Goal: Task Accomplishment & Management: Manage account settings

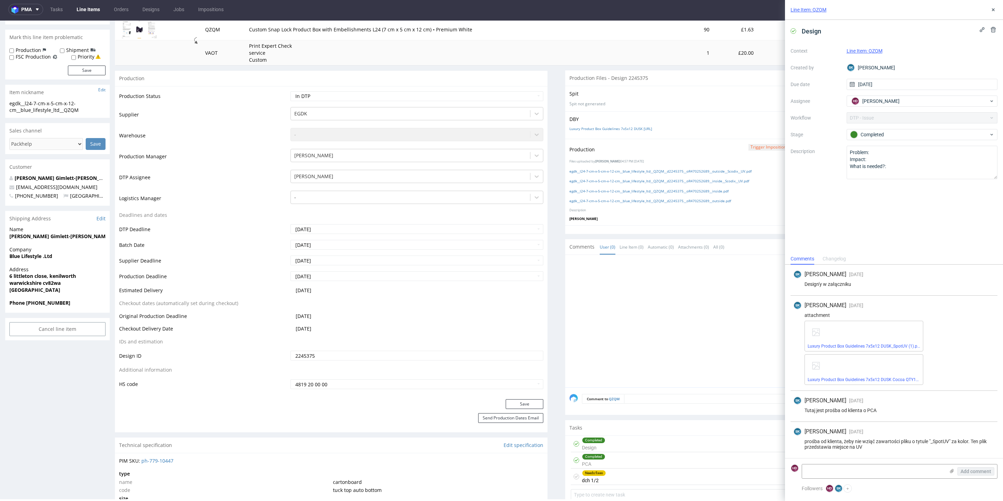
scroll to position [95, 0]
click at [994, 10] on icon at bounding box center [994, 10] width 6 height 6
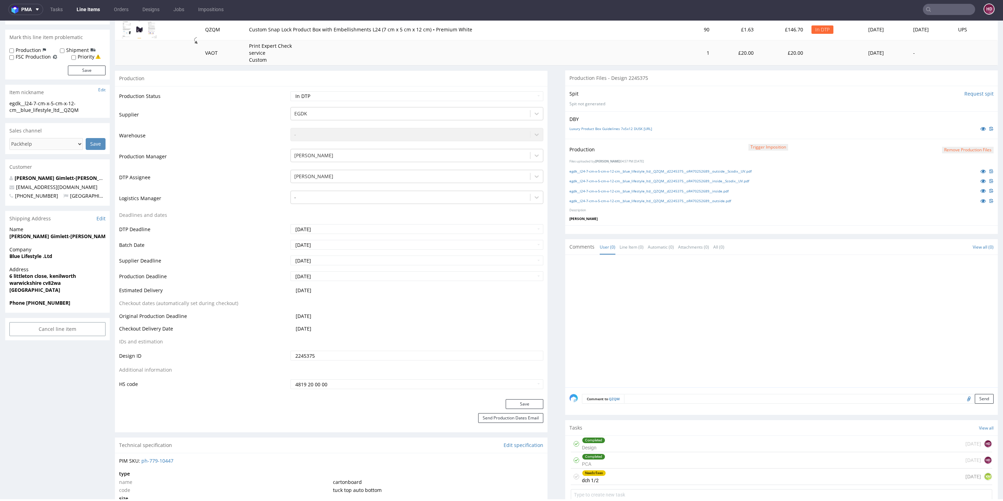
click at [88, 10] on link "Line Items" at bounding box center [88, 9] width 32 height 11
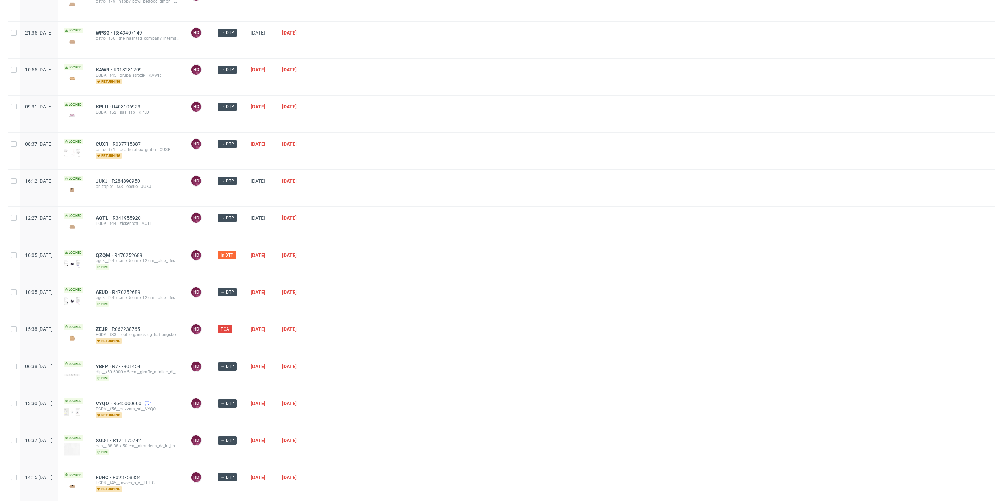
scroll to position [175, 0]
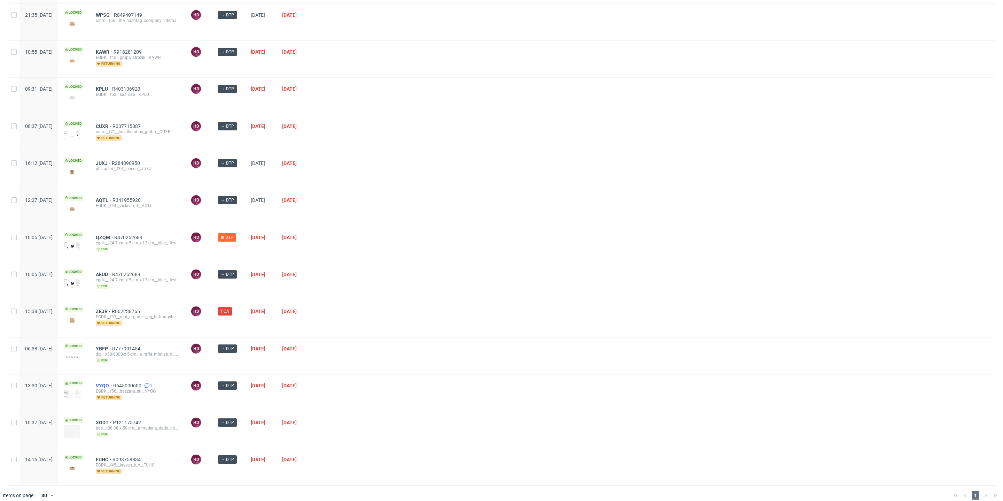
click at [113, 382] on span "VYQO" at bounding box center [104, 385] width 17 height 6
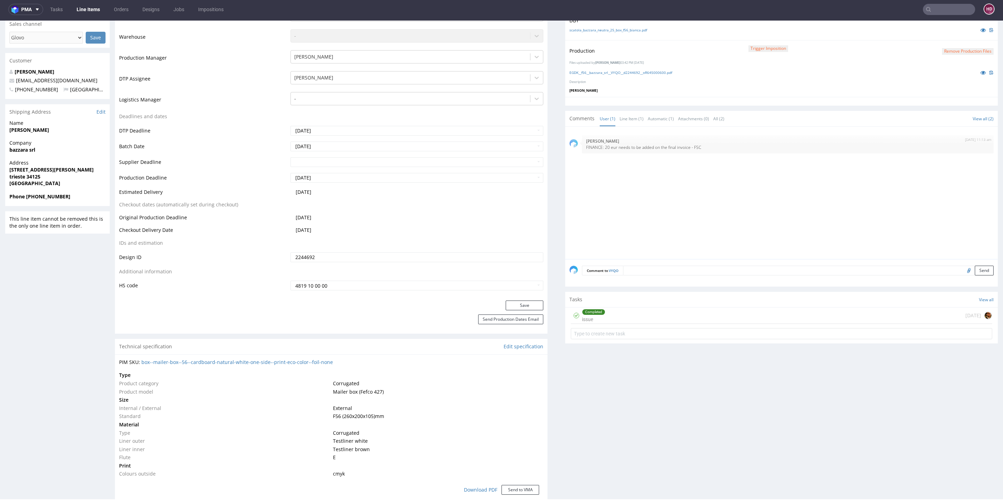
scroll to position [199, 0]
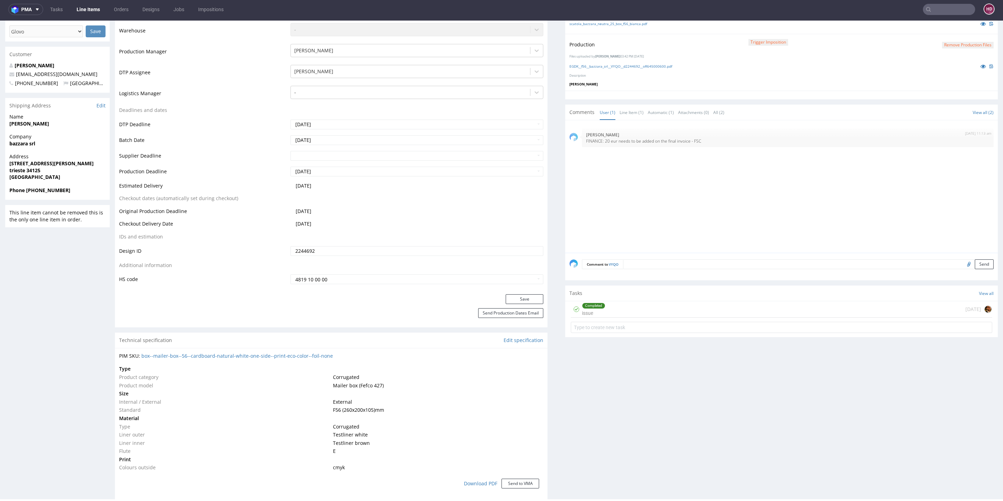
click at [607, 311] on div "Completed issue 5 days ago" at bounding box center [781, 309] width 421 height 16
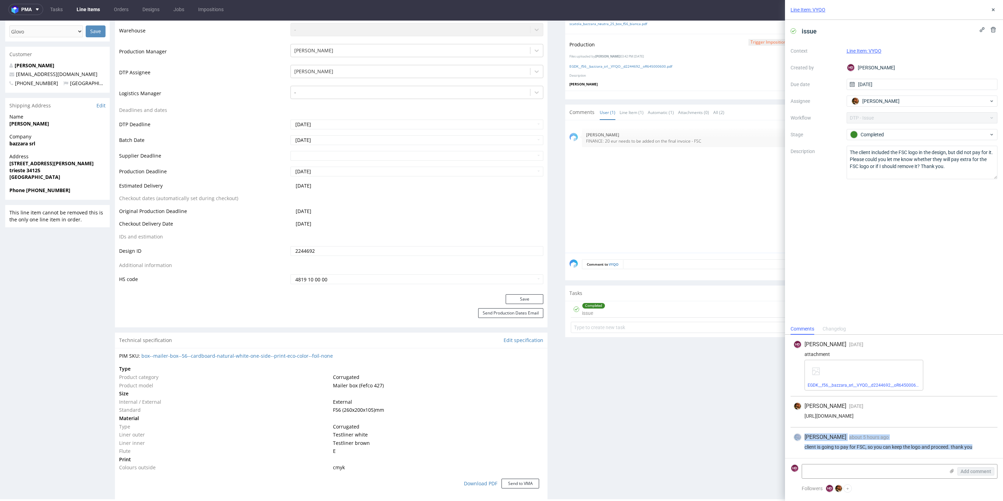
drag, startPoint x: 990, startPoint y: 448, endPoint x: 779, endPoint y: 441, distance: 210.5
click at [779, 441] on div "Line Item: VYQO issue Context Line Item: VYQO Created by HD Hapka Dominika Due …" at bounding box center [890, 250] width 226 height 501
copy div "Matteo Corsico about 5 hours ago 11th Aug 2025, 11:13 client is going to pay fo…"
click at [990, 11] on button at bounding box center [993, 10] width 8 height 8
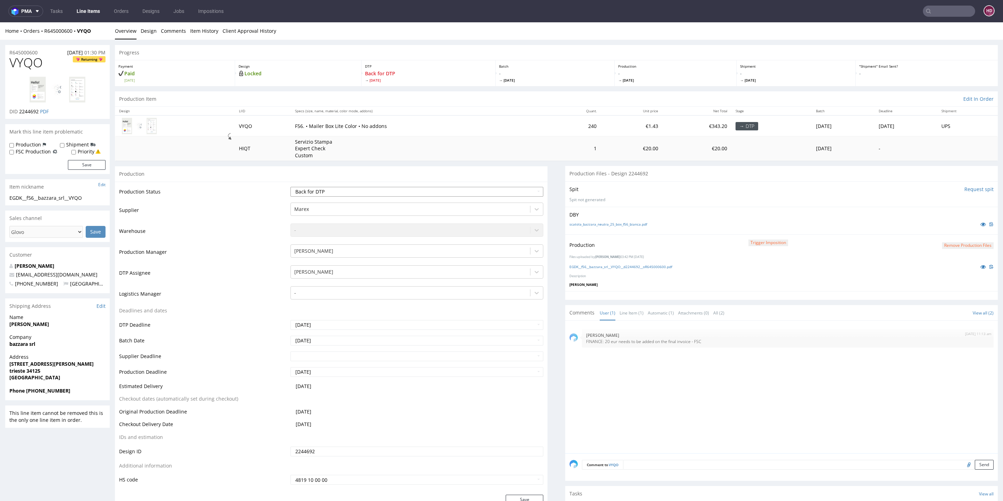
click at [342, 189] on select "Waiting for Artwork Waiting for Diecut Waiting for Mockup Waiting for DTP Waiti…" at bounding box center [417, 192] width 253 height 10
select select "dtp_production_ready"
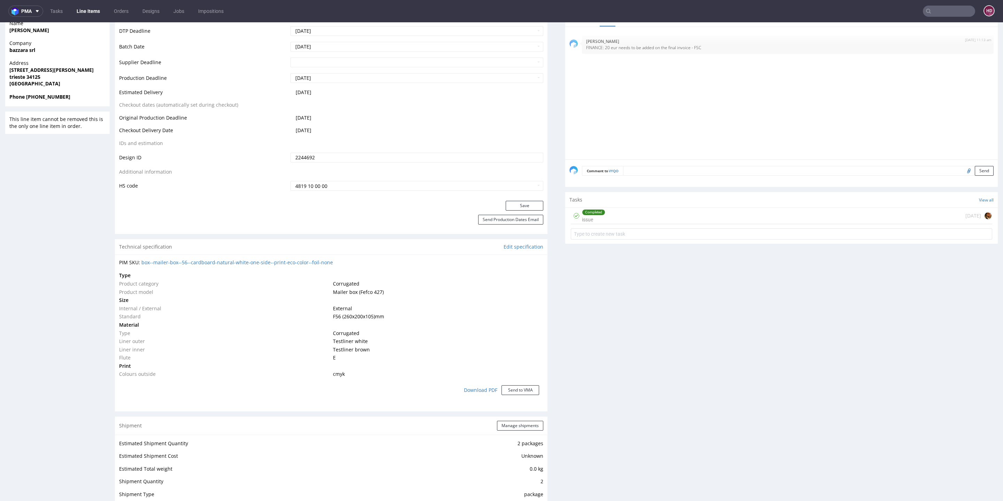
scroll to position [292, 0]
click at [520, 207] on button "Save" at bounding box center [525, 208] width 38 height 10
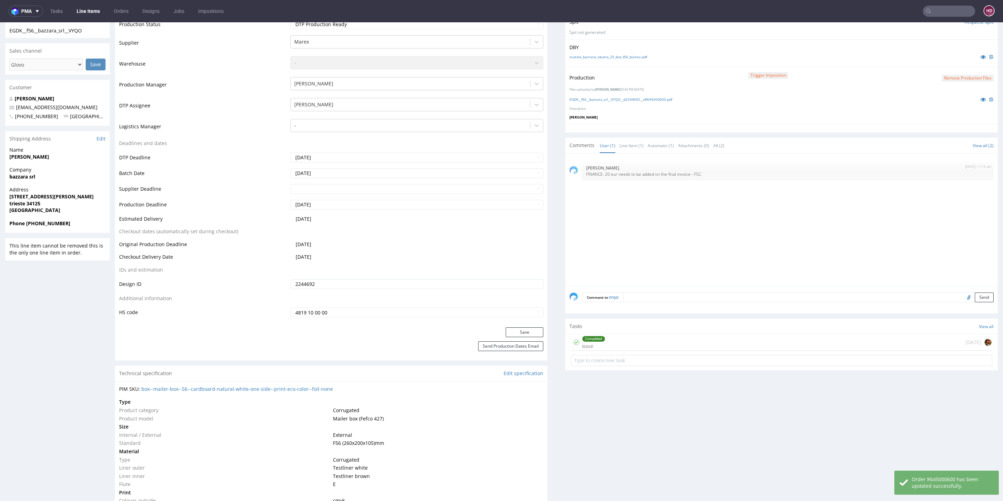
scroll to position [135, 0]
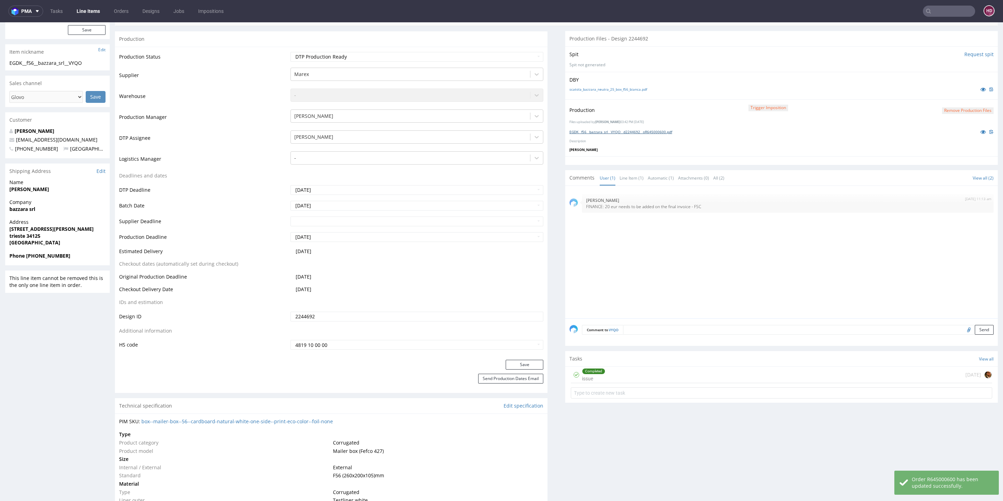
click at [574, 130] on link "EGDK__f56__bazzara_srl__VYQO__d2244692__oR645000600.pdf" at bounding box center [621, 131] width 103 height 5
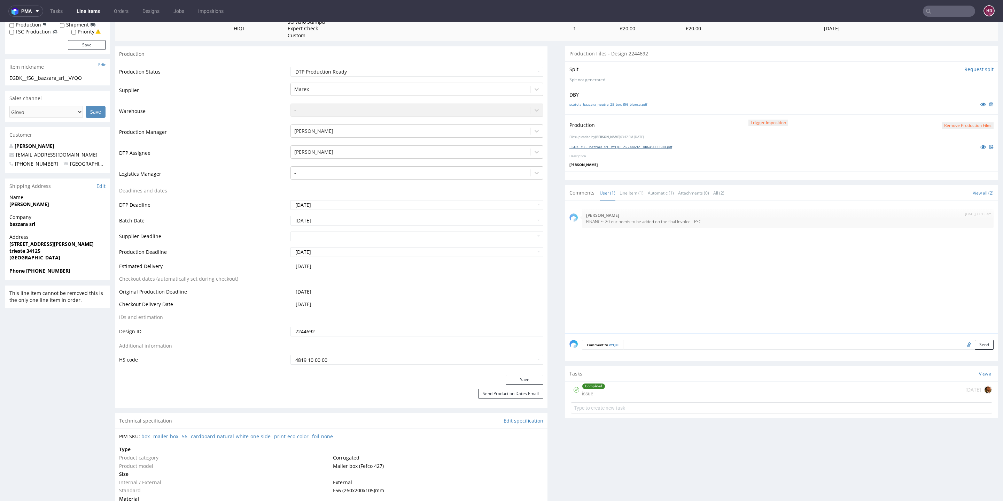
scroll to position [0, 0]
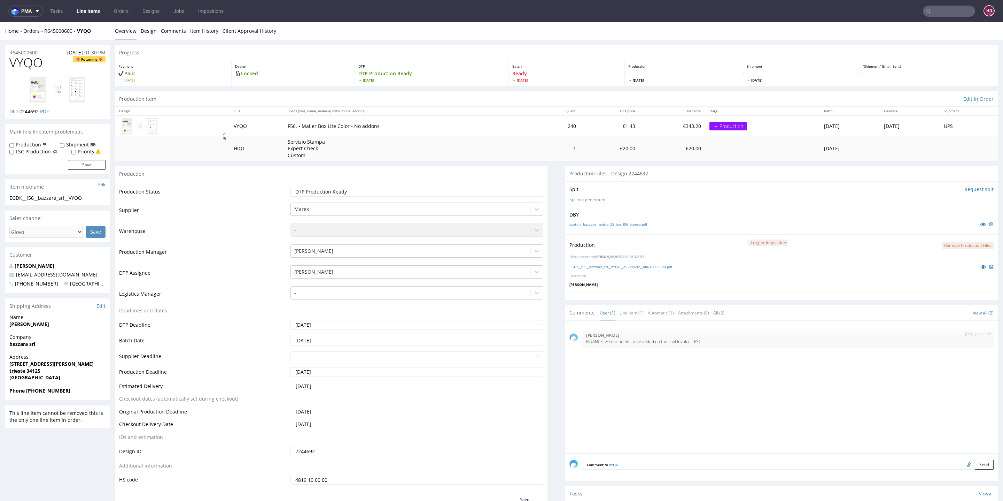
click at [121, 35] on link "Overview" at bounding box center [126, 30] width 22 height 17
click at [90, 10] on link "Line Items" at bounding box center [88, 11] width 32 height 11
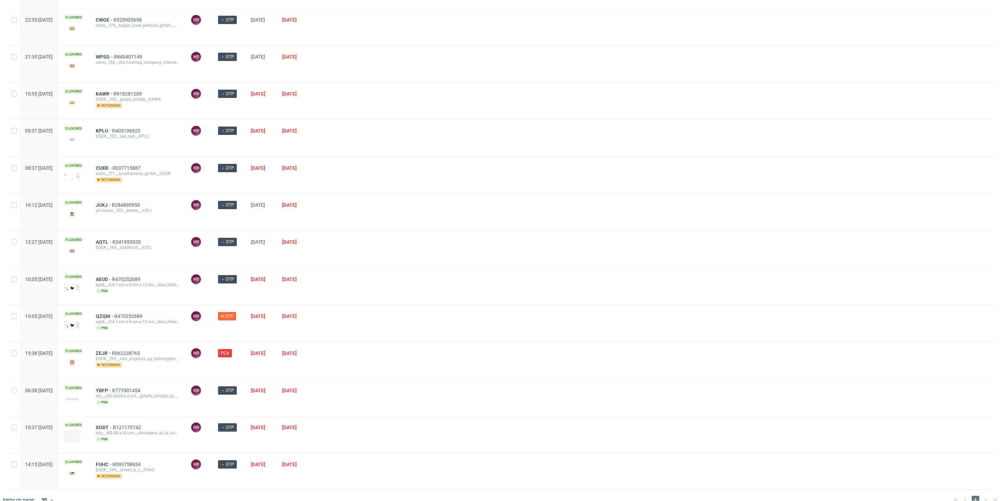
scroll to position [139, 0]
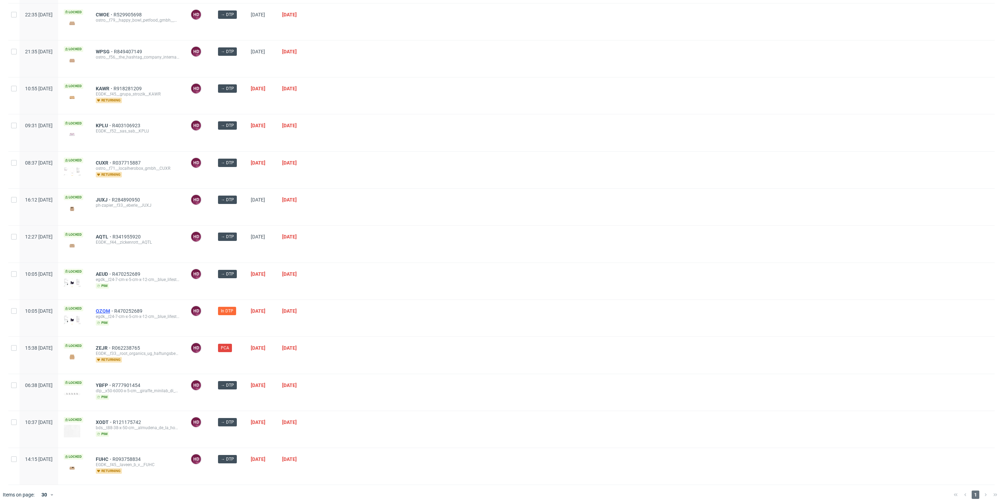
click at [114, 308] on span "QZQM" at bounding box center [105, 311] width 18 height 6
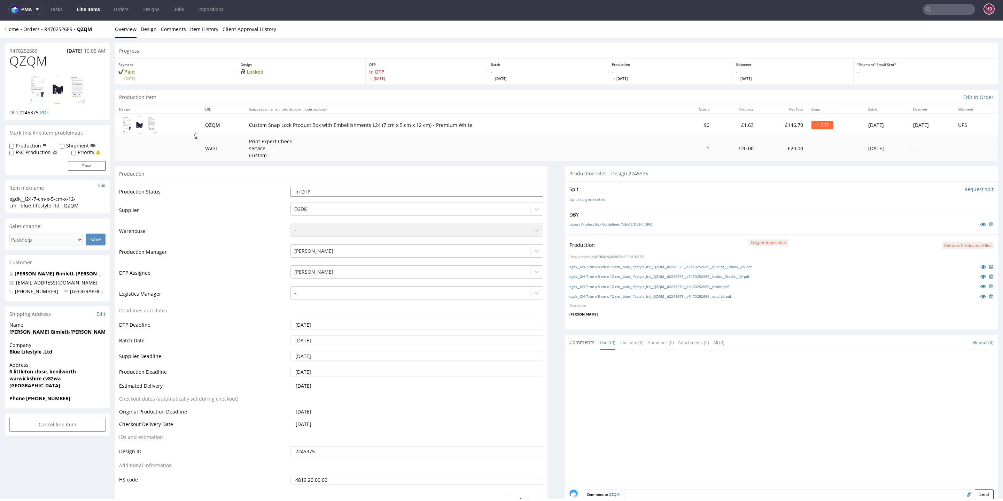
click at [382, 193] on select "Waiting for Artwork Waiting for Diecut Waiting for Mockup Waiting for DTP Waiti…" at bounding box center [417, 192] width 253 height 10
select select "dtp_waiting_for_check"
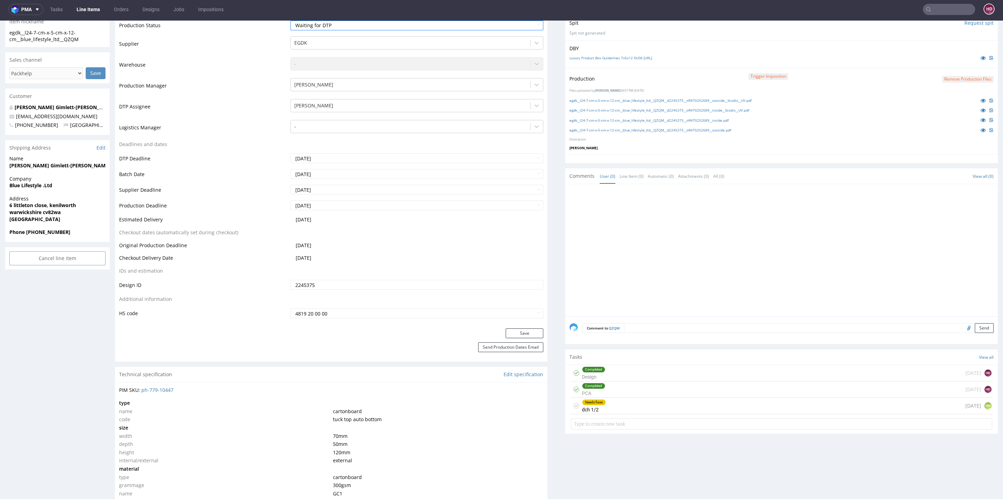
scroll to position [182, 0]
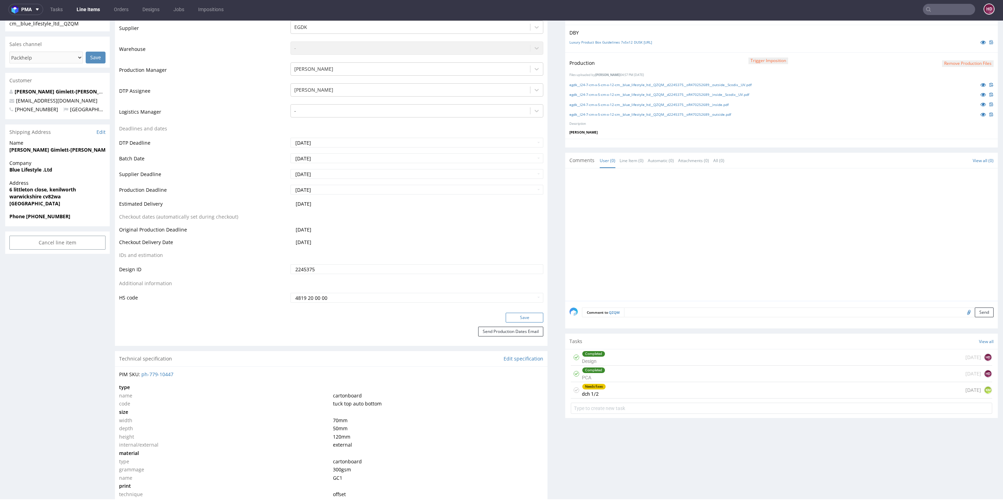
click at [506, 318] on button "Save" at bounding box center [525, 317] width 38 height 10
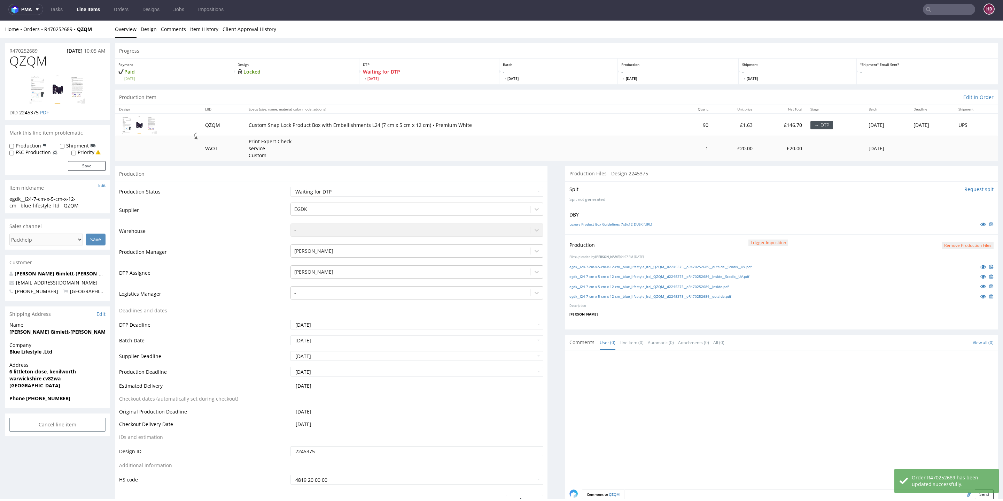
click at [84, 8] on link "Line Items" at bounding box center [88, 9] width 32 height 11
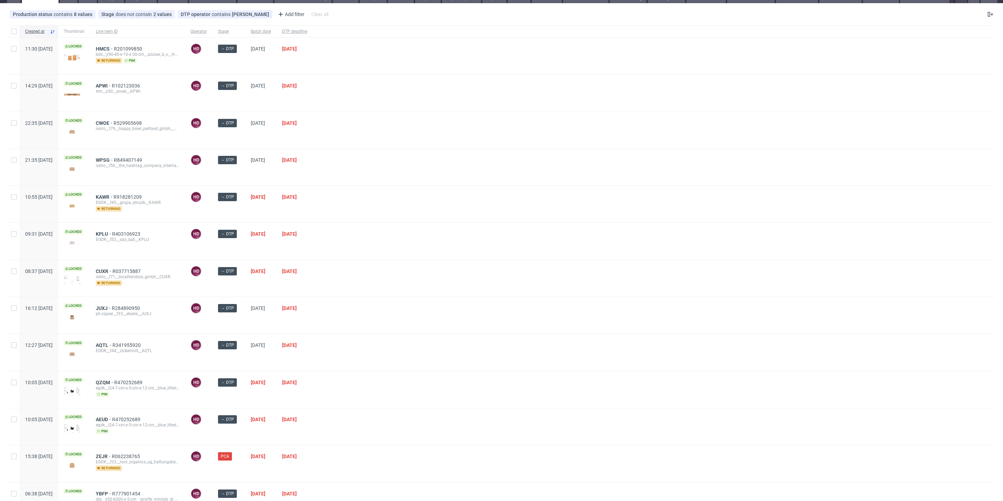
scroll to position [139, 0]
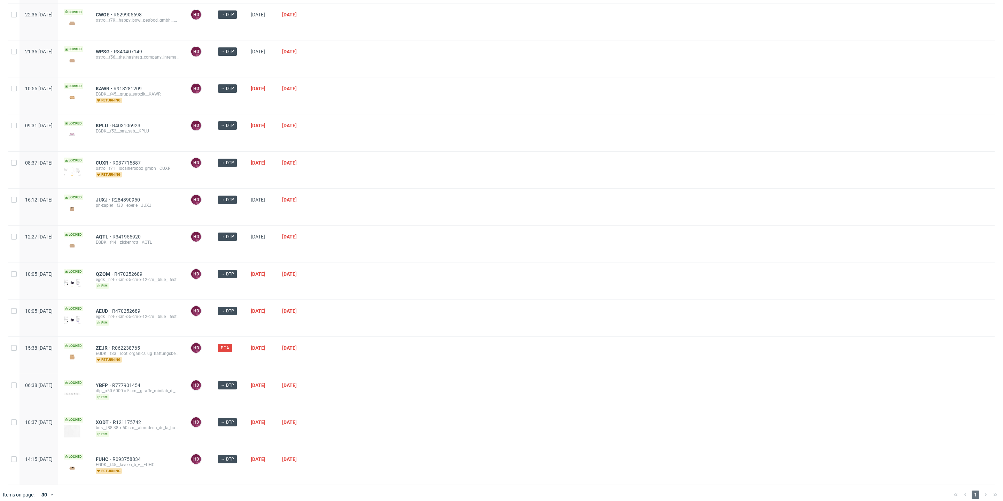
click at [120, 375] on div "YBFP R777901454 dlp__x50-6000-x-5-cm__giraffe_minilab_di_mariya_savran__YBFP pim" at bounding box center [137, 392] width 95 height 37
click at [112, 382] on span "YBFP" at bounding box center [104, 385] width 16 height 6
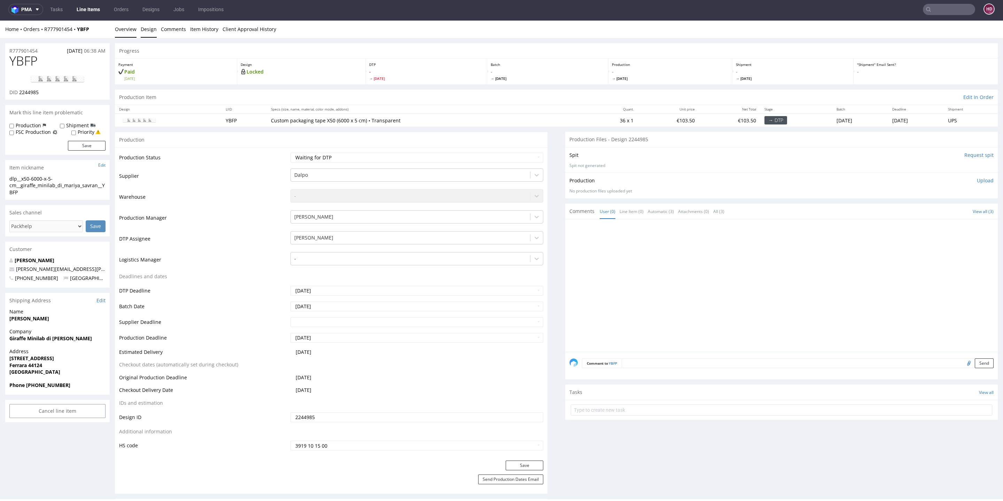
click at [146, 25] on link "Design" at bounding box center [149, 29] width 16 height 17
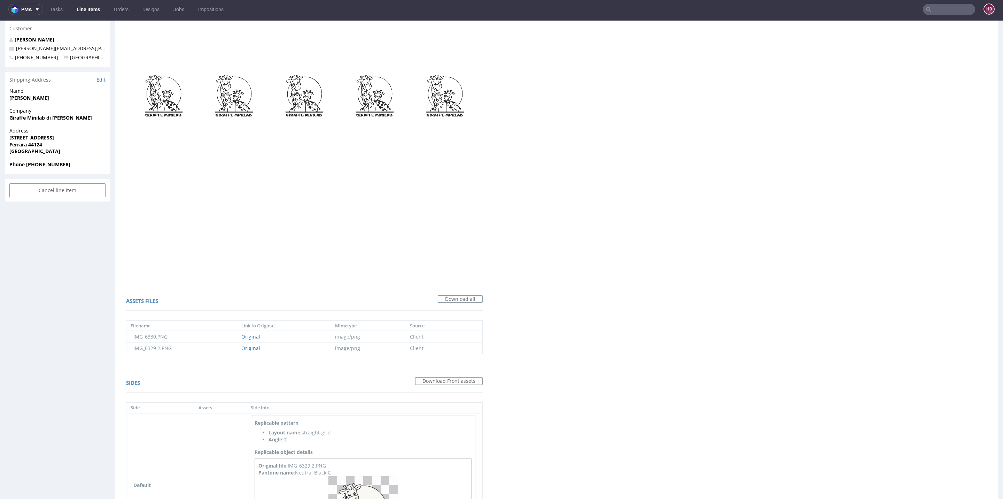
scroll to position [313, 0]
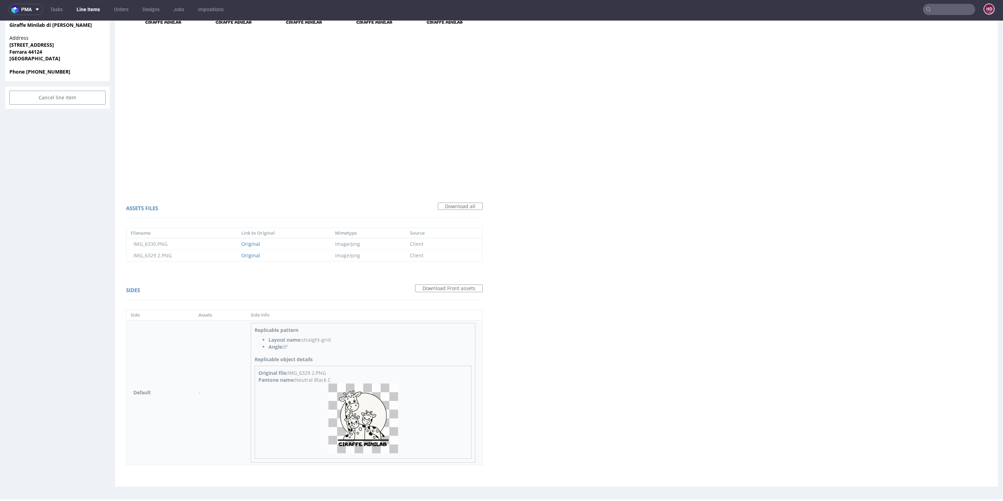
click at [341, 389] on img at bounding box center [363, 418] width 70 height 70
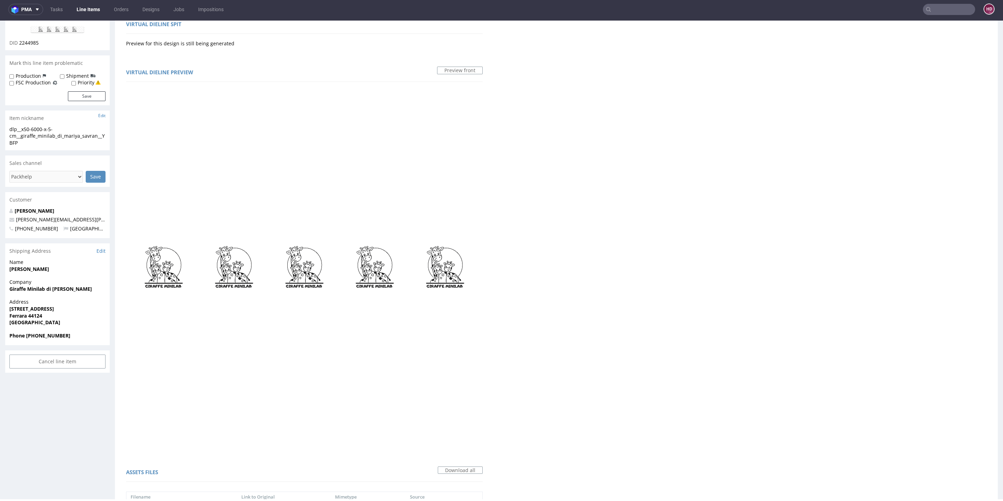
scroll to position [0, 0]
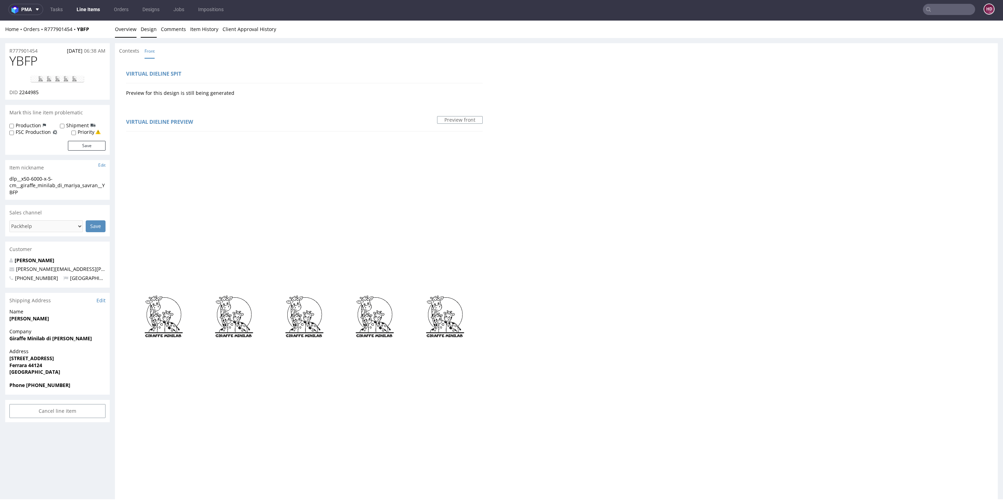
click at [119, 29] on link "Overview" at bounding box center [126, 29] width 22 height 17
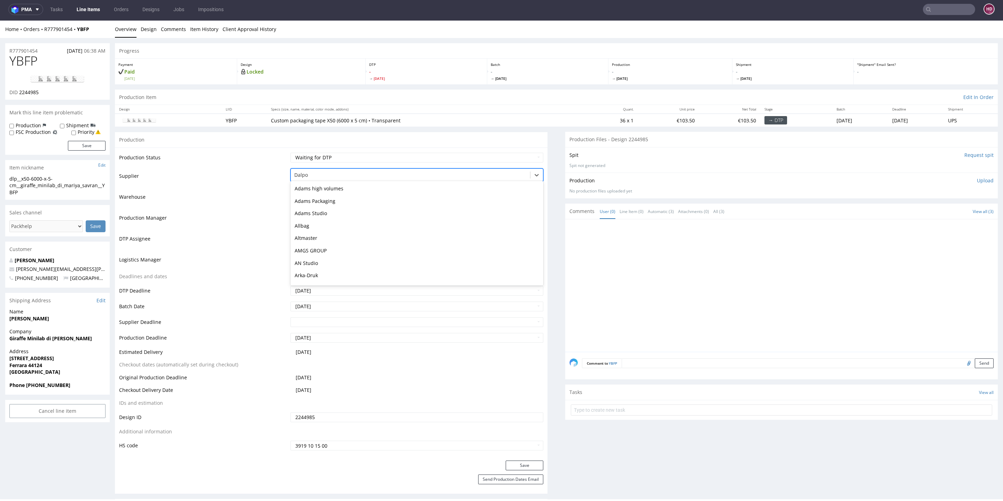
click at [302, 173] on div at bounding box center [410, 175] width 232 height 8
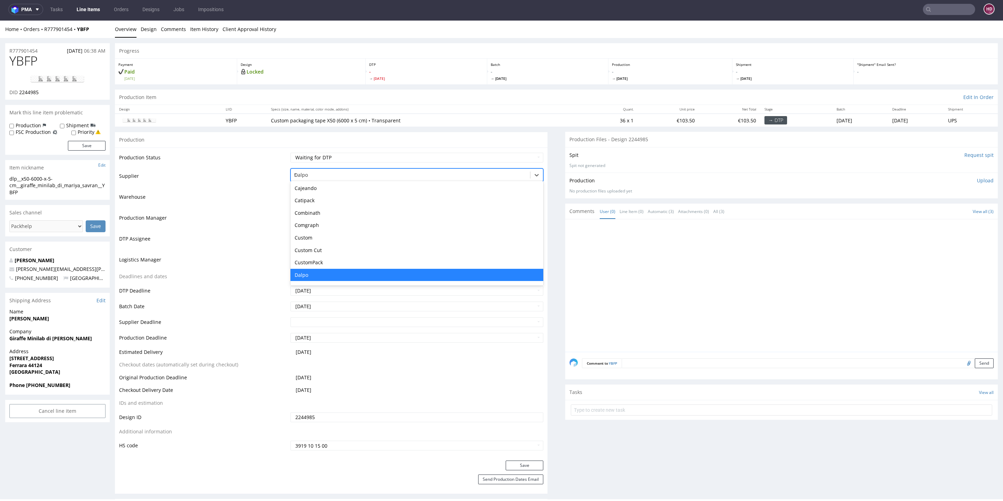
scroll to position [112, 0]
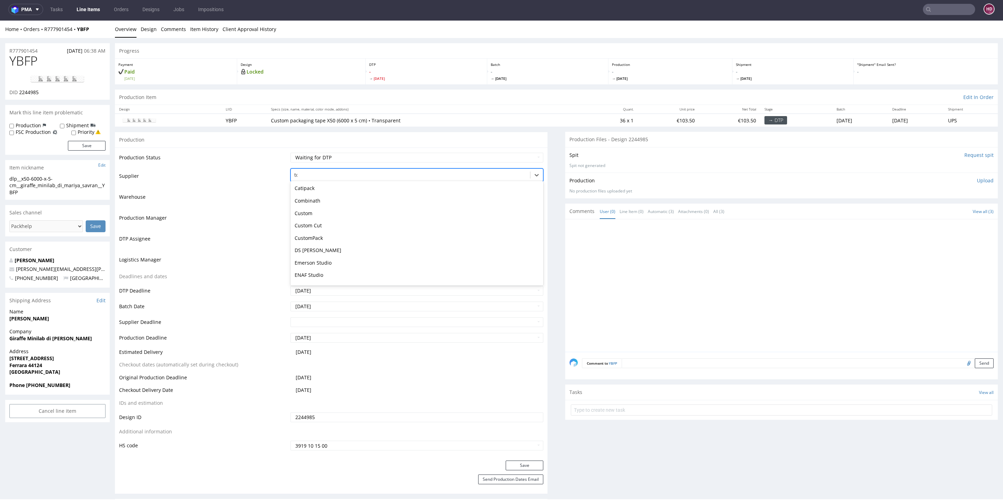
type input "tcm"
click at [308, 189] on div "TCM" at bounding box center [417, 188] width 253 height 13
click at [401, 157] on select "Waiting for Artwork Waiting for Diecut Waiting for Mockup Waiting for DTP Waiti…" at bounding box center [417, 158] width 253 height 10
select select "dtp_in_process"
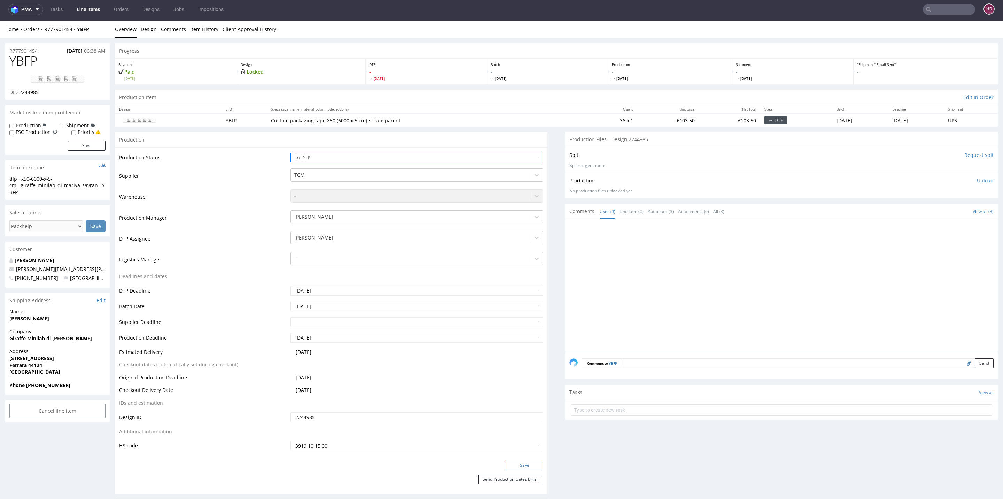
click at [526, 464] on button "Save" at bounding box center [525, 465] width 38 height 10
click at [77, 77] on img at bounding box center [58, 79] width 56 height 8
click at [149, 28] on link "Design" at bounding box center [149, 29] width 16 height 17
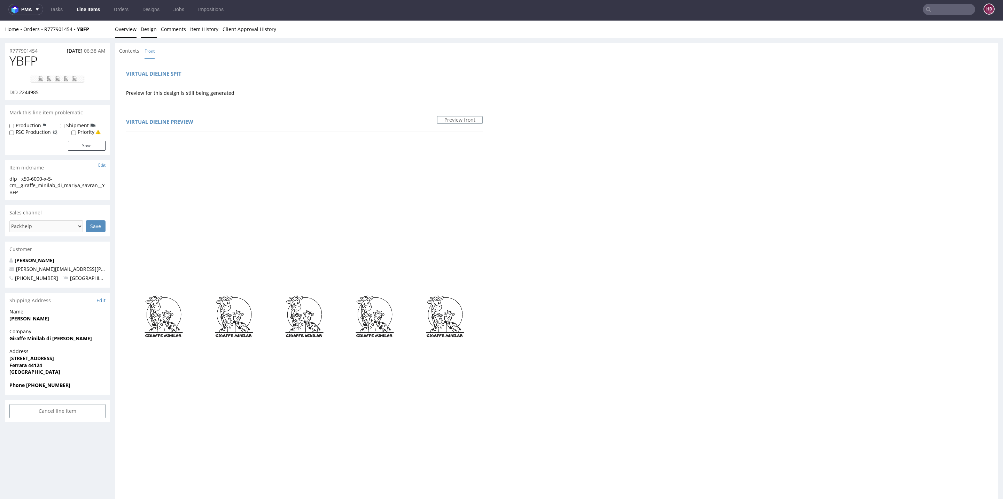
click at [129, 24] on link "Overview" at bounding box center [126, 29] width 22 height 17
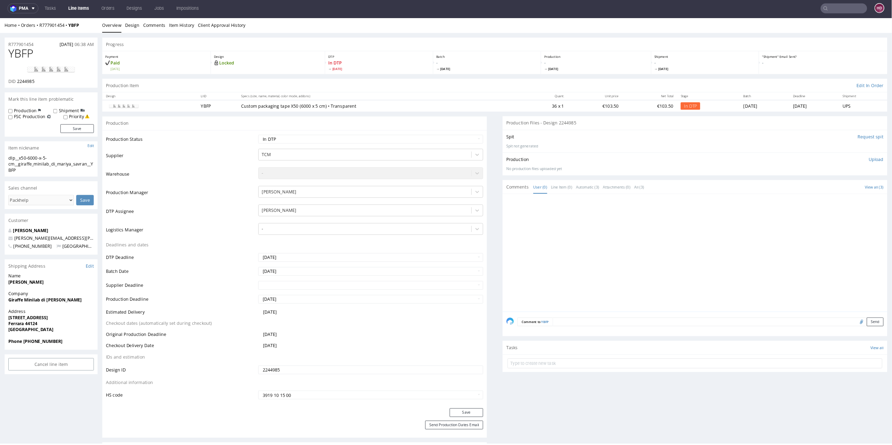
scroll to position [2, 0]
click at [44, 60] on h1 "YBFP" at bounding box center [57, 59] width 96 height 14
drag, startPoint x: 42, startPoint y: 59, endPoint x: 0, endPoint y: 58, distance: 41.8
copy span "YBFP"
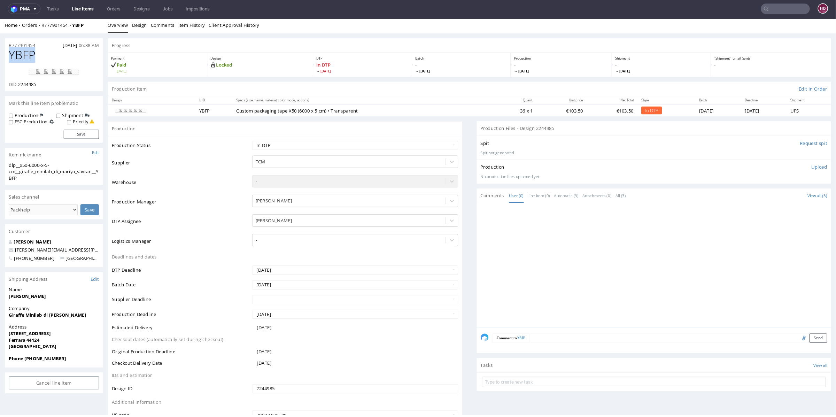
scroll to position [2, 0]
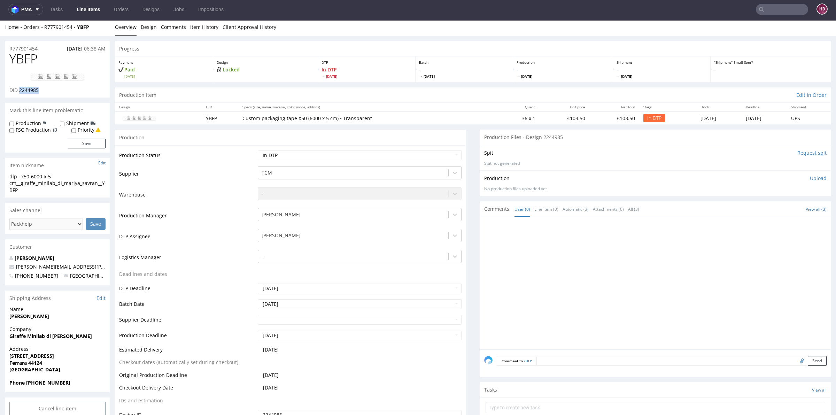
drag, startPoint x: 20, startPoint y: 89, endPoint x: 41, endPoint y: 92, distance: 22.2
click at [41, 92] on div "DID 2244985" at bounding box center [57, 90] width 96 height 7
copy span "2244985"
drag, startPoint x: 29, startPoint y: 191, endPoint x: 0, endPoint y: 177, distance: 31.6
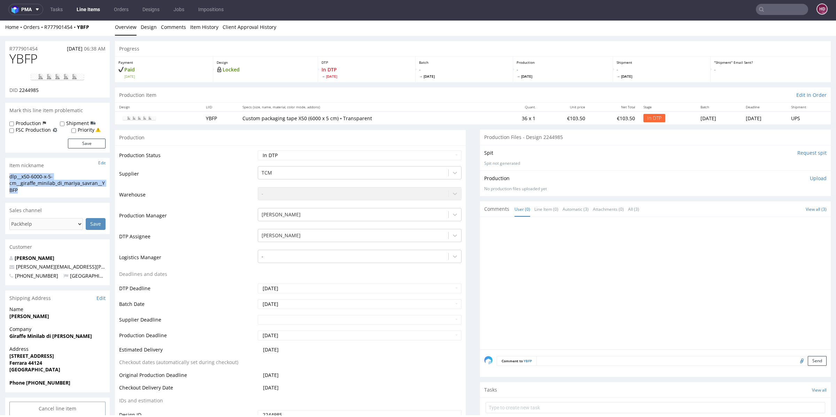
copy div "dlp__x50-6000-x-5-cm__giraffe_minilab_di_mariya_savran__YBFP"
drag, startPoint x: 25, startPoint y: 47, endPoint x: 0, endPoint y: 47, distance: 25.1
copy p "R777901454"
drag, startPoint x: 52, startPoint y: 91, endPoint x: 19, endPoint y: 89, distance: 32.8
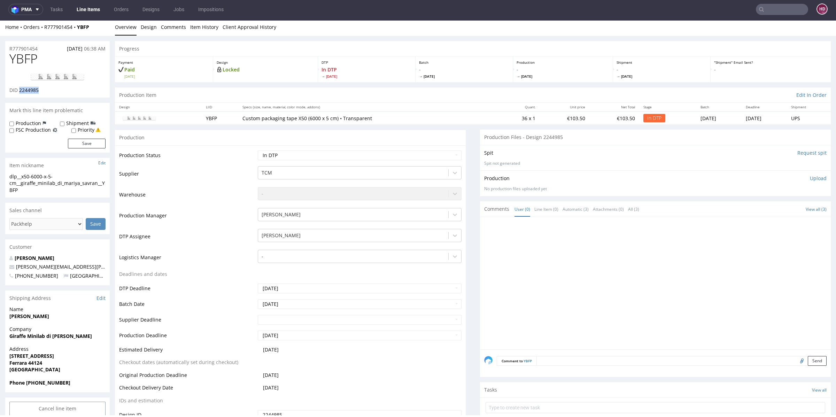
click at [19, 89] on div "DID 2244985" at bounding box center [57, 90] width 96 height 7
copy span "2244985"
click at [810, 177] on p "Upload" at bounding box center [818, 178] width 17 height 7
click at [764, 210] on div "Add files" at bounding box center [777, 210] width 35 height 10
type input "C:\fakepath\dlp__x50-6000-x-5-cm__giraffe_minilab_di_mariya_savran__YBFP__d2244…"
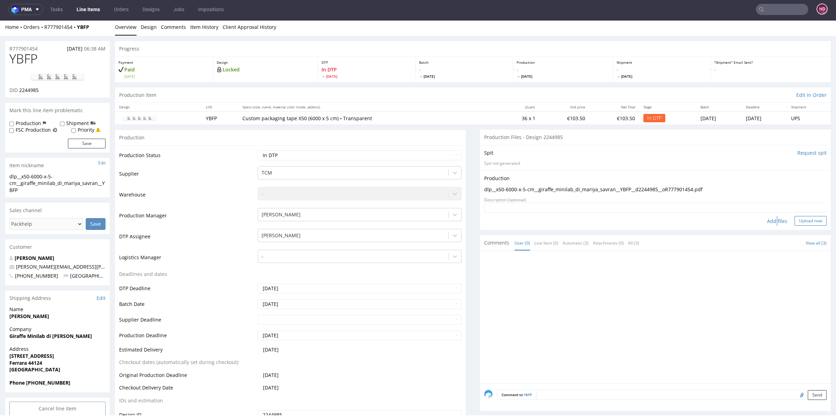
click at [795, 218] on button "Upload now" at bounding box center [811, 221] width 32 height 10
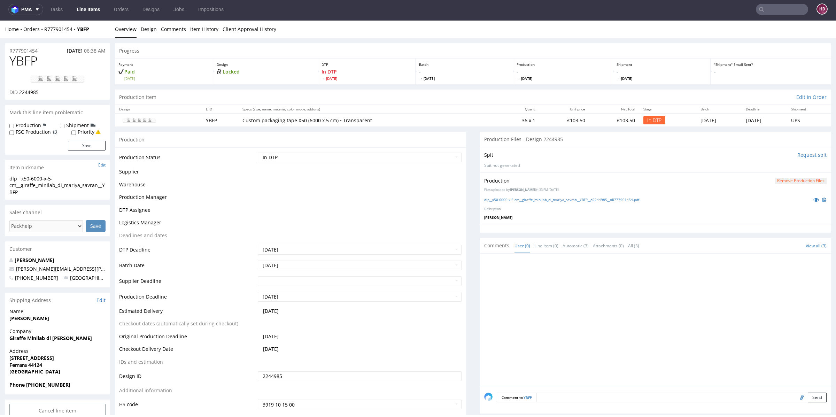
scroll to position [0, 0]
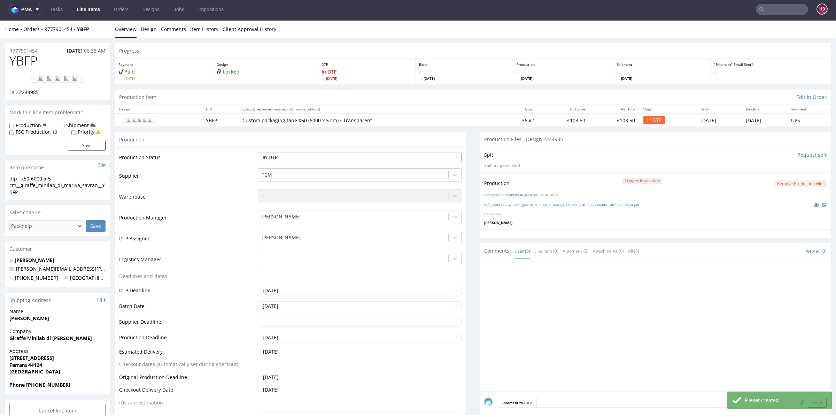
click at [355, 156] on select "Waiting for Artwork Waiting for Diecut Waiting for Mockup Waiting for DTP Waiti…" at bounding box center [360, 158] width 204 height 10
select select "dtp_production_ready"
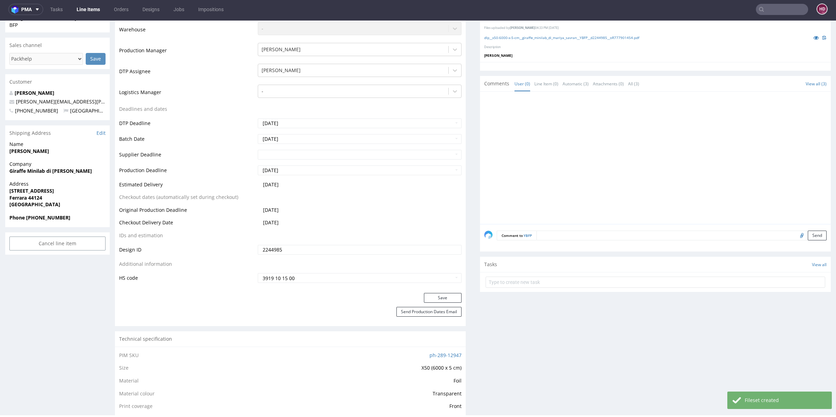
scroll to position [168, 0]
click at [436, 297] on button "Save" at bounding box center [443, 297] width 38 height 10
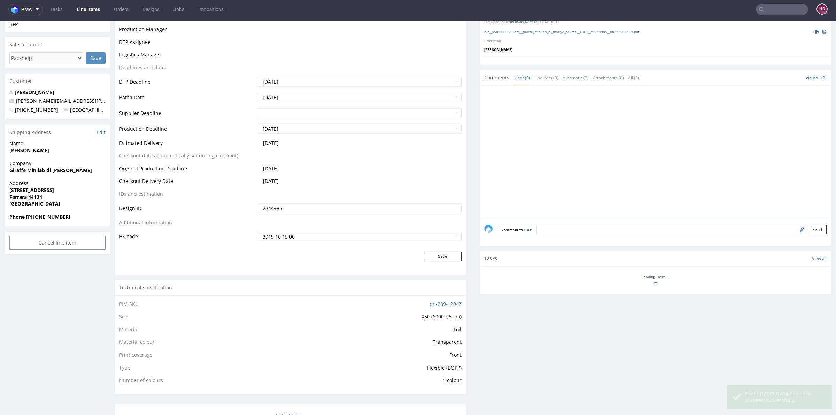
scroll to position [168, 0]
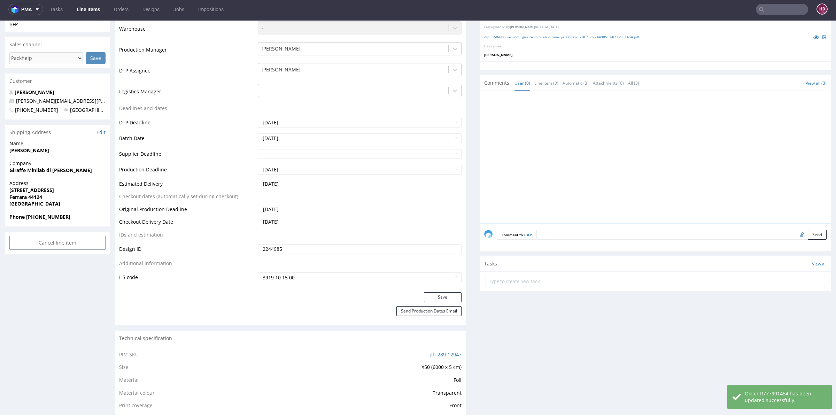
drag, startPoint x: 518, startPoint y: 54, endPoint x: 526, endPoint y: 57, distance: 8.7
click at [521, 53] on div "Production Trigger Imposition Remove production files Files uploaded by Hapka D…" at bounding box center [655, 33] width 351 height 56
click at [527, 36] on link "dlp__x50-6000-x-5-cm__giraffe_minilab_di_mariya_savran__YBFP__d2244985__oR77790…" at bounding box center [561, 36] width 155 height 5
click at [89, 11] on link "Line Items" at bounding box center [88, 9] width 32 height 11
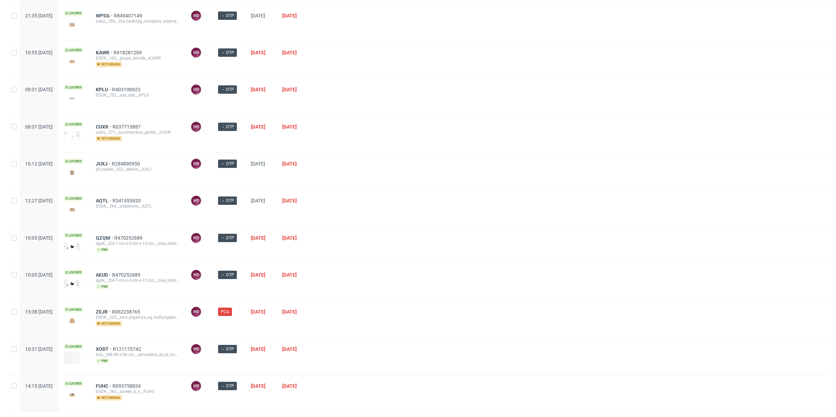
scroll to position [187, 0]
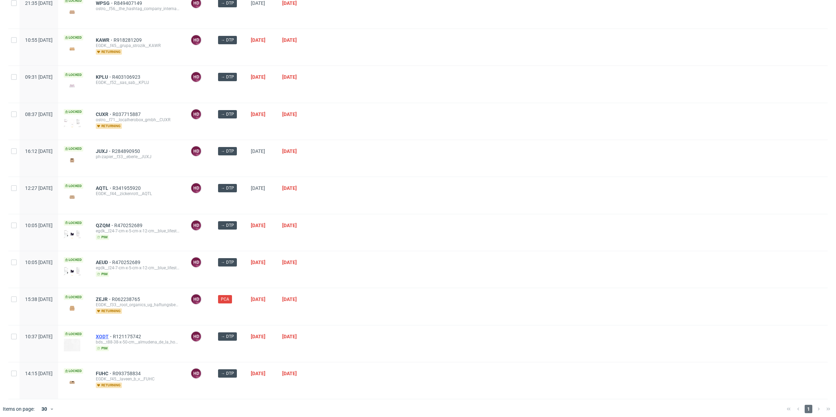
click at [113, 334] on span "XODT" at bounding box center [104, 337] width 17 height 6
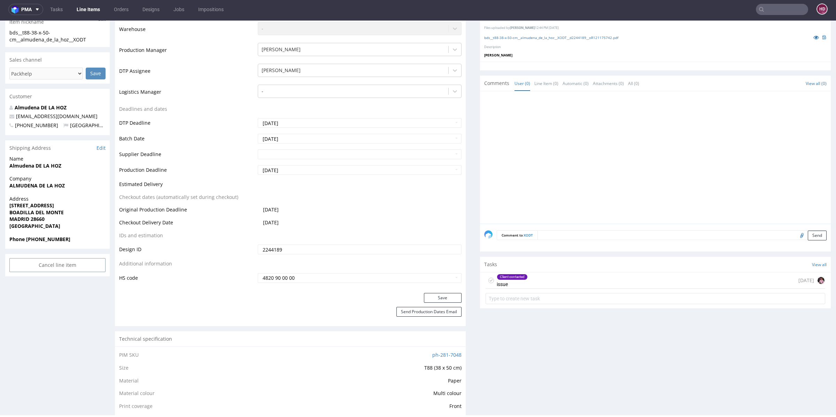
scroll to position [182, 0]
click at [519, 270] on div "Client contacted issue" at bounding box center [512, 278] width 31 height 16
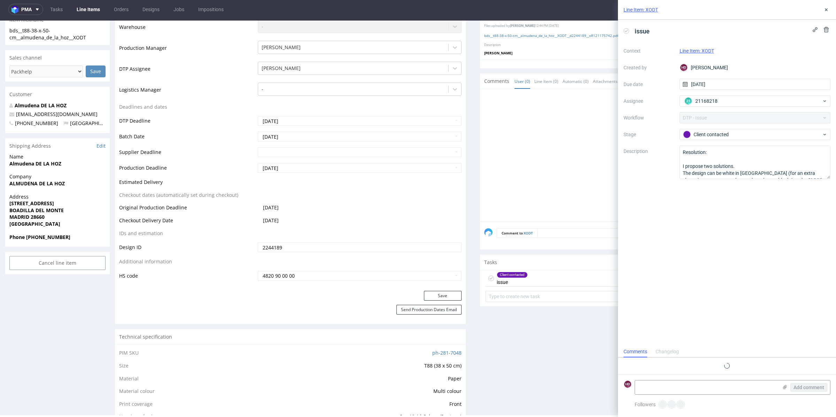
click at [516, 274] on div "Client contacted" at bounding box center [512, 275] width 30 height 6
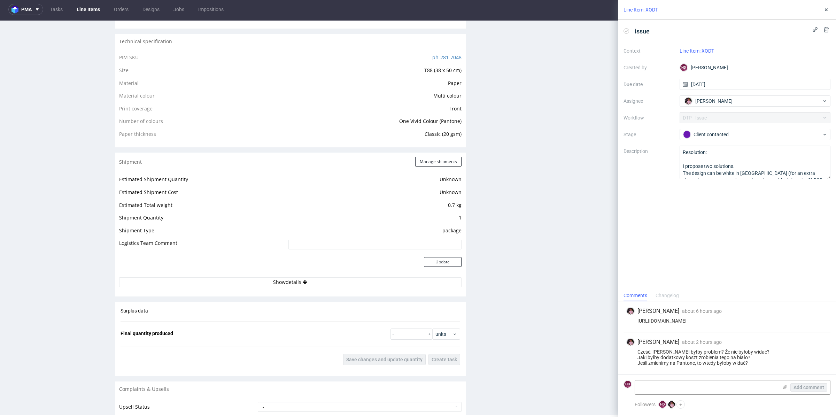
scroll to position [393, 0]
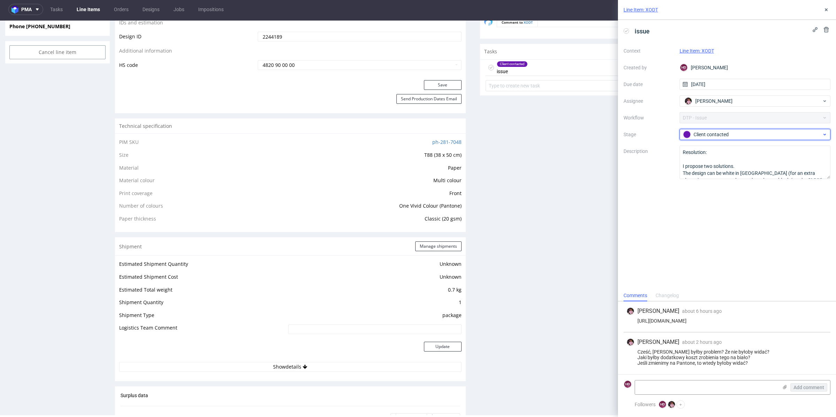
click at [697, 130] on div "Client contacted" at bounding box center [755, 134] width 151 height 11
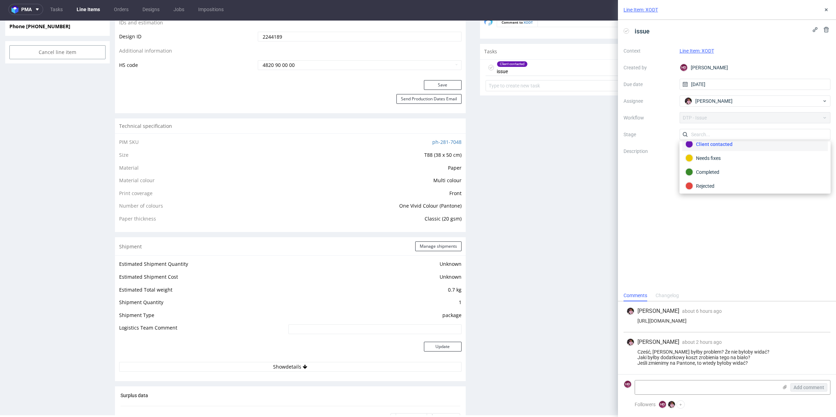
scroll to position [0, 0]
click at [705, 151] on div "To Do" at bounding box center [755, 151] width 139 height 8
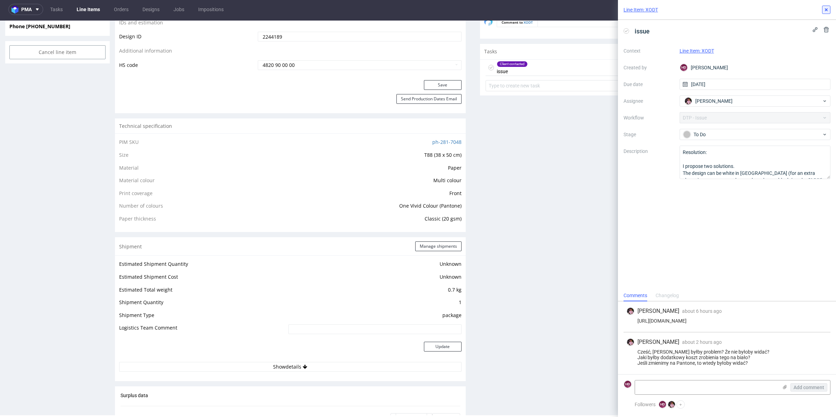
click at [826, 11] on icon at bounding box center [826, 10] width 6 height 6
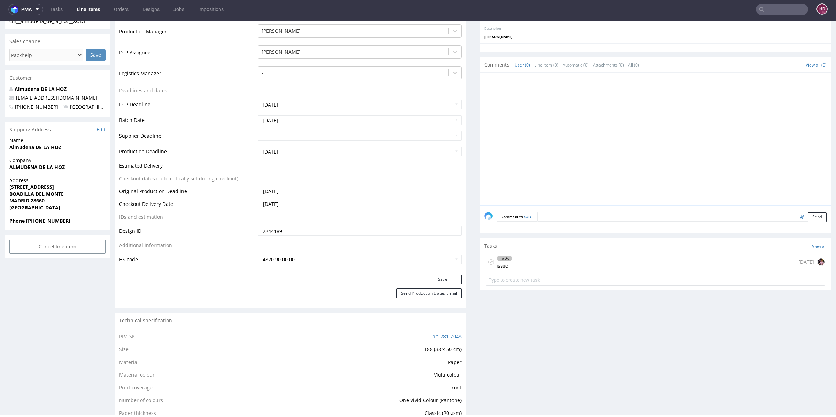
scroll to position [78, 0]
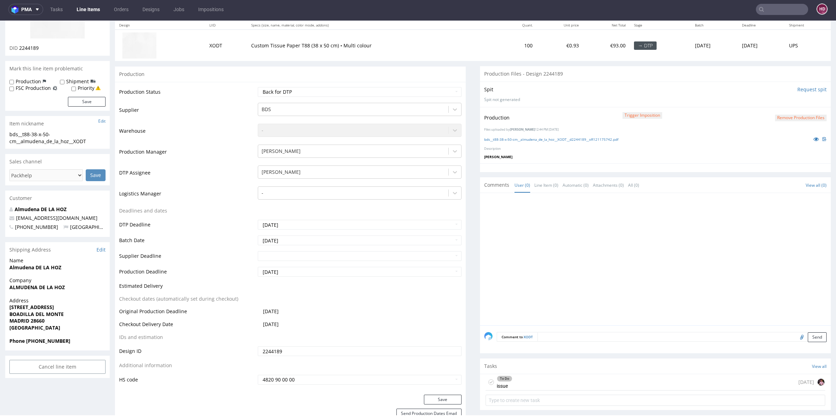
click at [363, 96] on td "Waiting for Artwork Waiting for Diecut Waiting for Mockup Waiting for DTP Waiti…" at bounding box center [359, 94] width 206 height 16
click at [362, 93] on select "Waiting for Artwork Waiting for Diecut Waiting for Mockup Waiting for DTP Waiti…" at bounding box center [360, 92] width 204 height 10
select select "dtp_ca_needed"
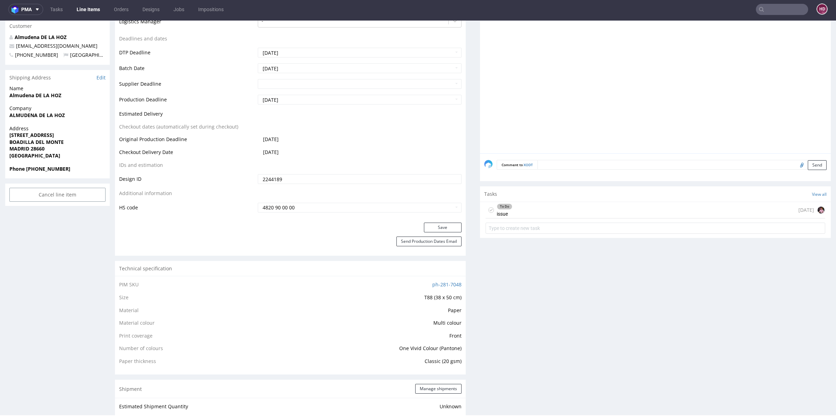
scroll to position [262, 0]
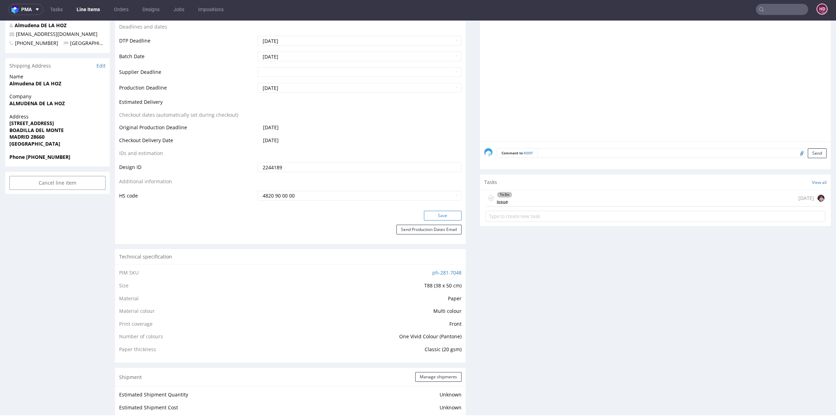
click at [443, 211] on button "Save" at bounding box center [443, 216] width 38 height 10
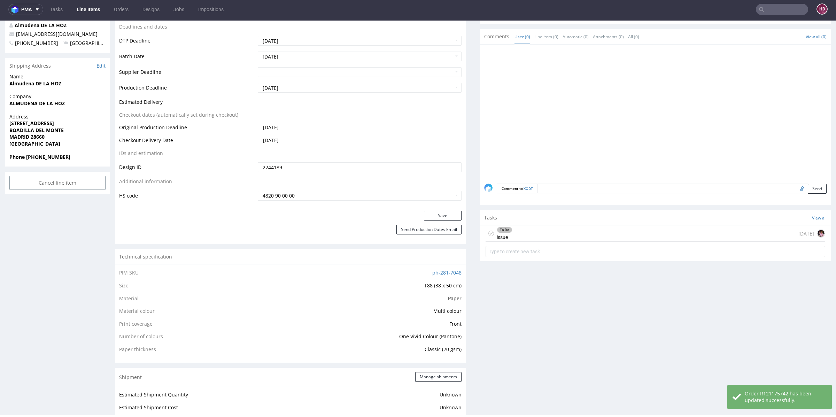
click at [538, 226] on div "To Do issue 6 days ago" at bounding box center [656, 233] width 340 height 16
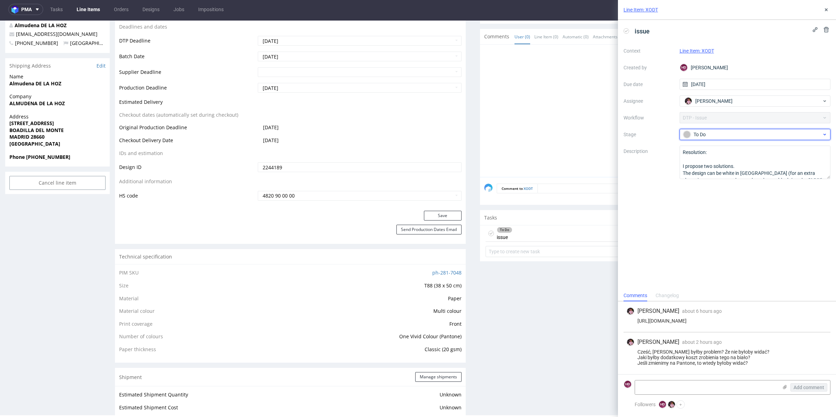
click at [699, 138] on div "To Do" at bounding box center [755, 134] width 151 height 11
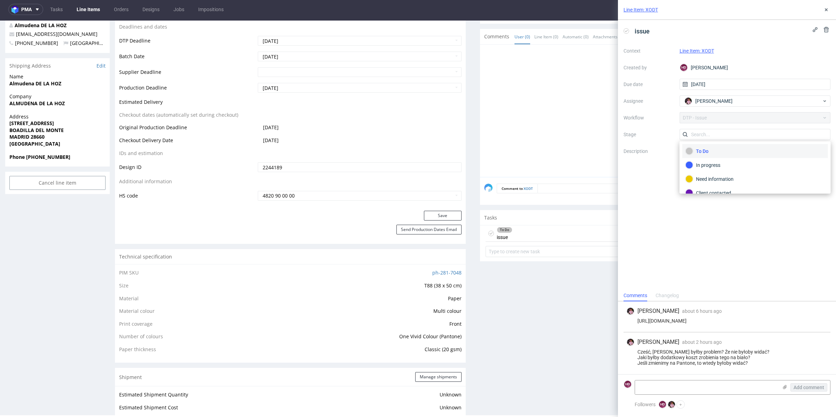
scroll to position [49, 0]
click at [698, 168] on div "Completed" at bounding box center [755, 172] width 139 height 8
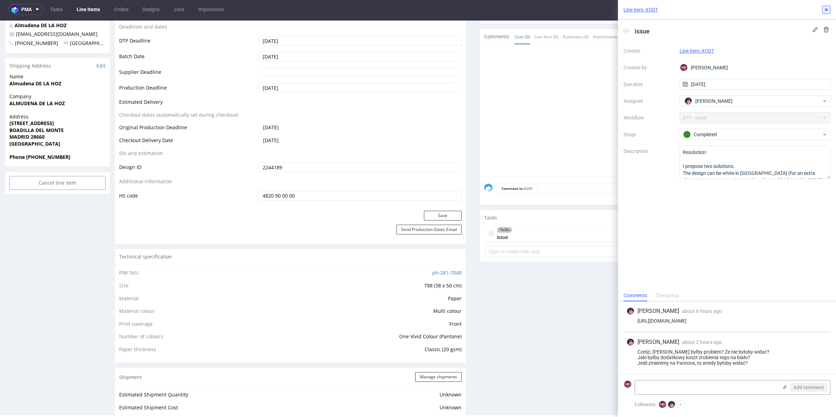
click at [825, 10] on use at bounding box center [826, 9] width 3 height 3
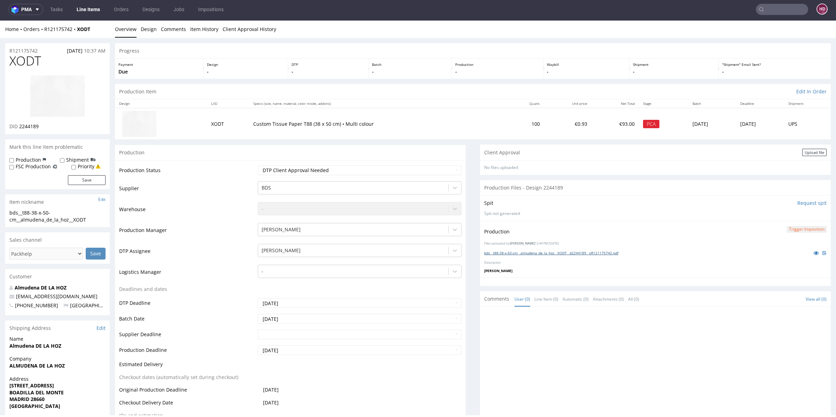
click at [513, 251] on link "bds__t88-38-x-50-cm__almudena_de_la_hoz__XODT__d2244189__oR121175742.pdf" at bounding box center [551, 252] width 134 height 5
click at [787, 227] on button "Trigger Imposition" at bounding box center [807, 229] width 40 height 7
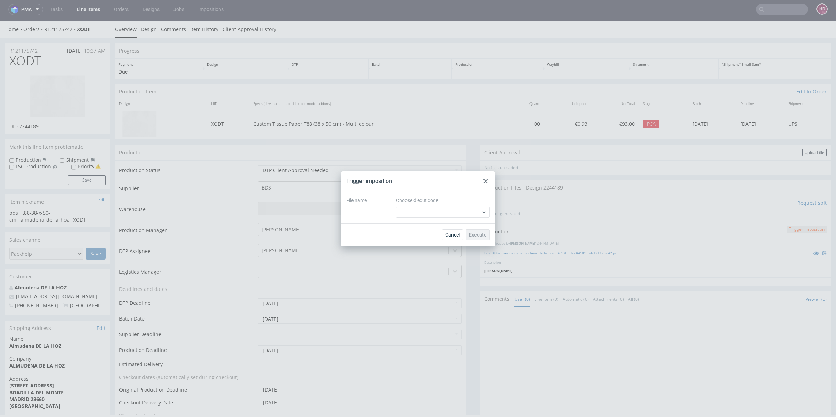
click at [483, 178] on div at bounding box center [485, 181] width 8 height 8
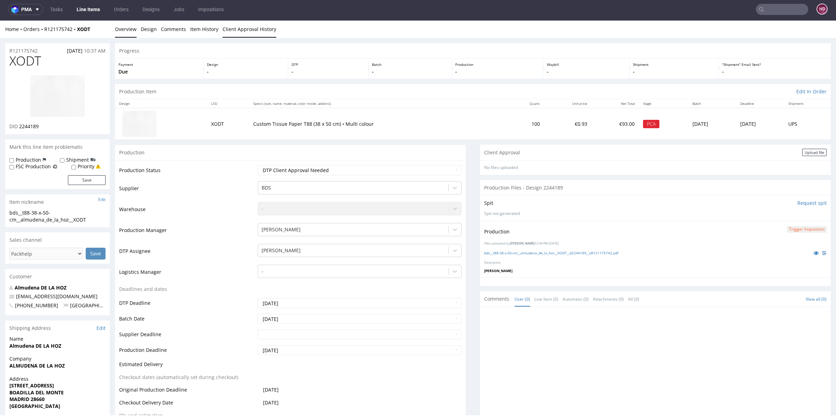
click at [234, 30] on link "Client Approval History" at bounding box center [250, 29] width 54 height 17
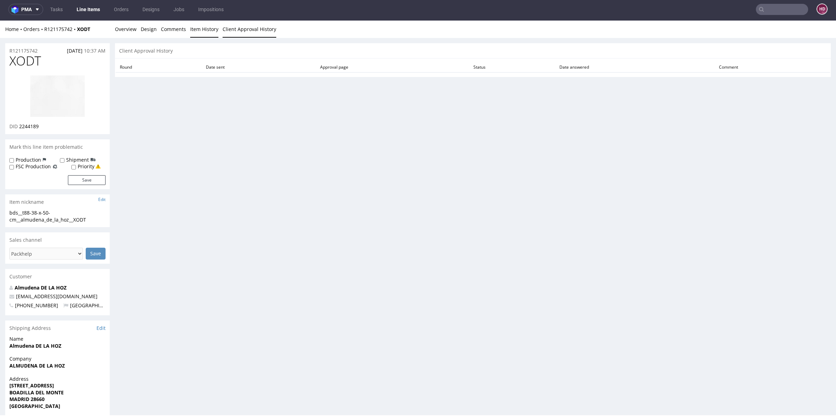
click at [216, 28] on li "Item History" at bounding box center [206, 29] width 32 height 7
click at [216, 28] on link "Item History" at bounding box center [204, 29] width 28 height 17
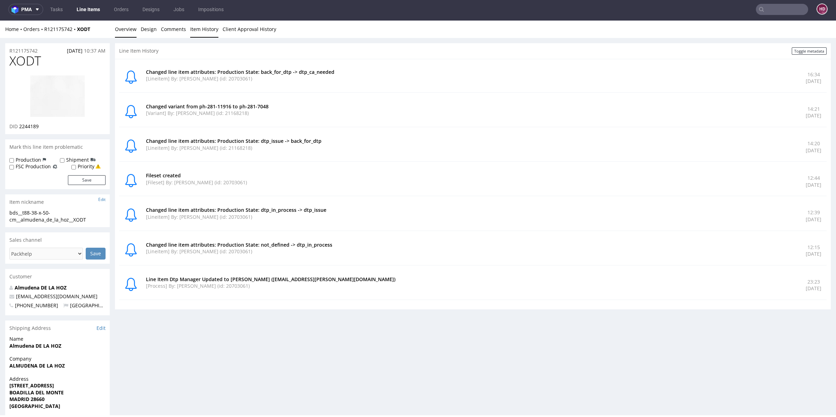
click at [135, 30] on link "Overview" at bounding box center [126, 29] width 22 height 17
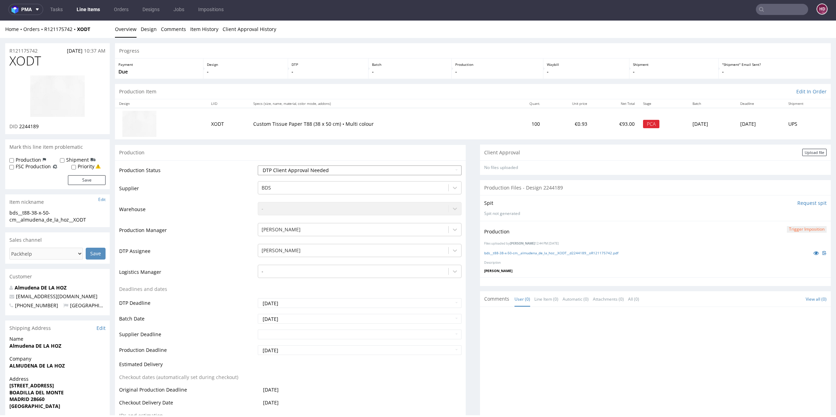
click at [335, 168] on select "Waiting for Artwork Waiting for Diecut Waiting for Mockup Waiting for DTP Waiti…" at bounding box center [360, 170] width 204 height 10
click at [81, 84] on img at bounding box center [58, 96] width 56 height 43
click at [148, 31] on link "Design" at bounding box center [149, 29] width 16 height 17
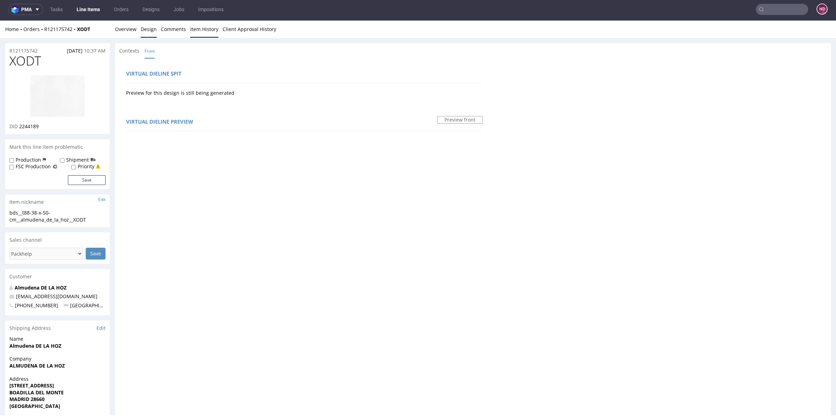
click at [194, 27] on link "Item History" at bounding box center [204, 29] width 28 height 17
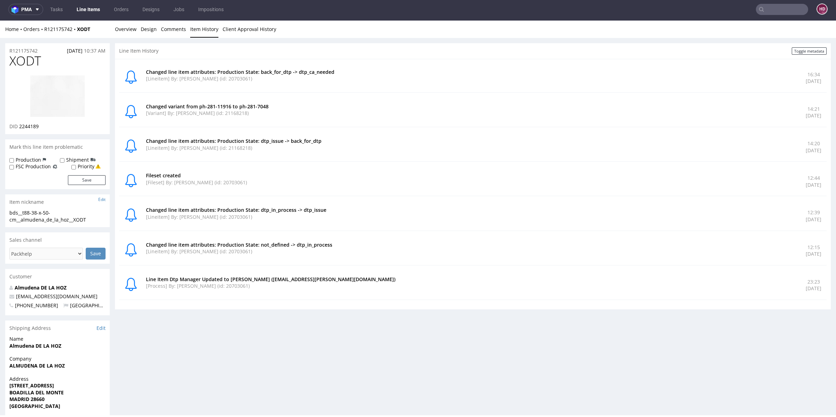
click at [93, 12] on link "Line Items" at bounding box center [88, 9] width 32 height 11
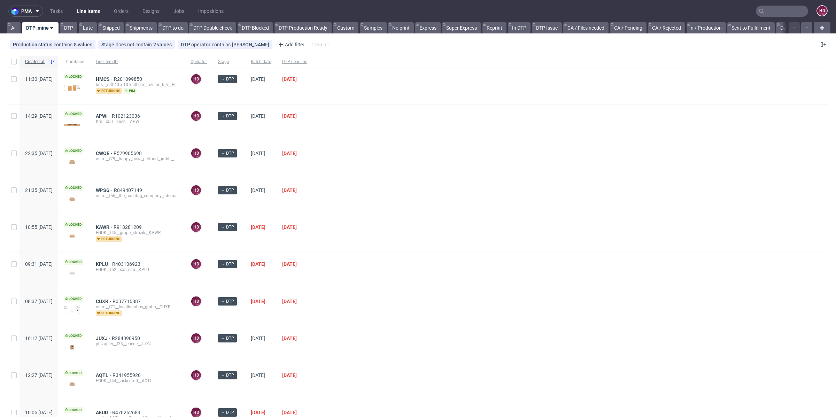
click at [759, 12] on icon at bounding box center [762, 11] width 6 height 6
click at [758, 11] on input "text" at bounding box center [782, 11] width 52 height 11
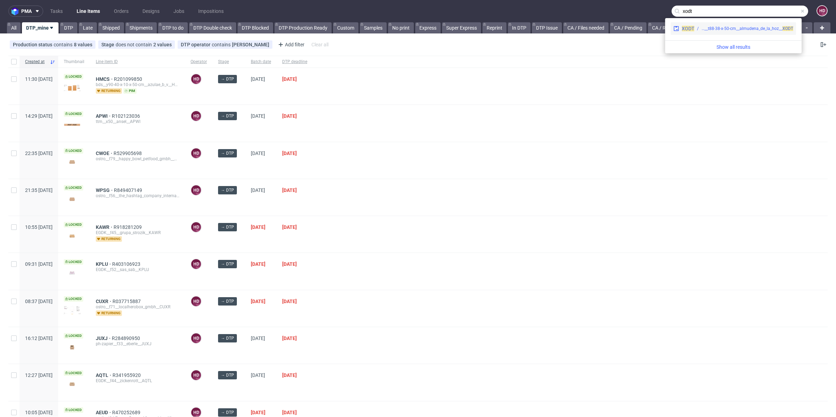
type input "xodt"
click at [696, 27] on div "bds__t88-38-x-50-cm__almudena_de_la_hoz__ XODT" at bounding box center [743, 28] width 99 height 6
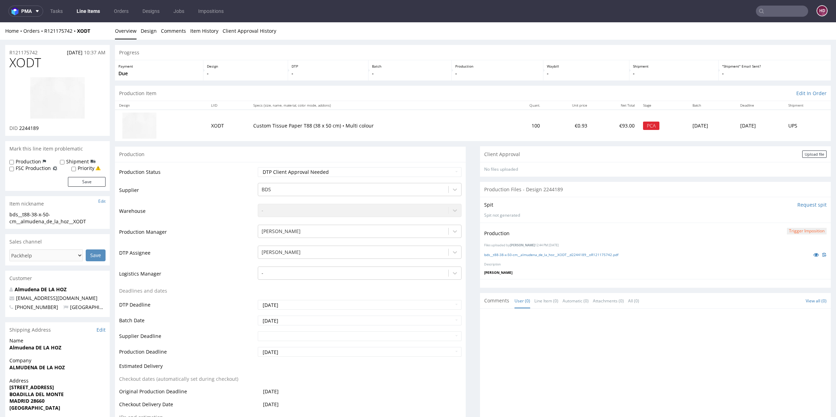
click at [788, 227] on div "Trigger Imposition" at bounding box center [807, 230] width 40 height 7
click at [788, 230] on button "Trigger Imposition" at bounding box center [807, 231] width 40 height 7
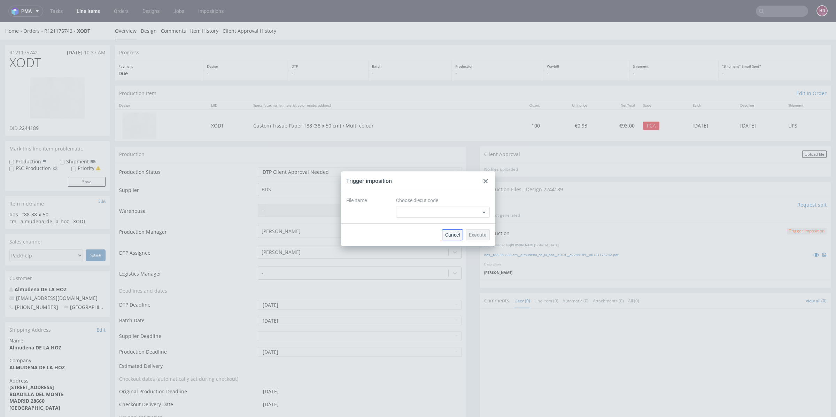
click at [459, 231] on button "Cancel" at bounding box center [452, 234] width 21 height 11
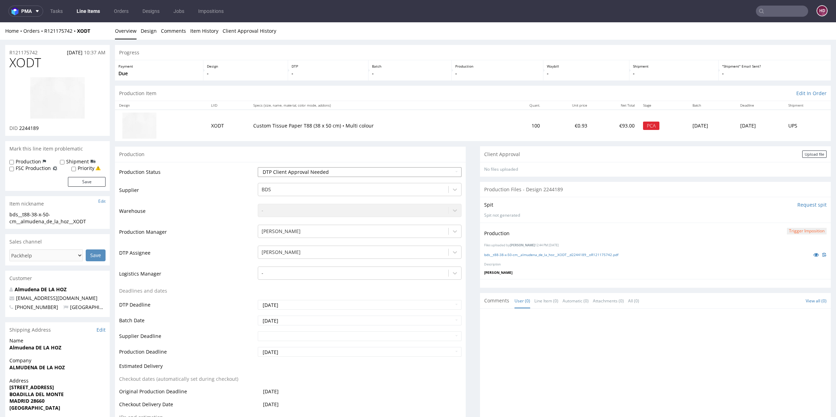
click at [331, 172] on select "Waiting for Artwork Waiting for Diecut Waiting for Mockup Waiting for DTP Waiti…" at bounding box center [360, 172] width 204 height 10
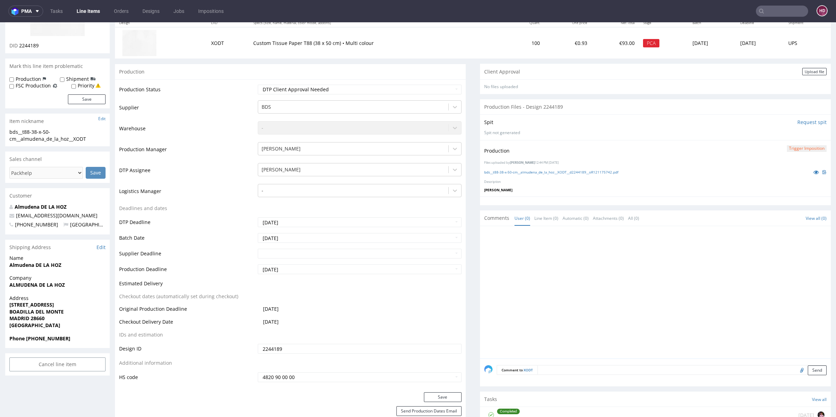
scroll to position [147, 0]
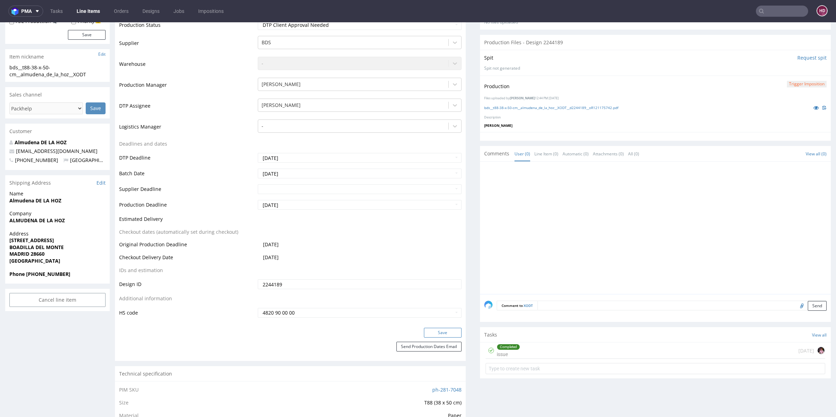
click at [436, 332] on button "Save" at bounding box center [443, 333] width 38 height 10
click at [511, 349] on div "Completed issue" at bounding box center [508, 350] width 23 height 16
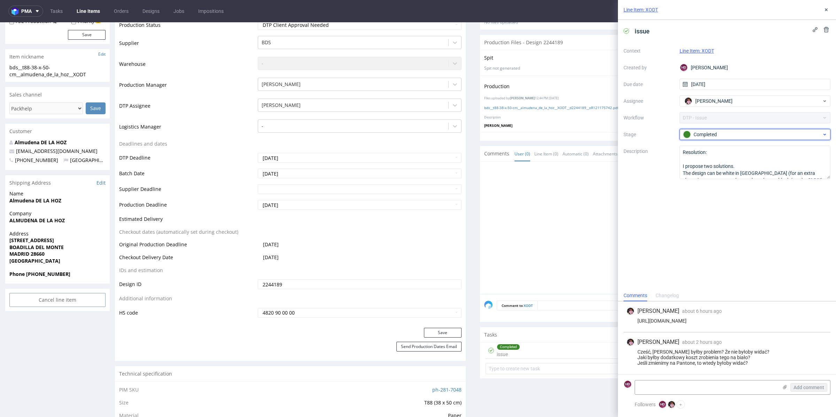
click at [752, 134] on div "Completed" at bounding box center [752, 135] width 139 height 8
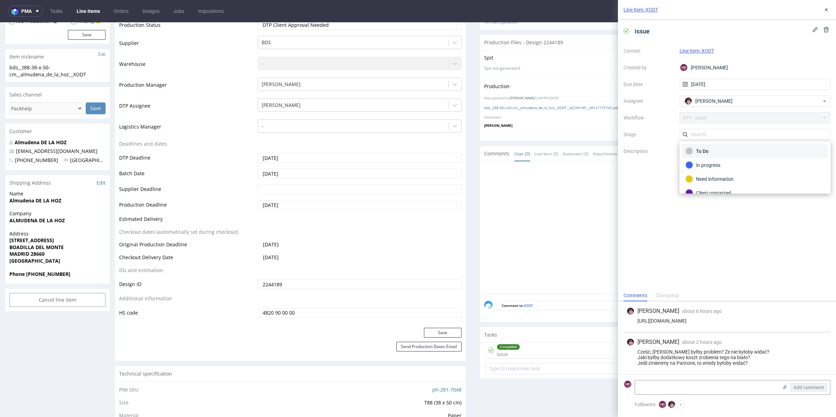
click at [746, 156] on div "To Do" at bounding box center [755, 151] width 146 height 14
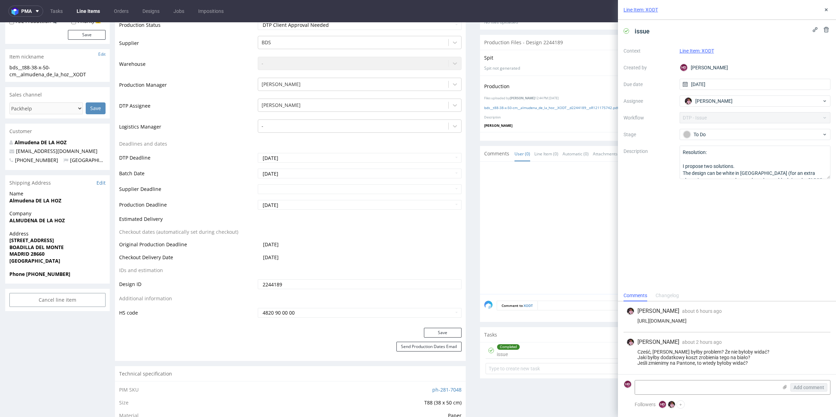
click at [729, 223] on div "issue Context Line Item: XODT Created by HD Hapka Dominika Due date 05/08/2025 …" at bounding box center [727, 155] width 218 height 270
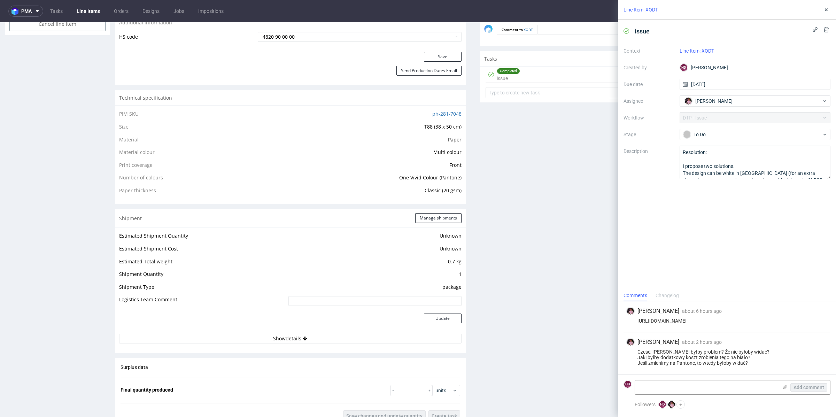
scroll to position [428, 0]
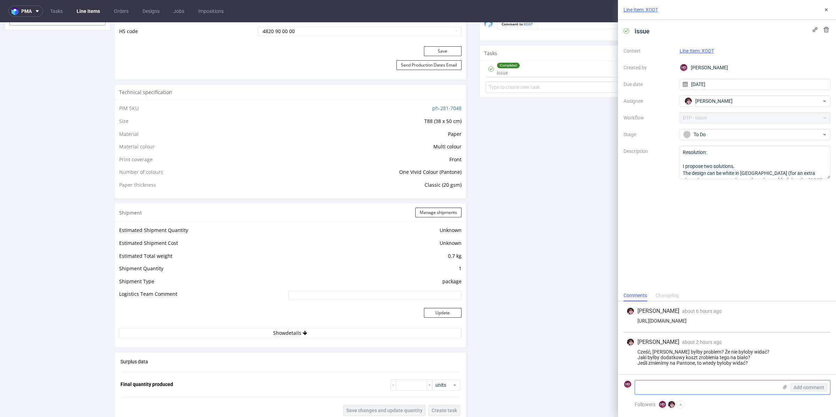
click at [742, 388] on textarea at bounding box center [706, 387] width 143 height 14
click at [637, 388] on textarea "hej, widzę w specce" at bounding box center [706, 387] width 143 height 14
click at [640, 388] on textarea "hej, widzę w specce" at bounding box center [706, 387] width 143 height 14
click at [693, 388] on textarea "Hej, widzę w specce" at bounding box center [706, 387] width 143 height 14
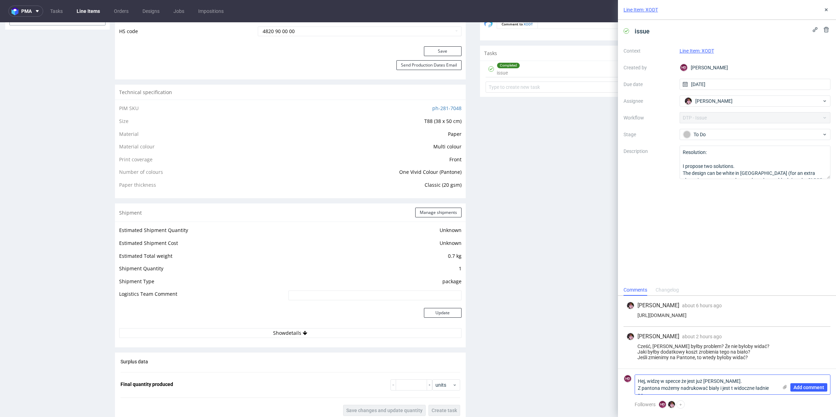
scroll to position [0, 0]
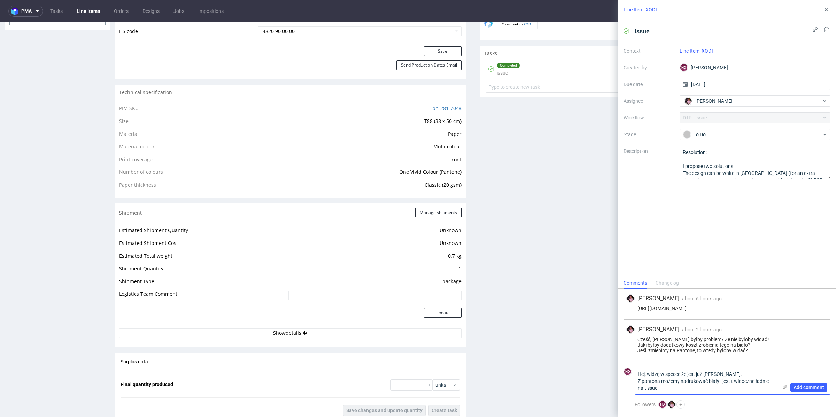
click at [644, 388] on textarea "Hej, widzę w specce że jest już Pantone. Z pantona możemy nadrukować biały i je…" at bounding box center [706, 381] width 143 height 26
click at [748, 387] on textarea "Hej, widzę w specce że jest już Pantone. Z pantona możemy nadrukować biały i je…" at bounding box center [706, 381] width 143 height 26
click at [733, 381] on textarea "Hej, widzę w specce że jest już Pantone. Z pantona możemy nadrukować biały i je…" at bounding box center [706, 381] width 143 height 26
click at [732, 387] on textarea "Hej, widzę w specce że jest już Pantone. Z pantona możemy nadrukować biały i je…" at bounding box center [706, 381] width 143 height 26
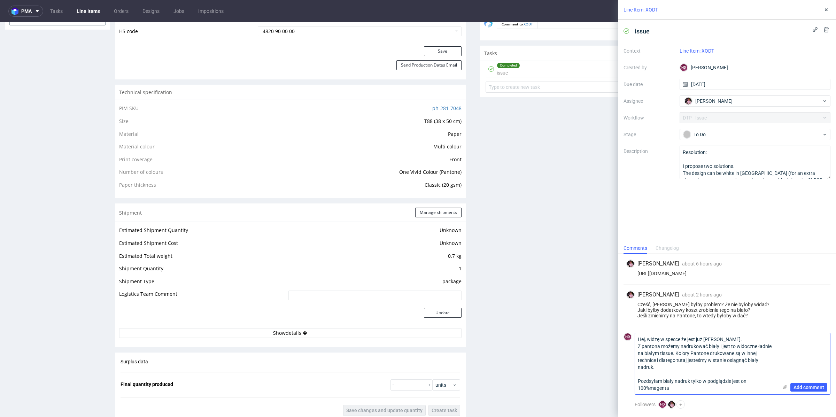
click at [666, 378] on textarea "Hej, widzę w specce że jest już Pantone. Z pantona możemy nadrukować biały i je…" at bounding box center [706, 363] width 143 height 61
click at [666, 374] on textarea "Hej, widzę w specce że jest już Pantone. Z pantona możemy nadrukować biały i je…" at bounding box center [706, 363] width 143 height 61
click at [647, 383] on textarea "Hej, widzę w specce że jest już Pantone. Z pantona możemy nadrukować biały i je…" at bounding box center [706, 363] width 143 height 61
drag, startPoint x: 689, startPoint y: 380, endPoint x: 701, endPoint y: 381, distance: 11.9
click at [701, 381] on textarea "Hej, widzę w specce że jest już Pantone. Z pantona możemy nadrukować biały i je…" at bounding box center [706, 363] width 143 height 61
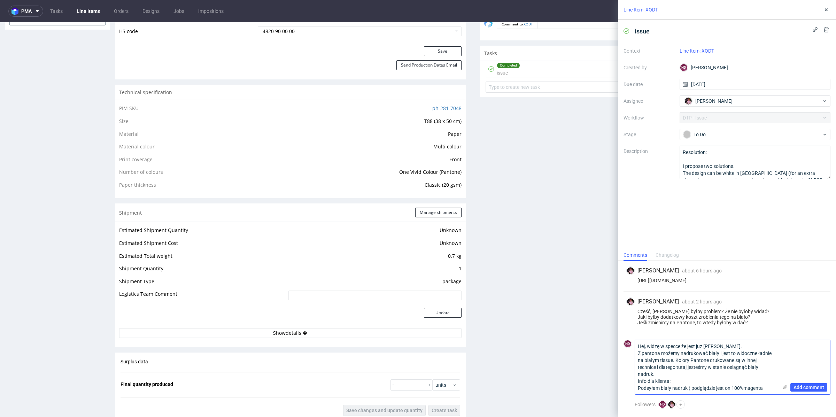
click at [744, 387] on textarea "Hej, widzę w specce że jest już Pantone. Z pantona możemy nadrukować biały i je…" at bounding box center [706, 367] width 143 height 54
click at [768, 388] on textarea "Hej, widzę w specce że jest już Pantone. Z pantona możemy nadrukować biały i je…" at bounding box center [706, 367] width 143 height 54
click at [692, 386] on textarea "Hej, widzę w specce że jest już Pantone. Z pantona możemy nadrukować biały i je…" at bounding box center [706, 367] width 143 height 54
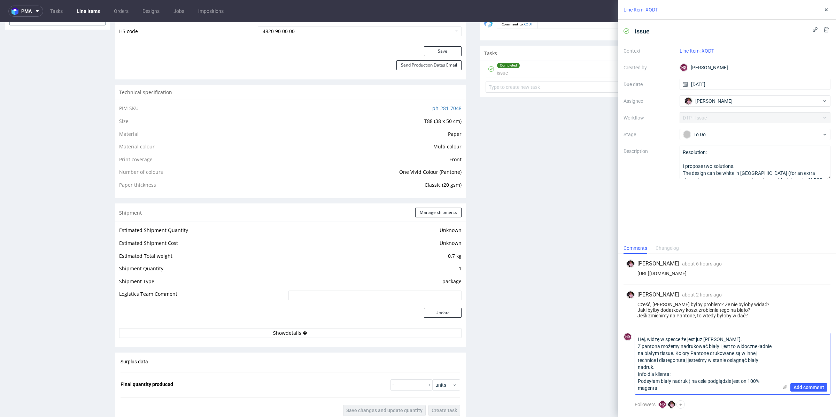
drag, startPoint x: 731, startPoint y: 381, endPoint x: 725, endPoint y: 381, distance: 5.9
click at [725, 381] on textarea "Hej, widzę w specce że jest już Pantone. Z pantona możemy nadrukować biały i je…" at bounding box center [706, 363] width 143 height 61
click at [765, 374] on textarea "Hej, widzę w specce że jest już Pantone. Z pantona możemy nadrukować biały i je…" at bounding box center [706, 363] width 143 height 61
click at [744, 381] on textarea "Hej, widzę w specce że jest już Pantone. Z pantona możemy nadrukować biały i je…" at bounding box center [706, 363] width 143 height 61
click at [690, 391] on textarea "Hej, widzę w specce że jest już Pantone. Z pantona możemy nadrukować biały i je…" at bounding box center [706, 363] width 143 height 61
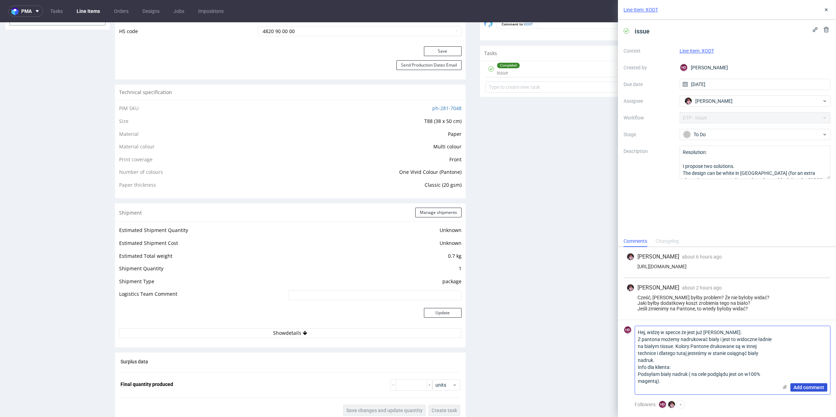
type textarea "Hej, widzę w specce że jest już Pantone. Z pantona możemy nadrukować biały i je…"
click at [816, 386] on span "Add comment" at bounding box center [809, 387] width 31 height 5
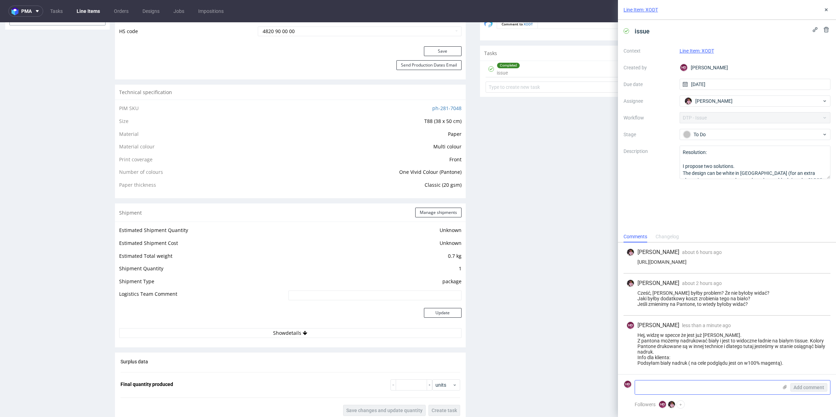
click at [783, 385] on icon at bounding box center [785, 387] width 6 height 6
click at [0, 0] on input "file" at bounding box center [0, 0] width 0 height 0
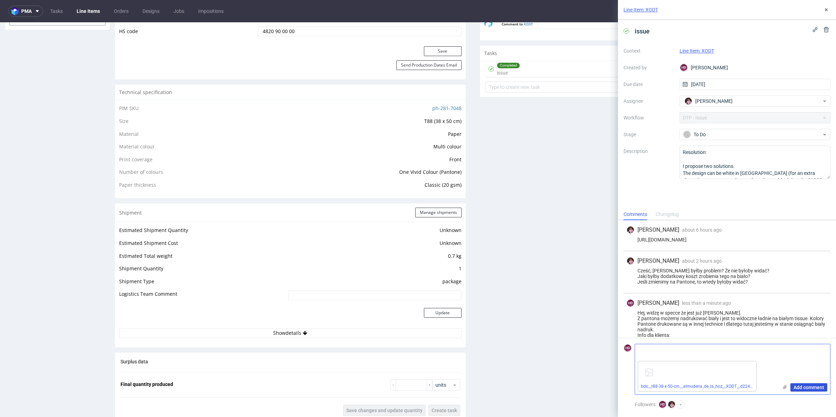
click at [802, 388] on span "Add comment" at bounding box center [809, 387] width 31 height 5
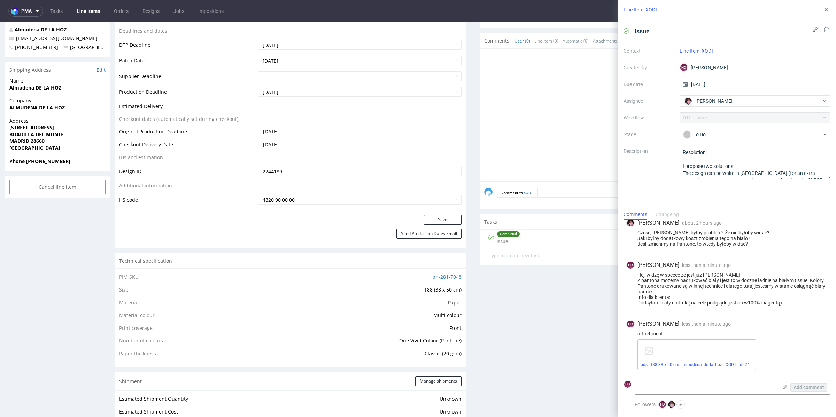
scroll to position [293, 0]
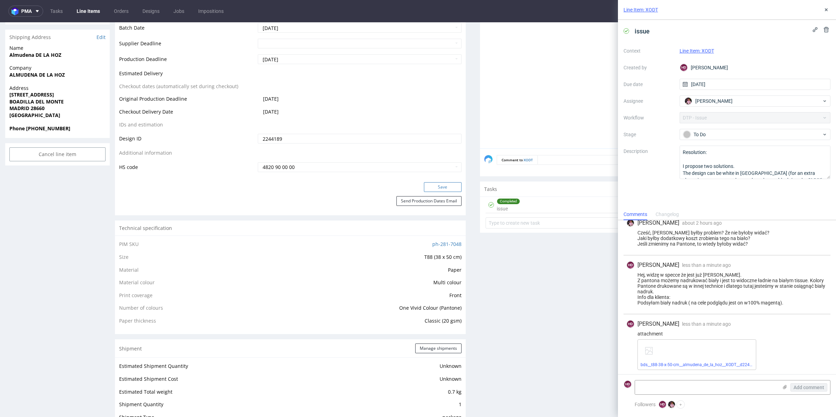
click at [434, 185] on button "Save" at bounding box center [443, 187] width 38 height 10
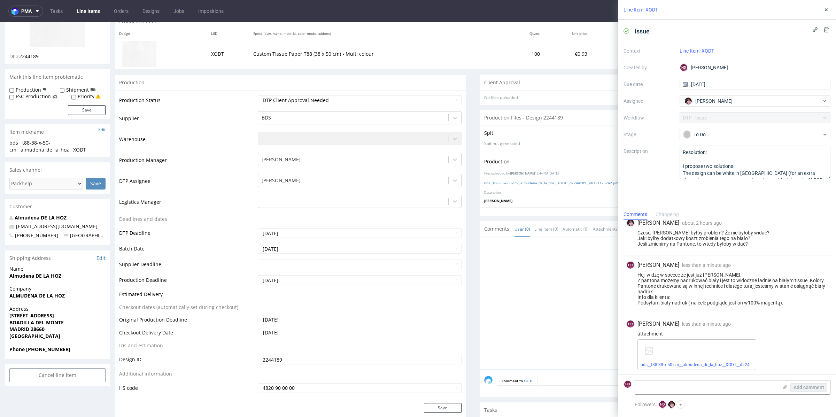
scroll to position [0, 0]
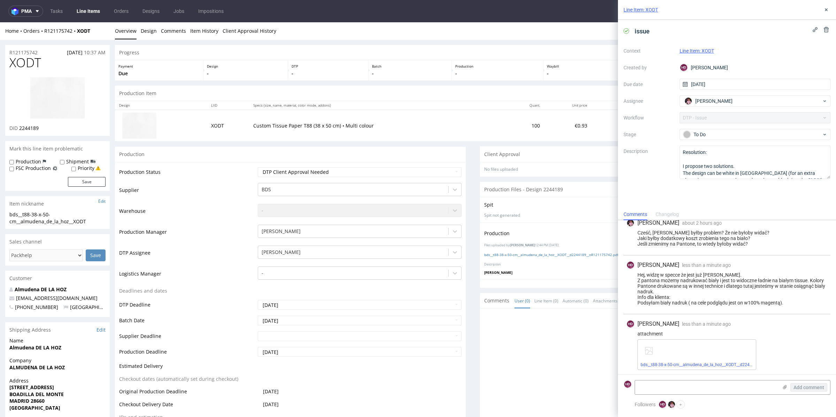
click at [95, 10] on link "Line Items" at bounding box center [88, 11] width 32 height 11
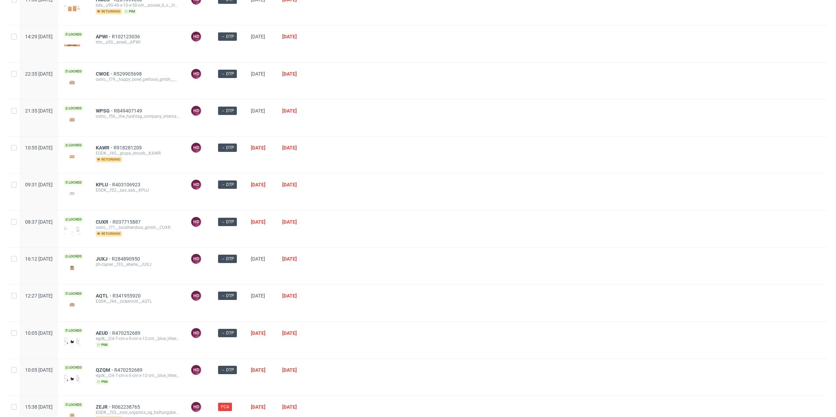
scroll to position [150, 0]
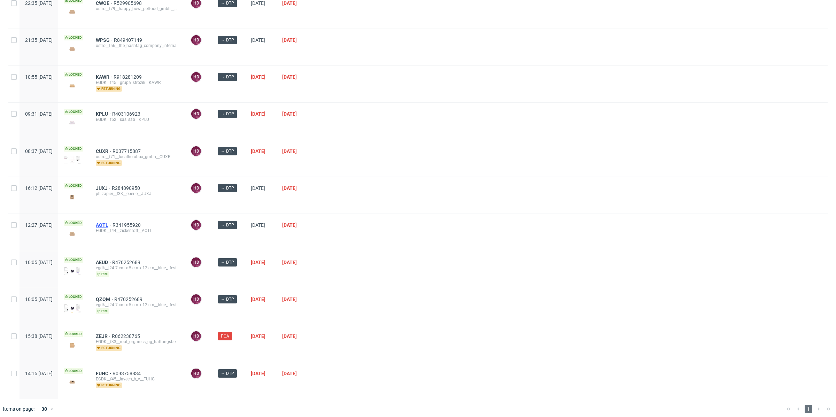
click at [113, 222] on span "AQTL" at bounding box center [104, 225] width 17 height 6
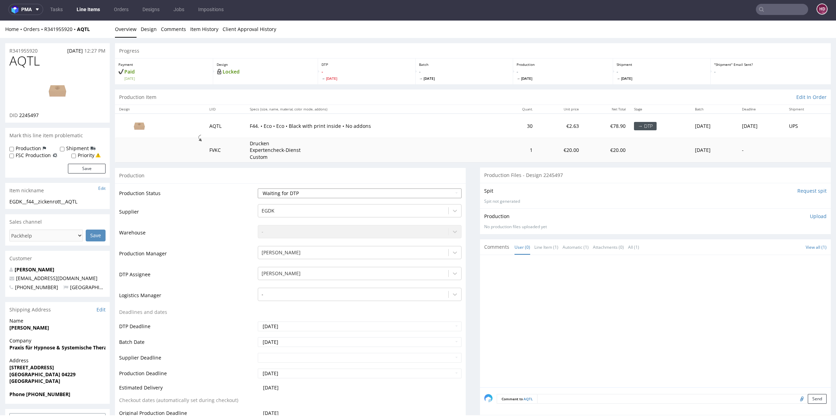
click at [307, 195] on select "Waiting for Artwork Waiting for Diecut Waiting for Mockup Waiting for DTP Waiti…" at bounding box center [360, 193] width 204 height 10
select select "dtp_in_process"
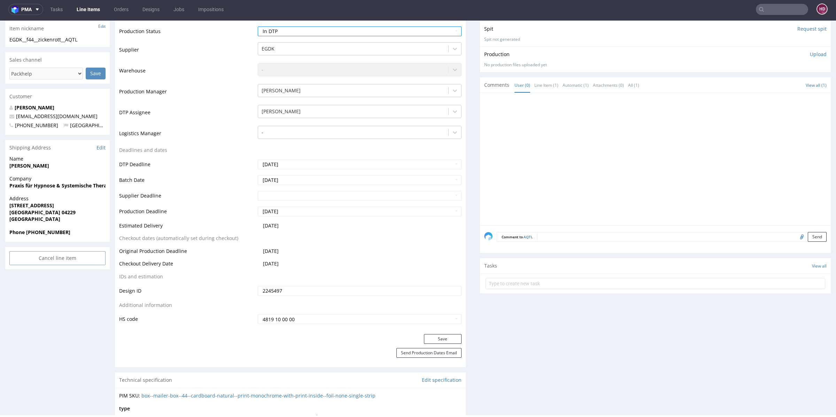
scroll to position [244, 0]
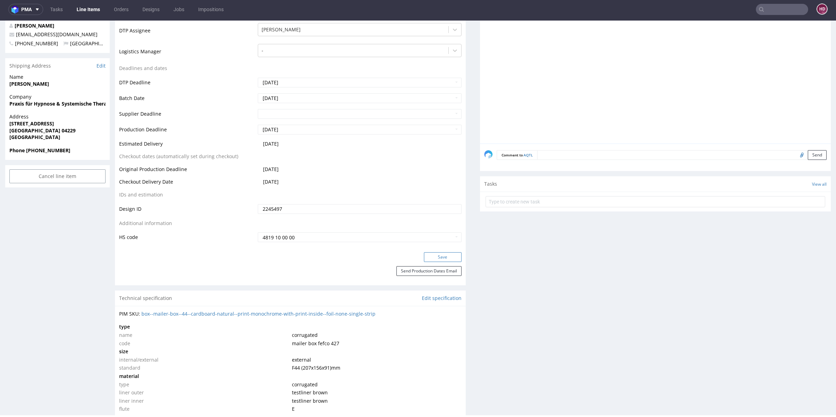
click at [429, 259] on button "Save" at bounding box center [443, 257] width 38 height 10
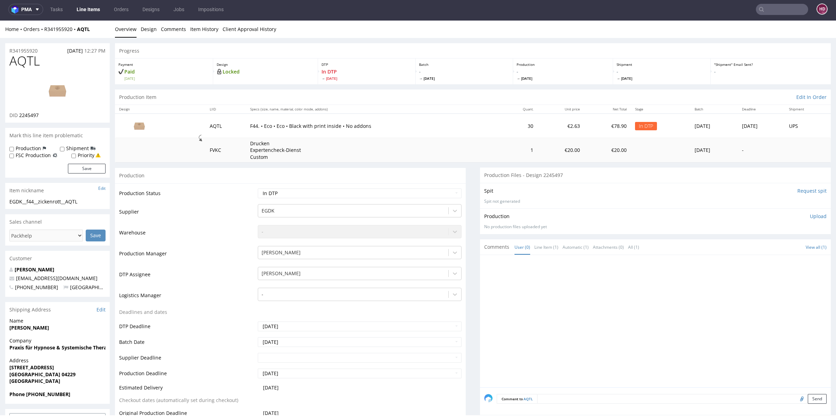
scroll to position [0, 0]
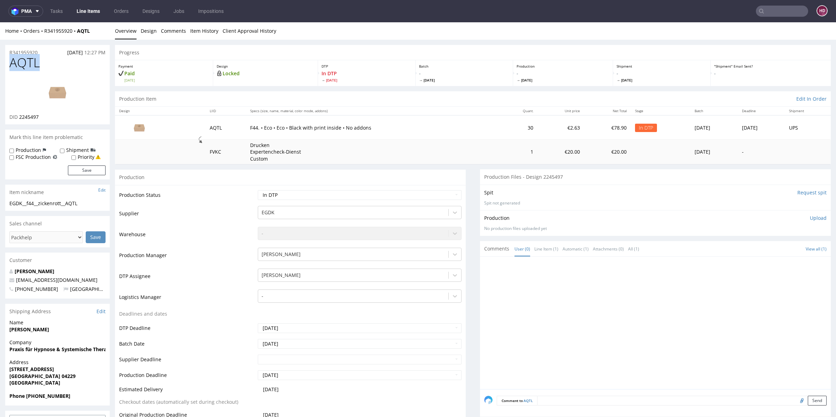
drag, startPoint x: 49, startPoint y: 64, endPoint x: 11, endPoint y: 61, distance: 38.1
click at [11, 61] on h1 "AQTL" at bounding box center [57, 63] width 96 height 14
drag, startPoint x: 41, startPoint y: 117, endPoint x: 18, endPoint y: 117, distance: 23.0
click at [18, 117] on div "DID 2245497" at bounding box center [57, 117] width 96 height 7
copy p "2245497"
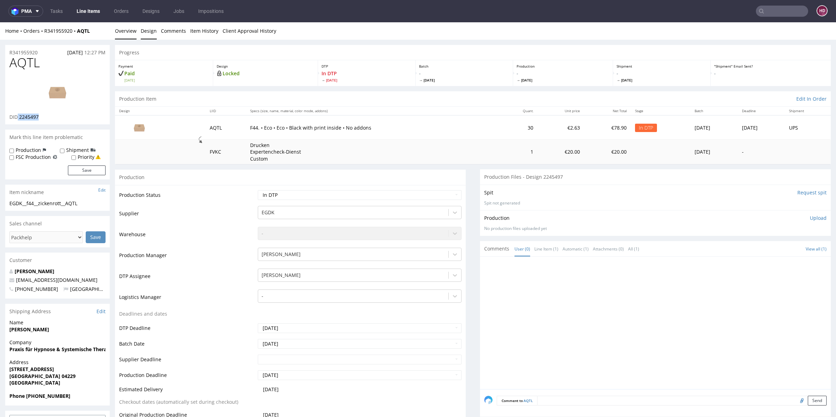
click at [147, 35] on link "Design" at bounding box center [149, 30] width 16 height 17
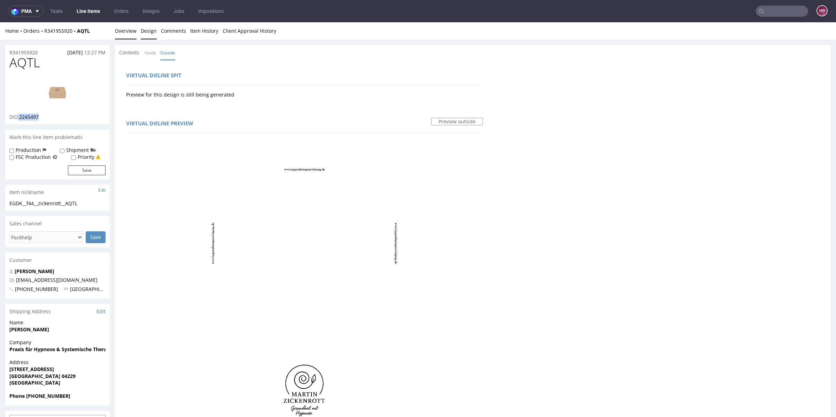
click at [125, 31] on link "Overview" at bounding box center [126, 30] width 22 height 17
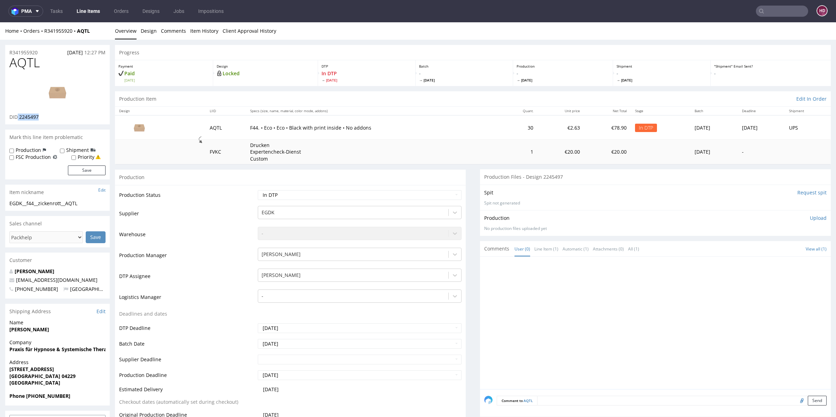
click at [125, 31] on link "Overview" at bounding box center [126, 30] width 22 height 17
click at [52, 89] on img at bounding box center [58, 92] width 56 height 31
click at [40, 87] on img at bounding box center [58, 92] width 56 height 31
click at [39, 61] on span "AQTL" at bounding box center [24, 63] width 30 height 14
drag, startPoint x: 41, startPoint y: 62, endPoint x: 0, endPoint y: 62, distance: 40.8
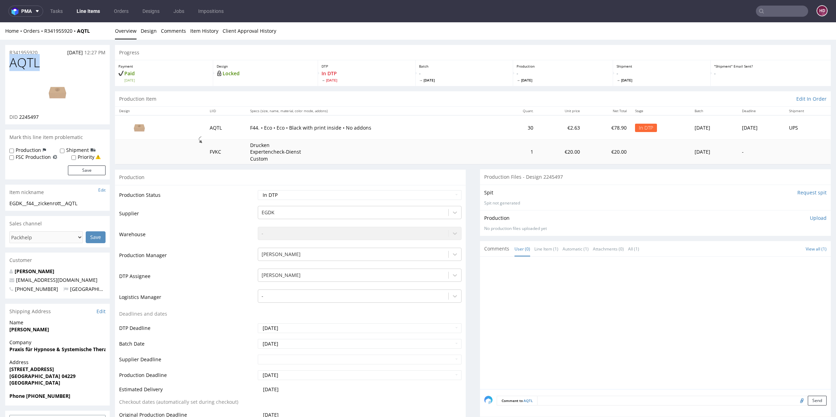
copy span "AQTL"
click at [90, 203] on div "EGDK__f44__zickenrott__AQTL" at bounding box center [57, 203] width 96 height 7
drag, startPoint x: 62, startPoint y: 208, endPoint x: 8, endPoint y: 204, distance: 54.8
click at [8, 204] on div "EGDK__f44__zickenrott__AQTL EGDK__f44 __zickenrott__AQTL Update" at bounding box center [57, 205] width 104 height 11
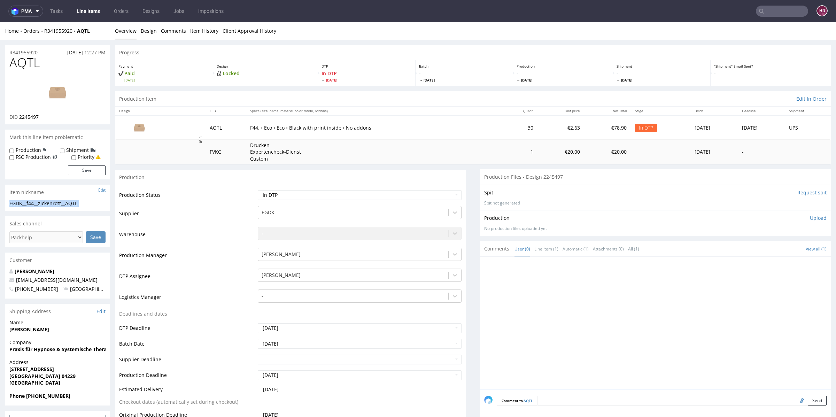
copy div "EGDK__f44__zickenrott__AQTL Update"
drag, startPoint x: 39, startPoint y: 53, endPoint x: 0, endPoint y: 51, distance: 39.0
copy p "R341955920"
drag, startPoint x: 42, startPoint y: 117, endPoint x: 251, endPoint y: 172, distance: 216.9
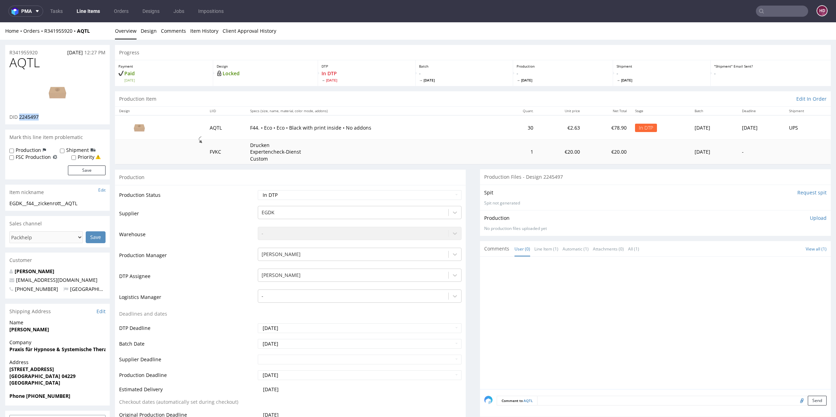
click at [20, 116] on div "DID 2245497" at bounding box center [57, 117] width 96 height 7
drag, startPoint x: 42, startPoint y: 51, endPoint x: 3, endPoint y: 53, distance: 38.7
drag, startPoint x: 41, startPoint y: 117, endPoint x: 18, endPoint y: 116, distance: 23.4
click at [18, 116] on div "DID 2245497" at bounding box center [57, 117] width 96 height 7
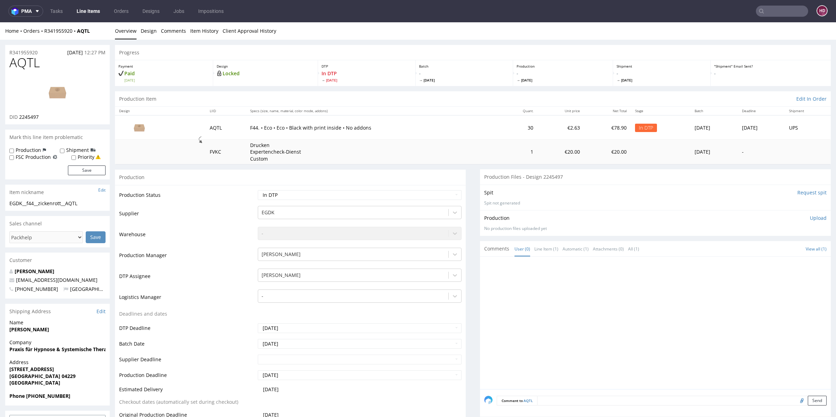
click at [810, 217] on p "Upload" at bounding box center [818, 218] width 17 height 7
click at [769, 246] on div "Add files" at bounding box center [777, 250] width 35 height 10
click at [798, 245] on button "Upload now" at bounding box center [811, 250] width 32 height 10
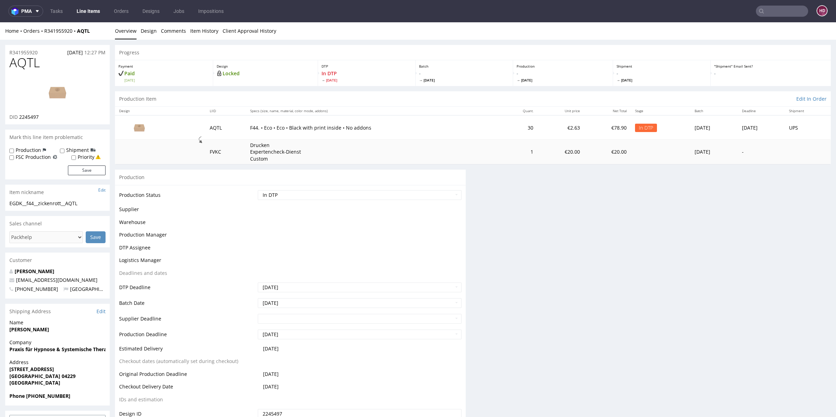
click at [796, 249] on div "Progress Payment Paid Mon 04 Aug Design Locked DTP In DTP Fri 8 Aug Batch - Tue…" at bounding box center [473, 265] width 716 height 441
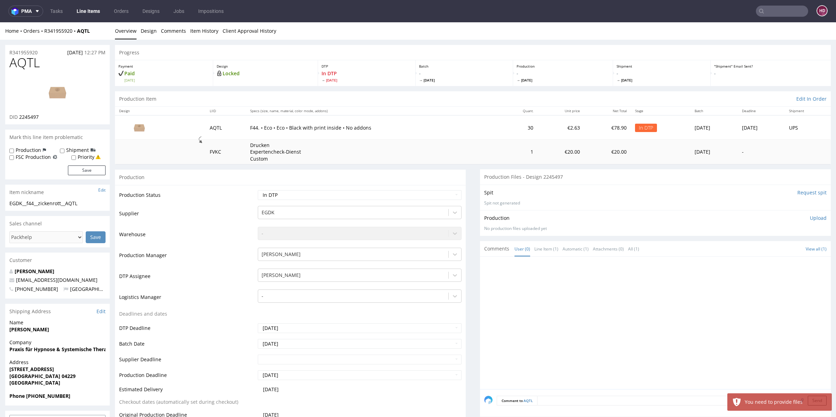
click at [810, 220] on p "Upload" at bounding box center [818, 218] width 17 height 7
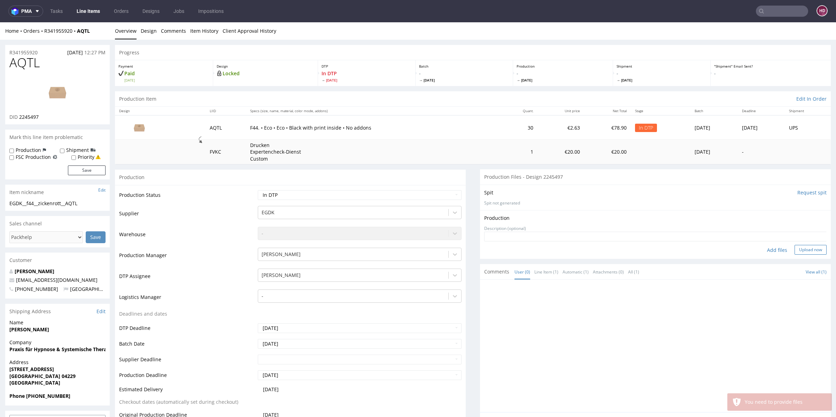
click at [795, 246] on button "Upload now" at bounding box center [811, 250] width 32 height 10
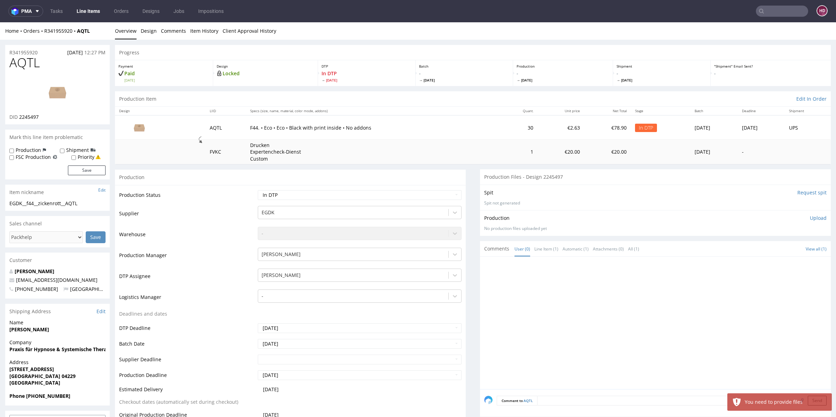
click at [798, 226] on div "No production files uploaded yet" at bounding box center [655, 229] width 342 height 6
click at [798, 222] on div "Production Upload No production files uploaded yet Description (optional) Add f…" at bounding box center [655, 223] width 342 height 17
click at [810, 218] on p "Upload" at bounding box center [818, 218] width 17 height 7
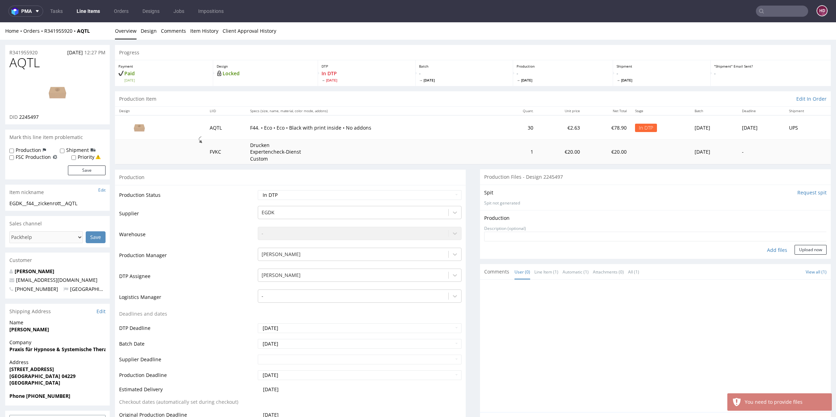
click at [767, 246] on div "Add files" at bounding box center [777, 250] width 35 height 10
type input "C:\fakepath\EGDK__f44__zickenrott__AQTL__d2245497__oR341955920__outside.pdf"
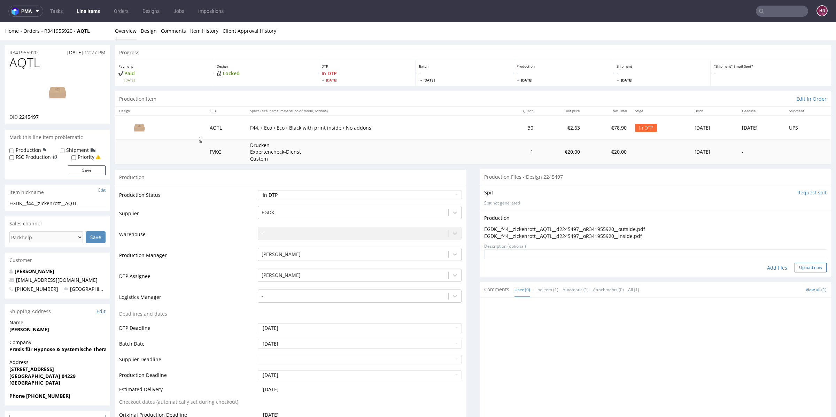
click at [799, 266] on button "Upload now" at bounding box center [811, 268] width 32 height 10
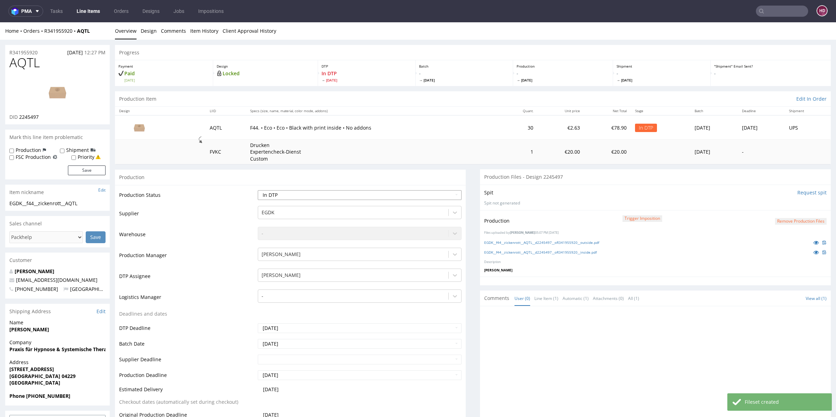
click at [360, 196] on select "Waiting for Artwork Waiting for Diecut Waiting for Mockup Waiting for DTP Waiti…" at bounding box center [360, 195] width 204 height 10
select select "dtp_production_ready"
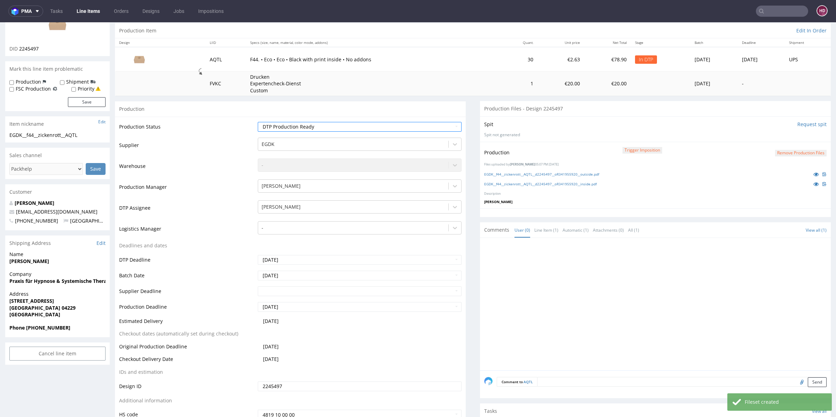
scroll to position [138, 0]
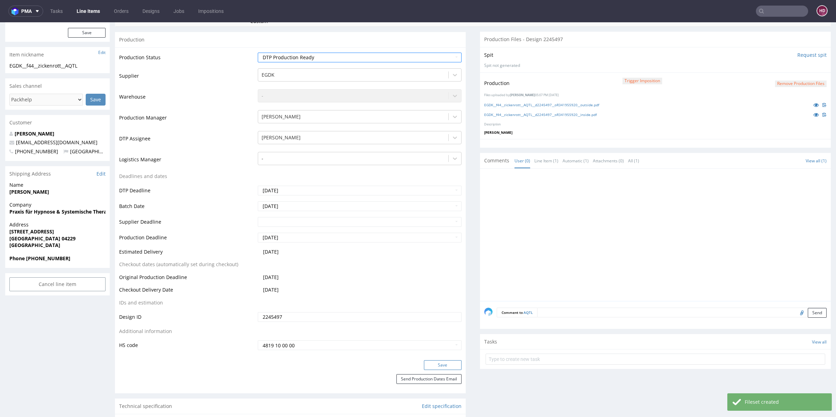
click at [432, 366] on button "Save" at bounding box center [443, 365] width 38 height 10
click at [575, 114] on link "EGDK__f44__zickenrott__AQTL__d2245497__oR341955920__inside.pdf" at bounding box center [540, 114] width 113 height 5
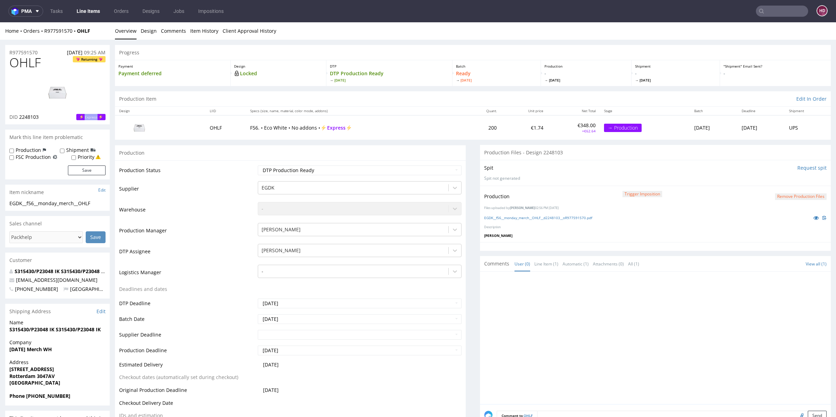
scroll to position [2, 0]
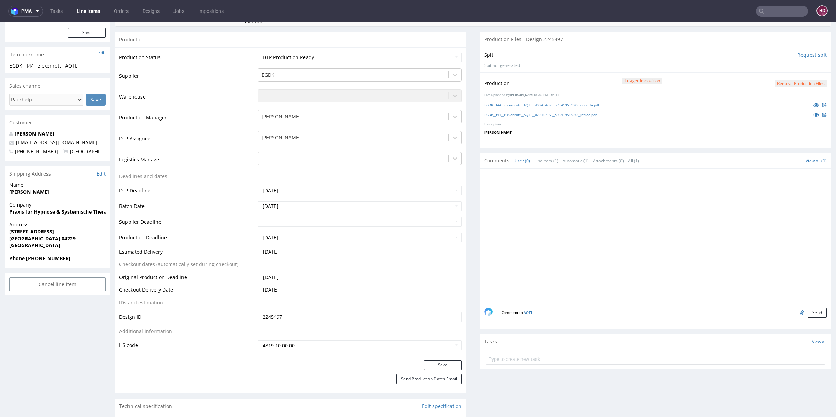
scroll to position [38, 0]
click at [101, 13] on link "Line Items" at bounding box center [88, 11] width 32 height 11
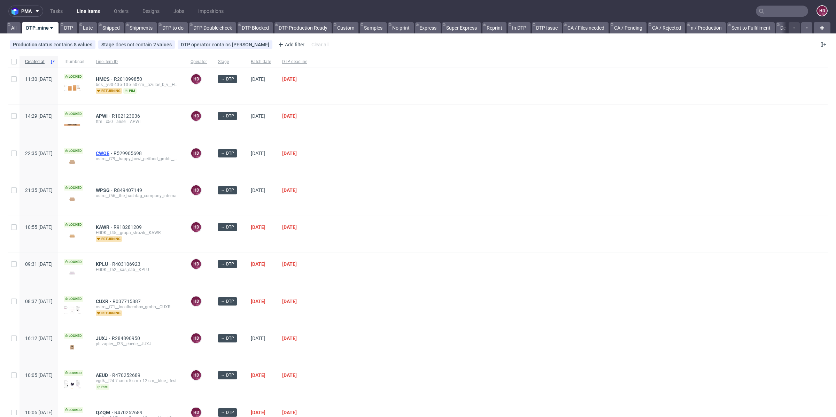
click at [114, 151] on span "CWOE" at bounding box center [105, 153] width 18 height 6
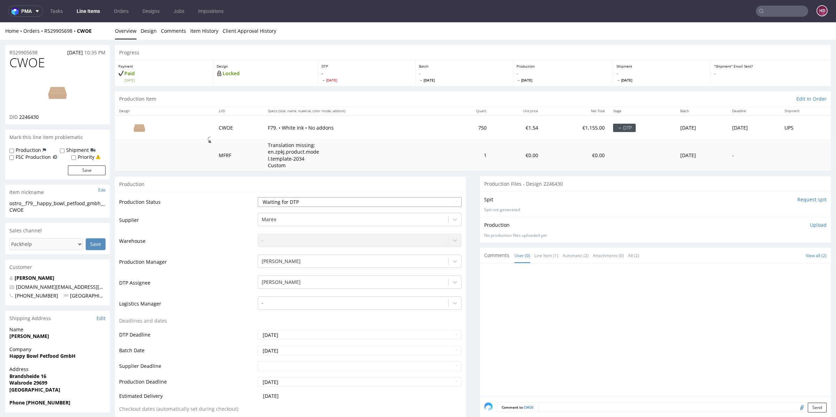
click at [305, 204] on select "Waiting for Artwork Waiting for Diecut Waiting for Mockup Waiting for DTP Waiti…" at bounding box center [360, 202] width 204 height 10
select select "dtp_in_process"
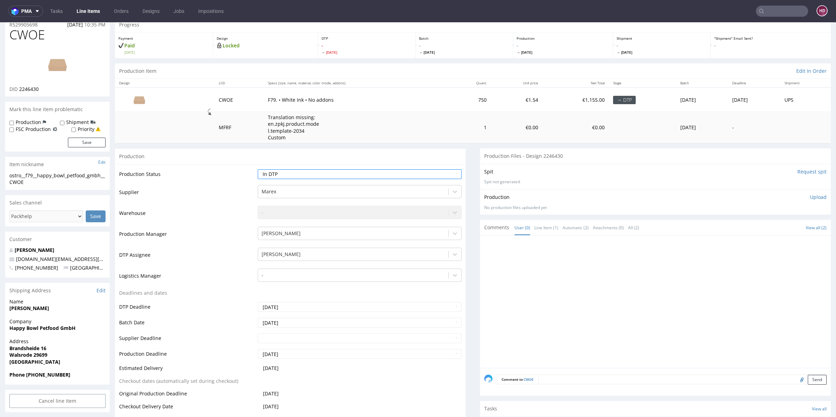
scroll to position [124, 0]
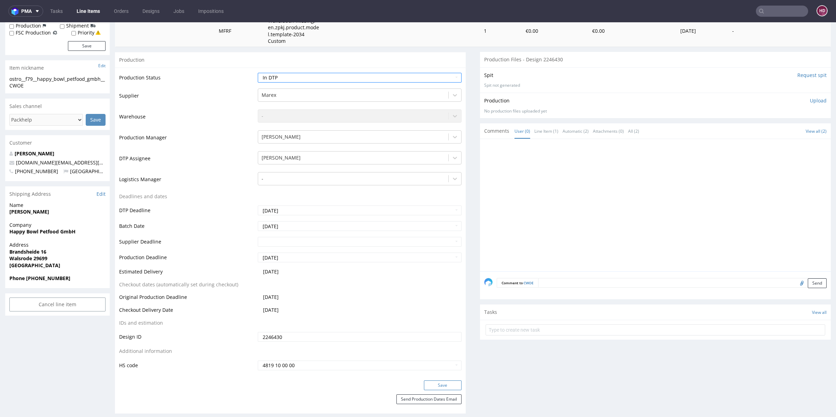
click at [425, 381] on button "Save" at bounding box center [443, 385] width 38 height 10
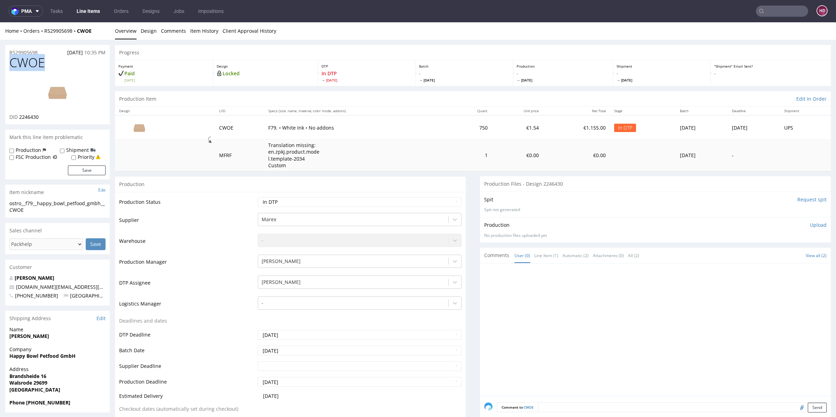
drag, startPoint x: 57, startPoint y: 69, endPoint x: 0, endPoint y: 64, distance: 57.1
copy span "CWOE"
drag, startPoint x: 46, startPoint y: 115, endPoint x: 18, endPoint y: 116, distance: 27.2
click at [18, 116] on div "DID 2246430" at bounding box center [57, 117] width 96 height 7
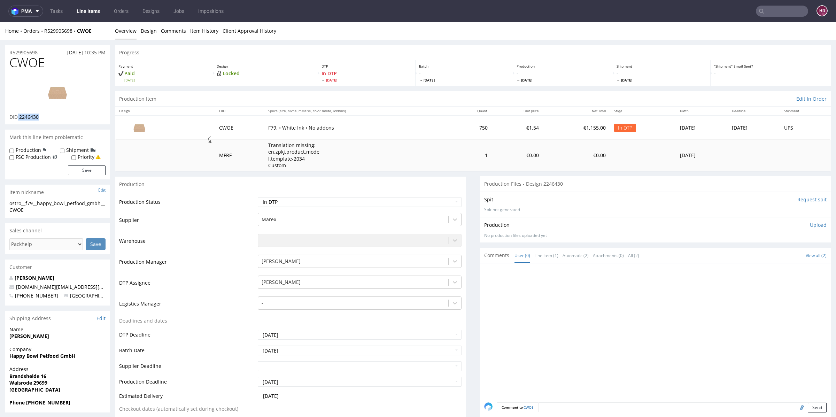
copy p "2246430"
click at [92, 15] on link "Line Items" at bounding box center [88, 11] width 32 height 11
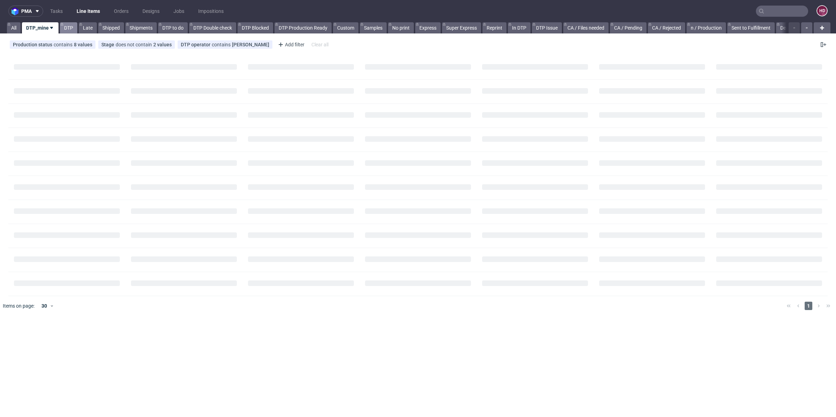
click at [69, 31] on link "DTP" at bounding box center [68, 27] width 17 height 11
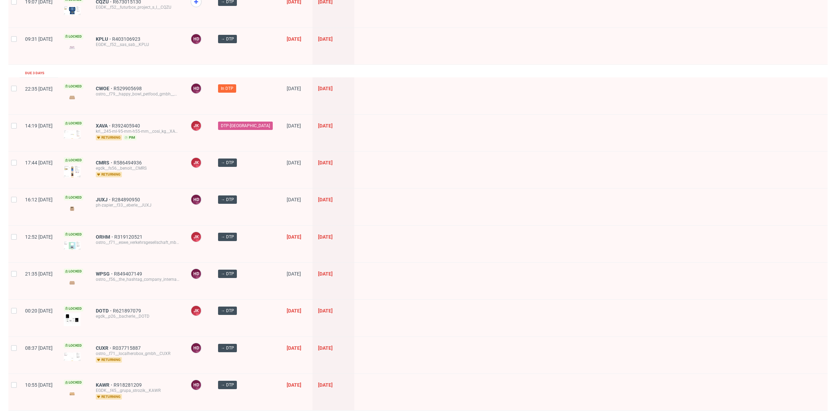
scroll to position [237, 0]
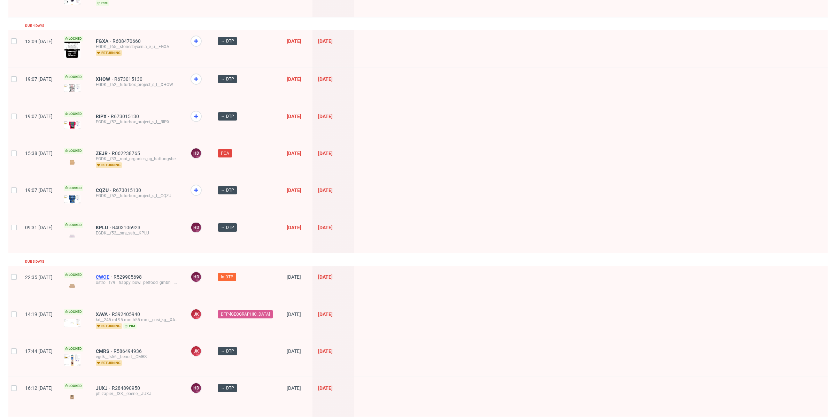
click at [114, 274] on span "CWOE" at bounding box center [105, 277] width 18 height 6
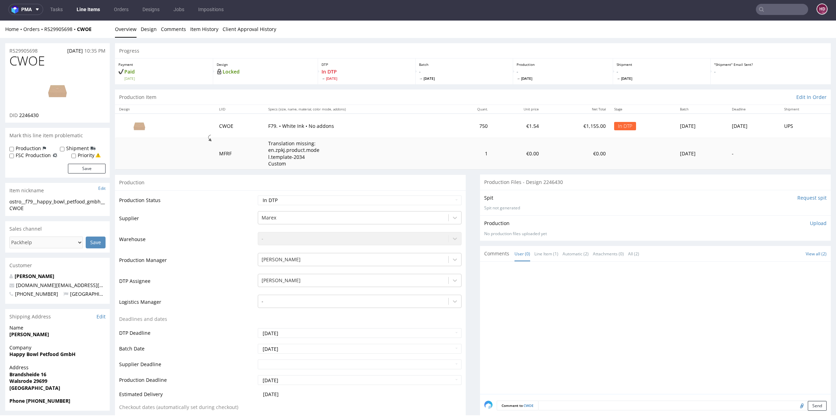
click at [65, 91] on img at bounding box center [58, 90] width 56 height 31
click at [77, 201] on div "ostro__f79__happy_bowl_petfood_gmbh__CWOE" at bounding box center [57, 205] width 96 height 14
click at [77, 206] on div "ostro__f79__happy_bowl_petfood_gmbh__CWOE" at bounding box center [57, 205] width 96 height 14
click at [78, 202] on div "ostro__f79__happy_bowl_petfood_gmbh__CWOE" at bounding box center [57, 205] width 96 height 14
click at [70, 203] on div "ostro__f79__happy_bowl_petfood_gmbh__CWOE" at bounding box center [57, 205] width 96 height 14
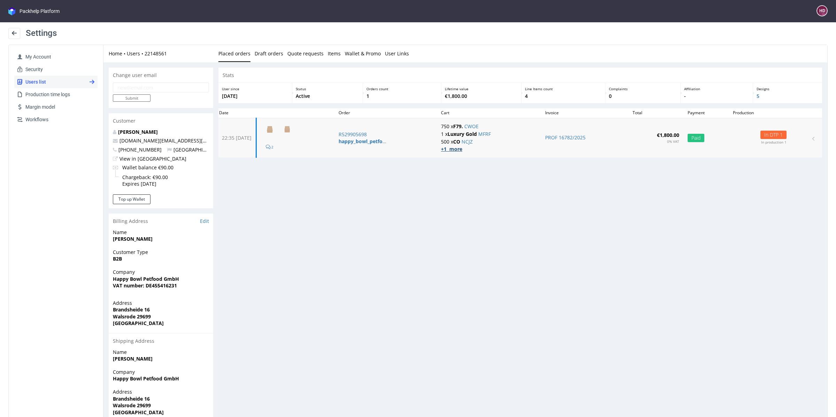
click at [456, 146] on strong "+1 more" at bounding box center [451, 149] width 21 height 7
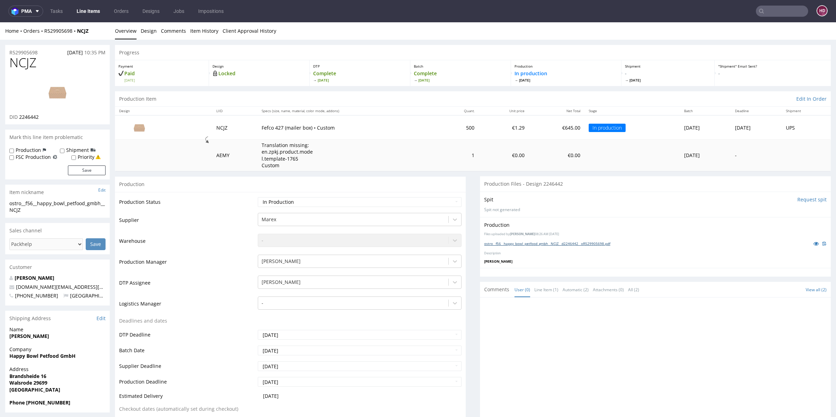
click at [539, 244] on link "ostro__f56__happy_bowl_petfood_gmbh__NCJZ__d2246442__oR529905698.pdf" at bounding box center [547, 243] width 126 height 5
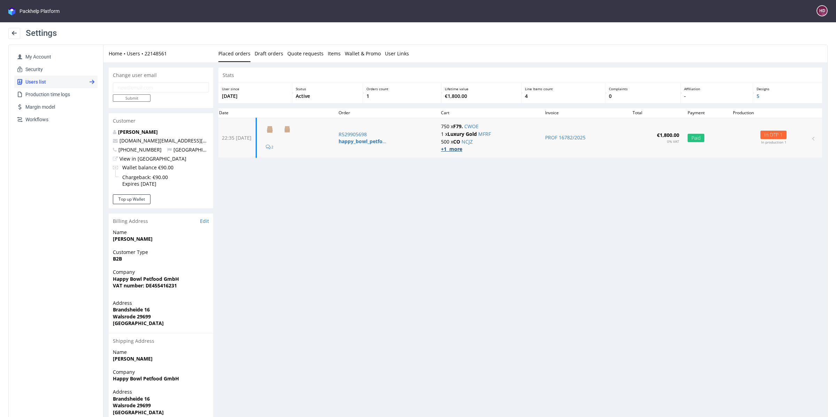
click at [462, 148] on strong "+1 more" at bounding box center [451, 149] width 21 height 7
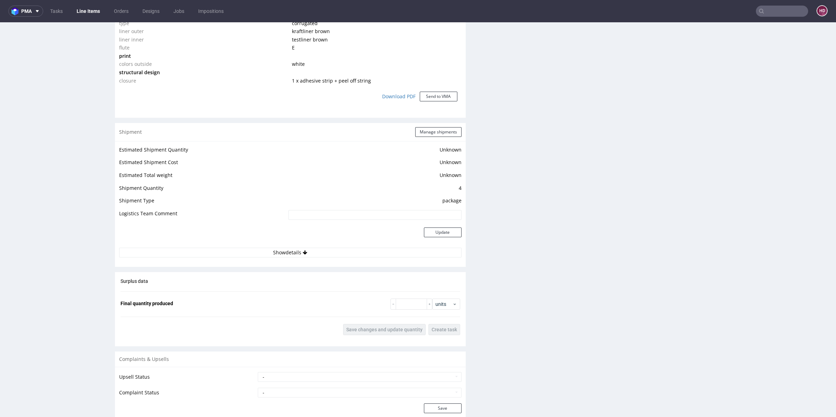
scroll to position [733, 0]
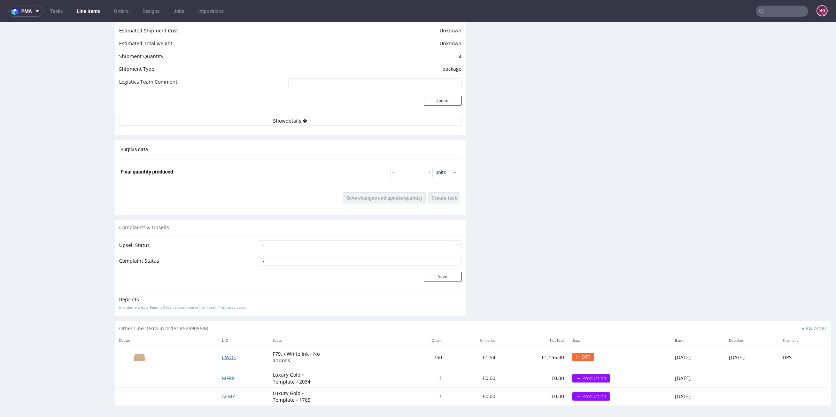
click at [222, 357] on span "CWOE" at bounding box center [229, 357] width 14 height 7
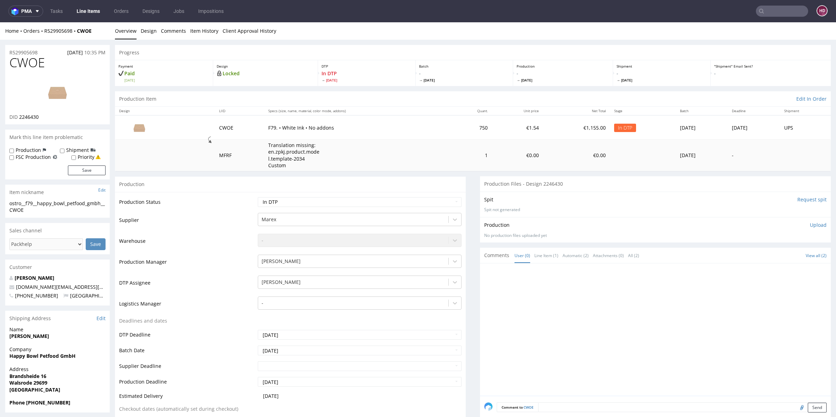
click at [48, 85] on img at bounding box center [58, 92] width 56 height 31
click at [31, 210] on div "ostro__f79__happy_bowl_petfood_gmbh__CWOE" at bounding box center [57, 207] width 96 height 14
drag, startPoint x: 31, startPoint y: 210, endPoint x: 0, endPoint y: 204, distance: 31.9
copy div "ostro__f79__happy_bowl_petfood_gmbh__CWOE Update"
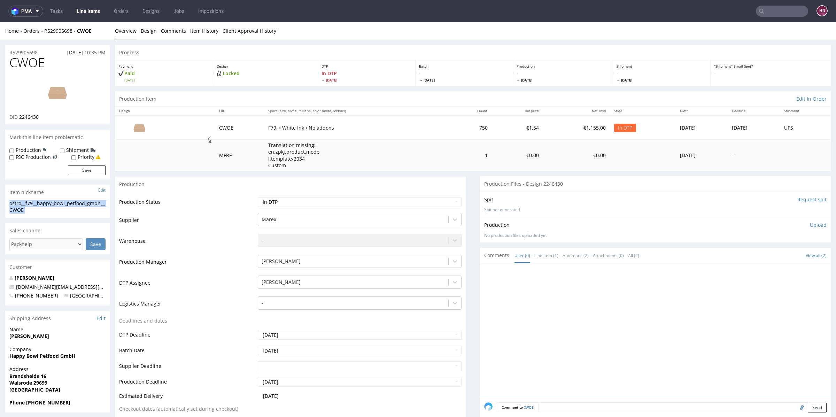
click at [49, 63] on h1 "CWOE" at bounding box center [57, 63] width 96 height 14
drag, startPoint x: 48, startPoint y: 64, endPoint x: 0, endPoint y: 63, distance: 47.7
copy span "CWOE"
click at [42, 49] on div "R529905698 05.08.2025 10:35 PM" at bounding box center [57, 50] width 104 height 11
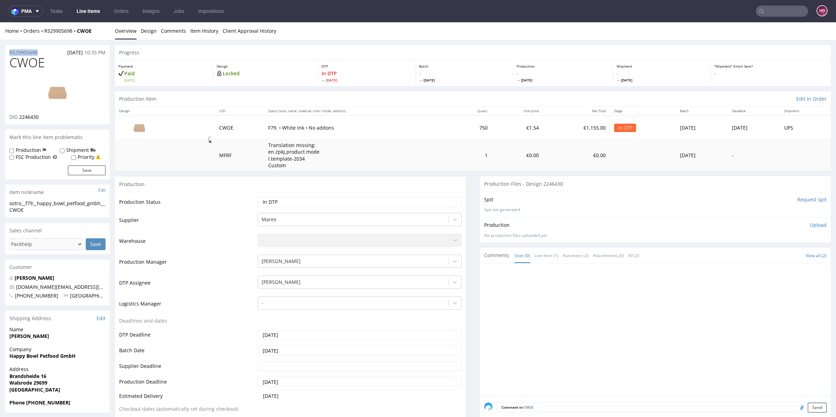
drag, startPoint x: 31, startPoint y: 51, endPoint x: 0, endPoint y: 49, distance: 30.7
copy p "R529905698"
drag, startPoint x: 45, startPoint y: 117, endPoint x: 19, endPoint y: 114, distance: 26.3
click at [19, 114] on div "DID 2246430" at bounding box center [57, 117] width 96 height 7
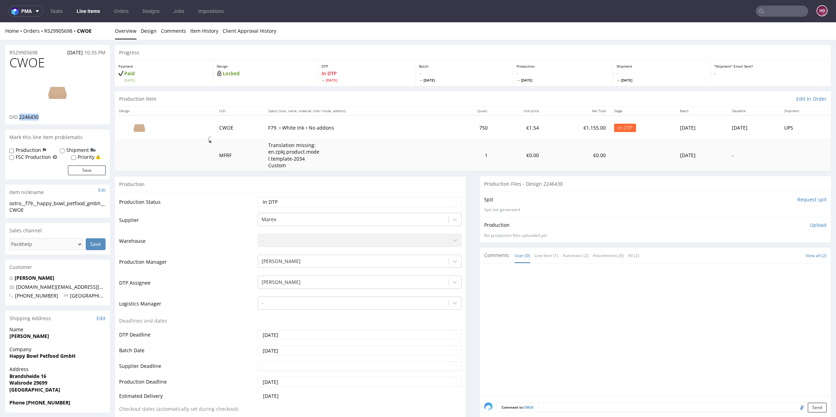
copy span "2246430"
click at [810, 223] on p "Upload" at bounding box center [818, 225] width 17 height 7
click at [760, 256] on div "Add files" at bounding box center [777, 256] width 35 height 10
type input "C:\fakepath\ostro__f79__happy_bowl_petfood_gmbh__CWOE__d2246430__oR529905698.pdf"
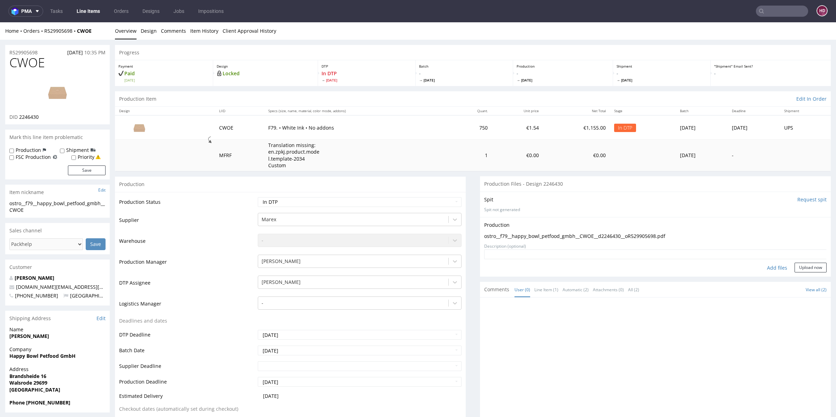
click at [780, 265] on div "Add files" at bounding box center [777, 268] width 35 height 10
click at [795, 257] on button "Upload now" at bounding box center [811, 256] width 32 height 10
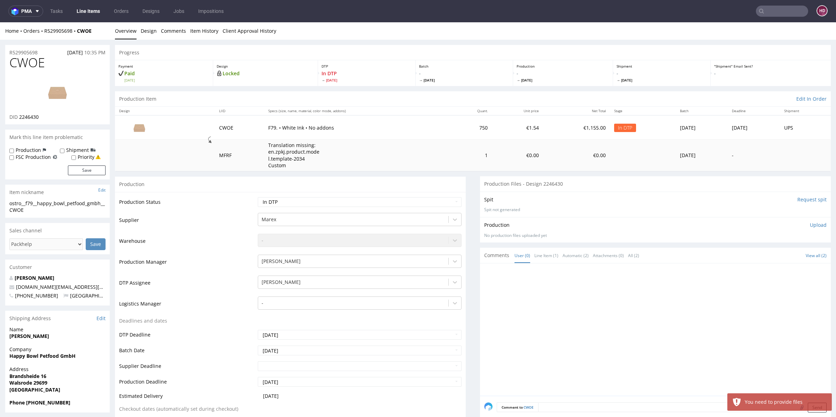
click at [795, 231] on div "Production Upload No production files uploaded yet Description (optional) Add f…" at bounding box center [655, 230] width 342 height 17
click at [810, 225] on p "Upload" at bounding box center [818, 225] width 17 height 7
click at [767, 253] on div "Add files" at bounding box center [777, 256] width 35 height 10
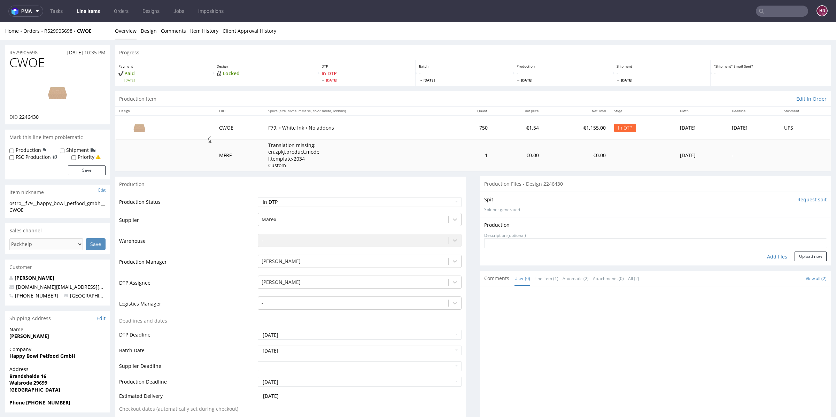
type input "C:\fakepath\ostro__f79__happy_bowl_petfood_gmbh__CWOE__d2246430__oR529905698.pdf"
click at [798, 266] on button "Upload now" at bounding box center [811, 268] width 32 height 10
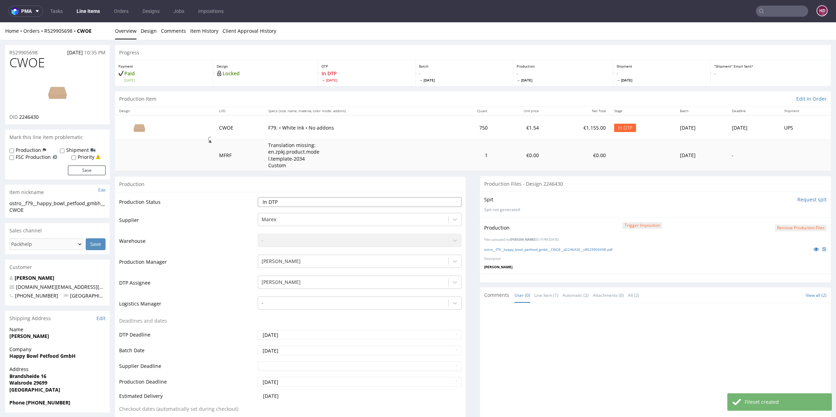
click at [369, 200] on select "Waiting for Artwork Waiting for Diecut Waiting for Mockup Waiting for DTP Waiti…" at bounding box center [360, 202] width 204 height 10
select select "dtp_production_ready"
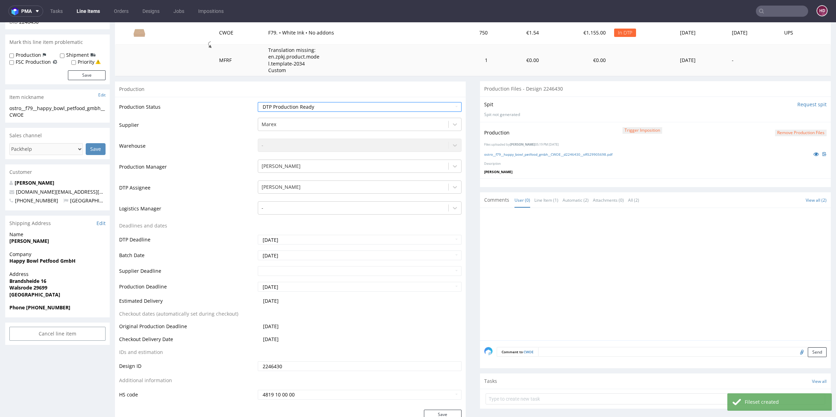
scroll to position [129, 0]
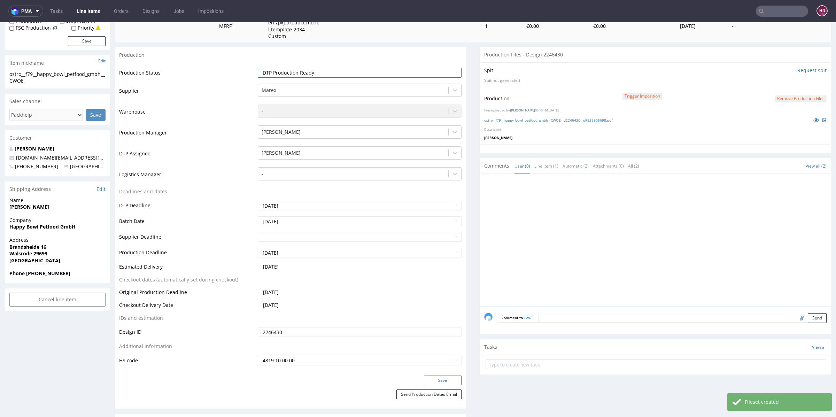
click at [441, 380] on button "Save" at bounding box center [443, 381] width 38 height 10
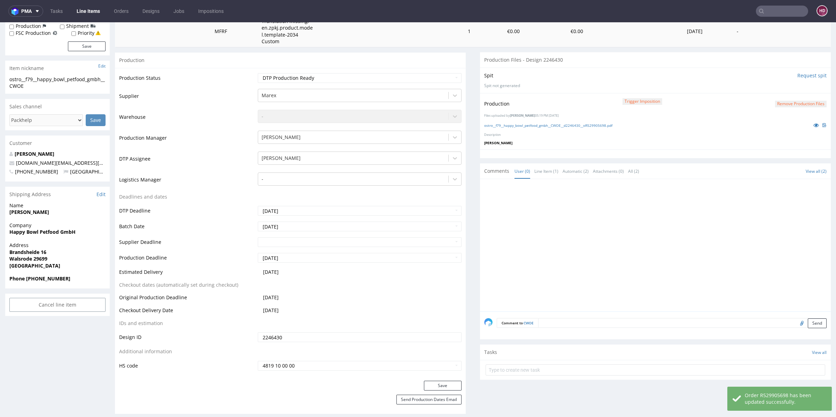
scroll to position [0, 0]
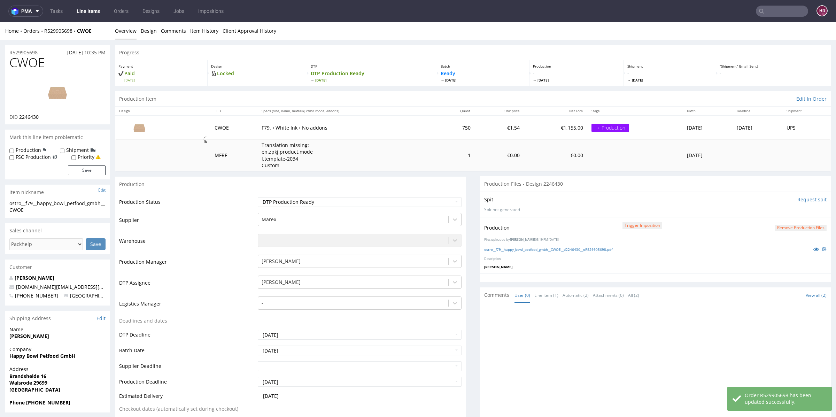
click at [98, 16] on link "Line Items" at bounding box center [88, 11] width 32 height 11
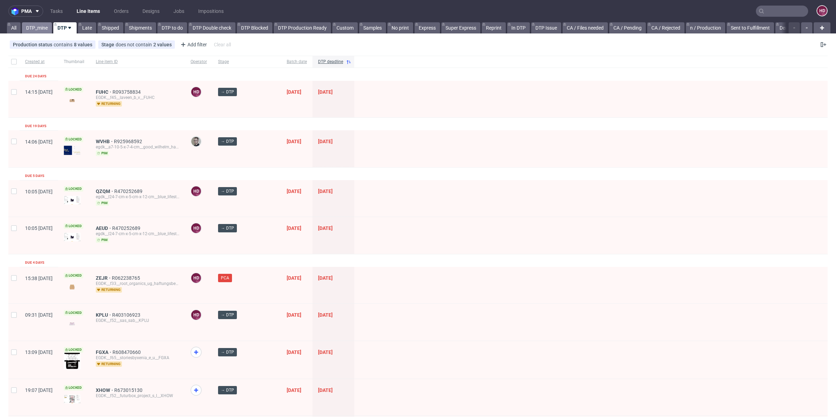
click at [42, 26] on link "DTP_mine" at bounding box center [37, 27] width 30 height 11
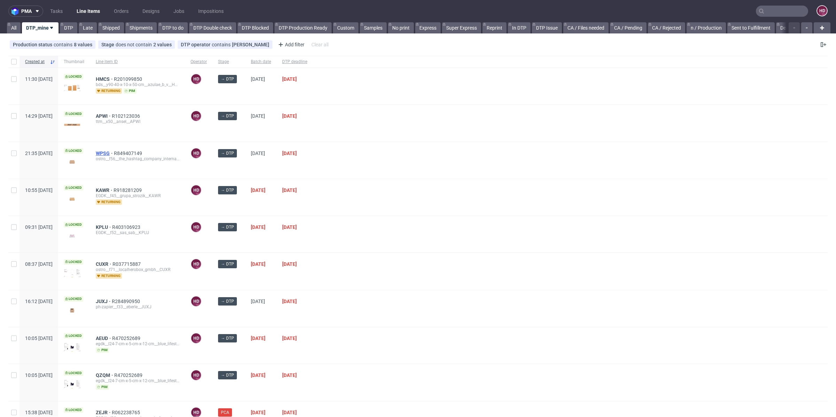
click at [114, 152] on span "WPSG" at bounding box center [105, 153] width 18 height 6
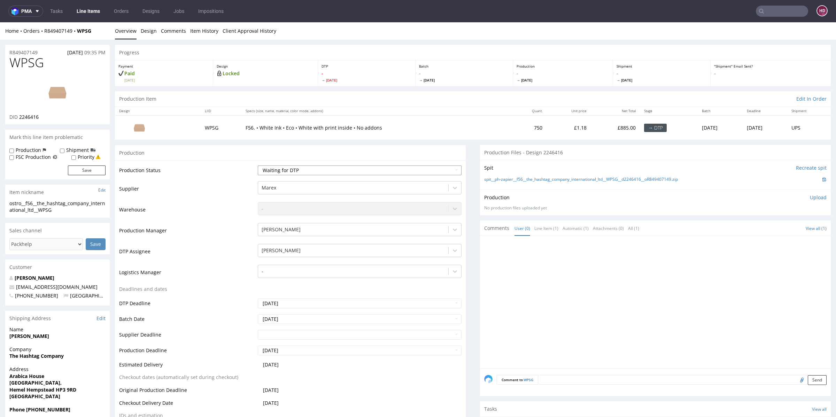
click at [282, 173] on select "Waiting for Artwork Waiting for Diecut Waiting for Mockup Waiting for DTP Waiti…" at bounding box center [360, 170] width 204 height 10
select select "dtp_in_process"
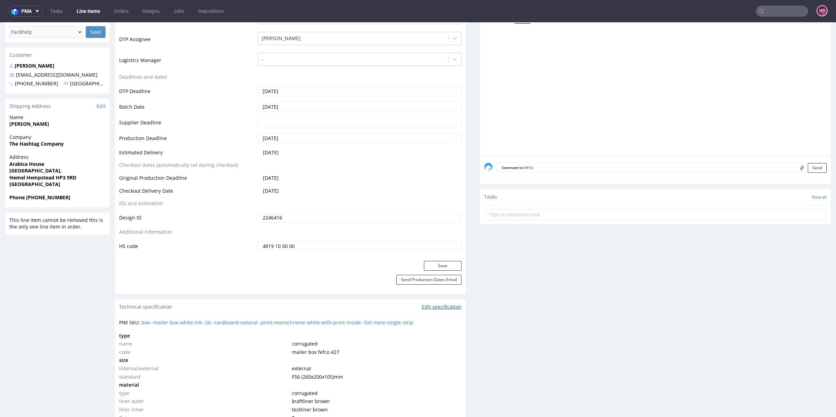
scroll to position [217, 0]
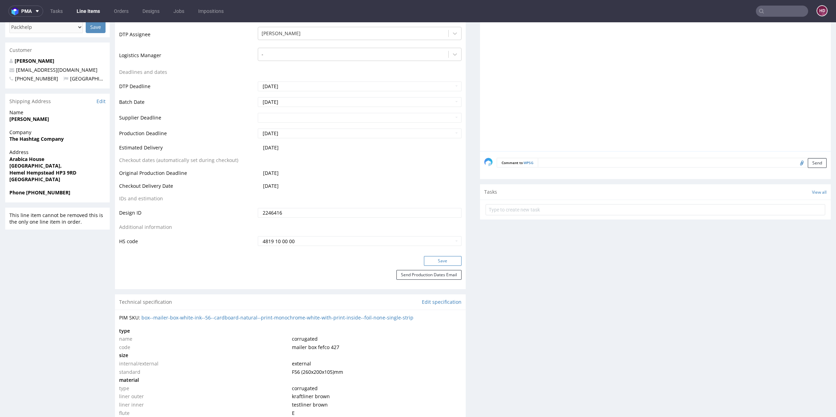
click at [435, 256] on button "Save" at bounding box center [443, 261] width 38 height 10
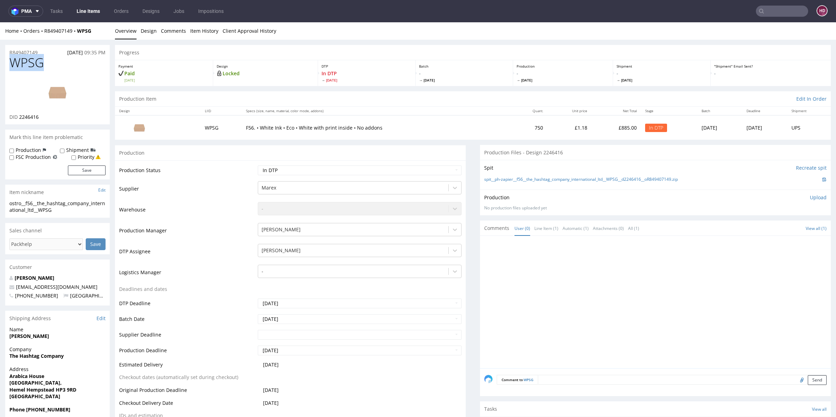
drag, startPoint x: 49, startPoint y: 62, endPoint x: 0, endPoint y: 60, distance: 48.8
drag, startPoint x: 44, startPoint y: 115, endPoint x: 19, endPoint y: 117, distance: 24.9
click at [19, 117] on div "DID 2246416" at bounding box center [57, 117] width 96 height 7
copy span "2246416"
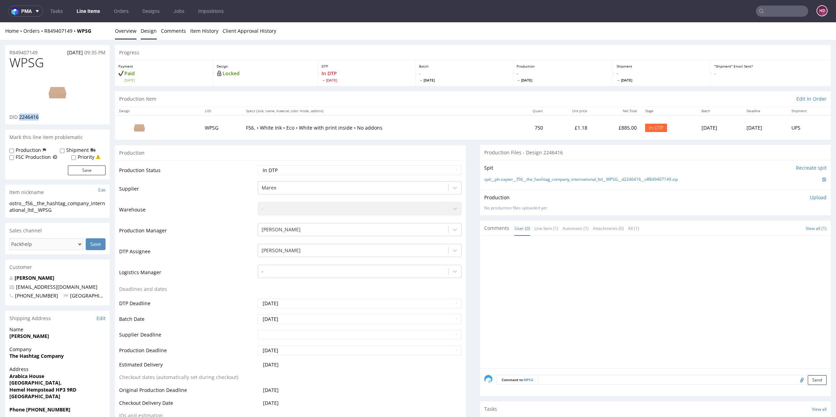
click at [145, 33] on link "Design" at bounding box center [149, 30] width 16 height 17
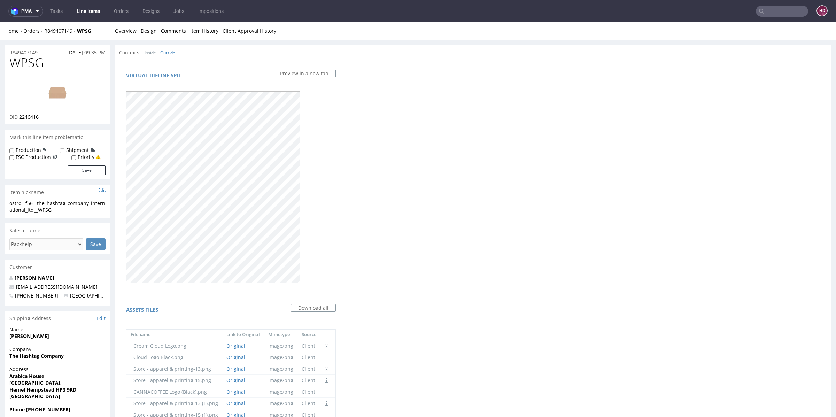
click at [148, 61] on div "Virtual dieline spit Preview in a new tab Assets files Download all Filename Li…" at bounding box center [231, 348] width 232 height 577
click at [147, 53] on link "Inside" at bounding box center [150, 52] width 11 height 15
click at [132, 33] on link "Overview" at bounding box center [126, 30] width 22 height 17
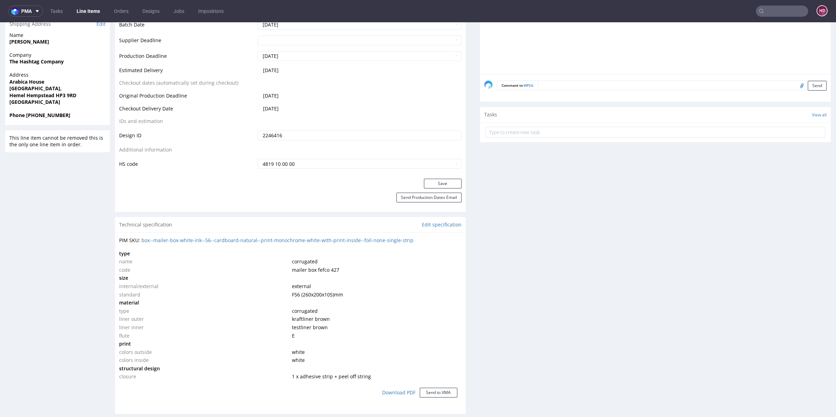
scroll to position [295, 0]
click at [446, 229] on div "Technical specification Edit specification" at bounding box center [290, 223] width 351 height 15
click at [441, 223] on link "Edit specification" at bounding box center [442, 223] width 40 height 7
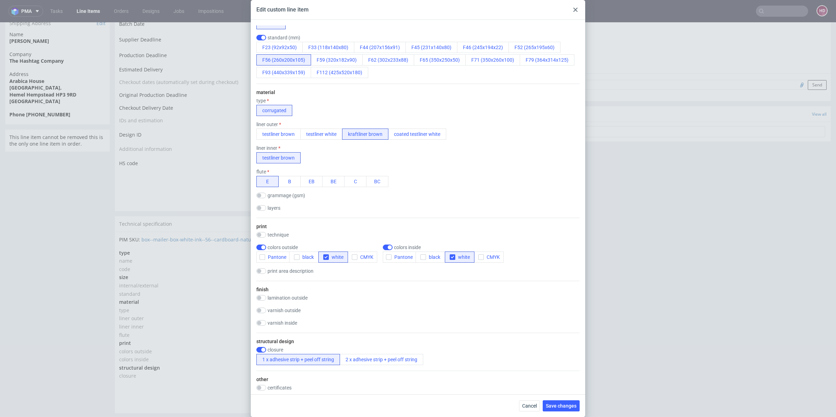
scroll to position [123, 0]
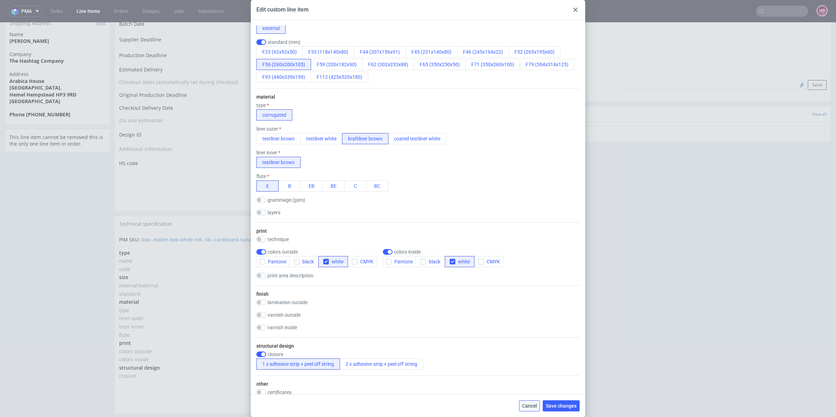
click at [532, 404] on span "Cancel" at bounding box center [529, 405] width 15 height 5
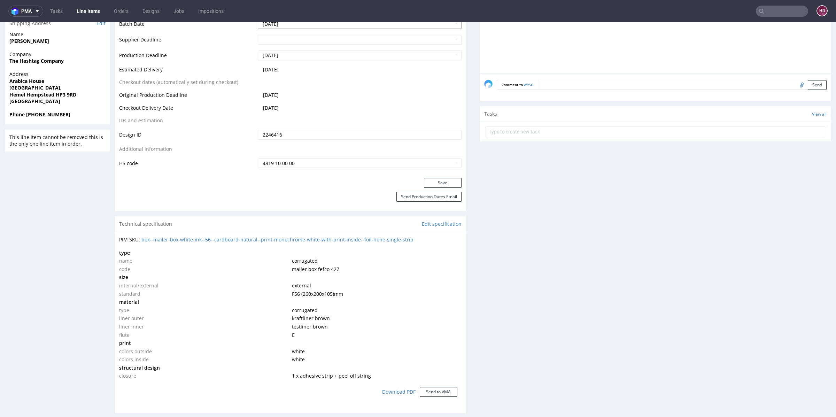
scroll to position [0, 0]
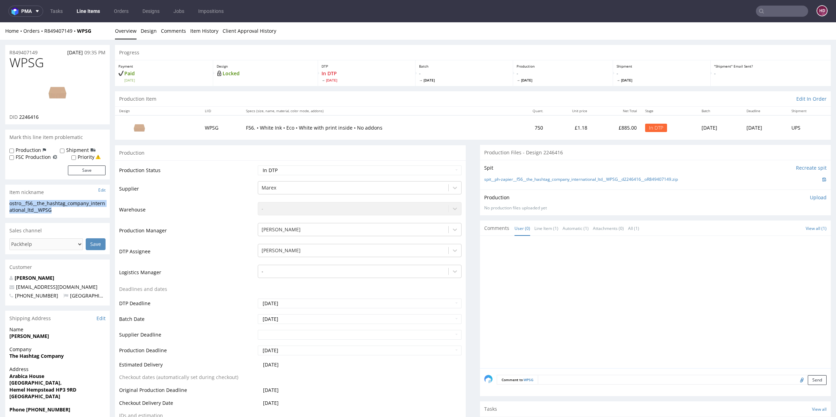
drag, startPoint x: 55, startPoint y: 211, endPoint x: 3, endPoint y: 202, distance: 52.7
copy div "ostro__f56__the_hashtag_company_international_ltd__WPSG"
click at [41, 53] on div "R849407149 05.08.2025 09:35 PM" at bounding box center [57, 50] width 104 height 11
drag, startPoint x: 42, startPoint y: 52, endPoint x: 8, endPoint y: 51, distance: 34.5
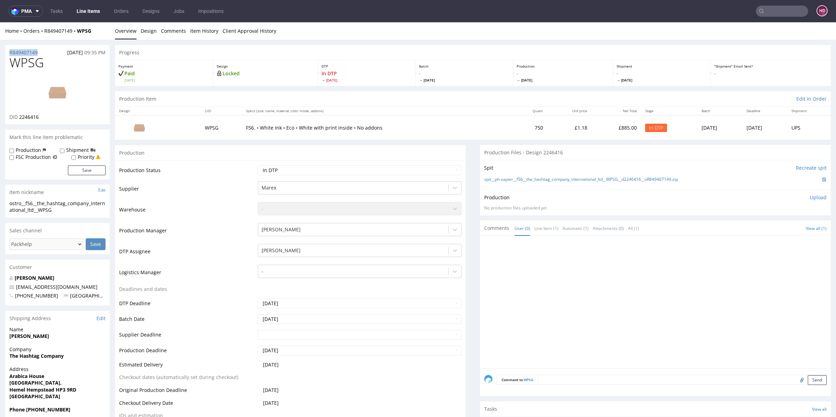
click at [8, 51] on div "R849407149 05.08.2025 09:35 PM" at bounding box center [57, 50] width 104 height 11
copy p "R849407149"
click at [42, 116] on div "DID 2246416" at bounding box center [57, 117] width 96 height 7
drag, startPoint x: 35, startPoint y: 115, endPoint x: 23, endPoint y: 115, distance: 12.6
click at [23, 115] on div "DID 2246416" at bounding box center [57, 117] width 96 height 7
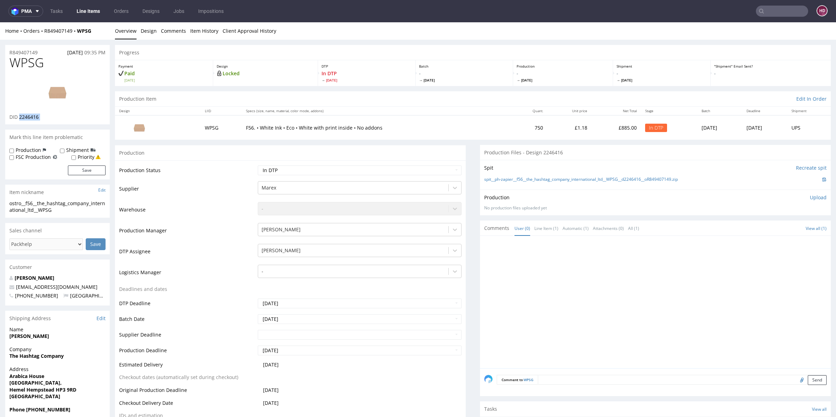
copy div "2246416"
click at [56, 94] on img at bounding box center [58, 92] width 56 height 31
drag, startPoint x: 45, startPoint y: 64, endPoint x: 6, endPoint y: 64, distance: 38.7
click at [6, 64] on div "WPSG DID 2246416" at bounding box center [57, 90] width 104 height 69
click at [810, 196] on p "Upload" at bounding box center [818, 197] width 17 height 7
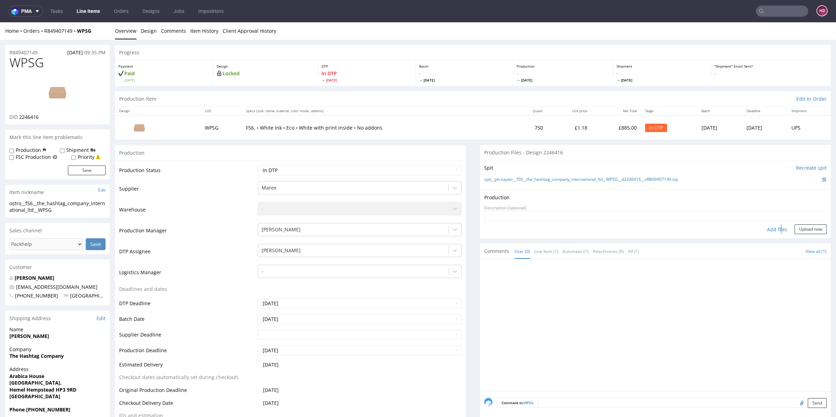
click at [767, 232] on div "Add files" at bounding box center [777, 229] width 35 height 10
type input "C:\fakepath\ostro__f56__the_hashtag_company_international_ltd__WPSG__d2246416__…"
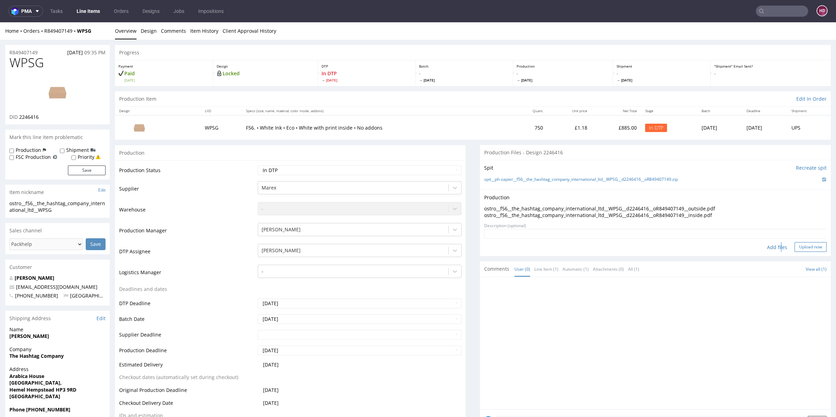
click at [796, 242] on button "Upload now" at bounding box center [811, 247] width 32 height 10
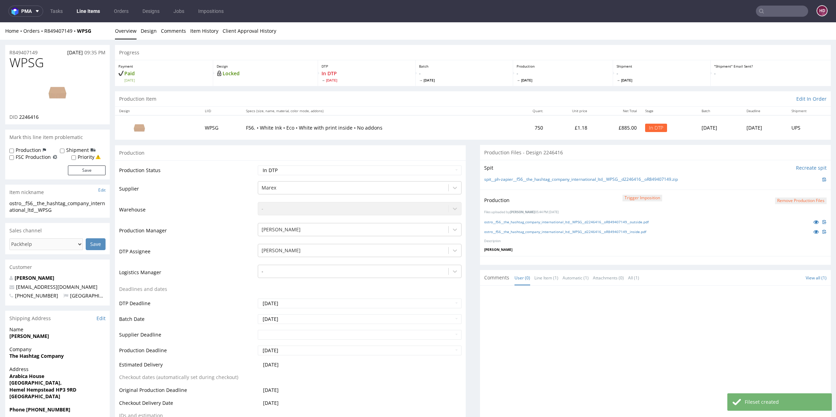
click at [373, 177] on td "Waiting for Artwork Waiting for Diecut Waiting for Mockup Waiting for DTP Waiti…" at bounding box center [359, 173] width 206 height 16
click at [372, 174] on select "Waiting for Artwork Waiting for Diecut Waiting for Mockup Waiting for DTP Waiti…" at bounding box center [360, 170] width 204 height 10
select select "dtp_production_ready"
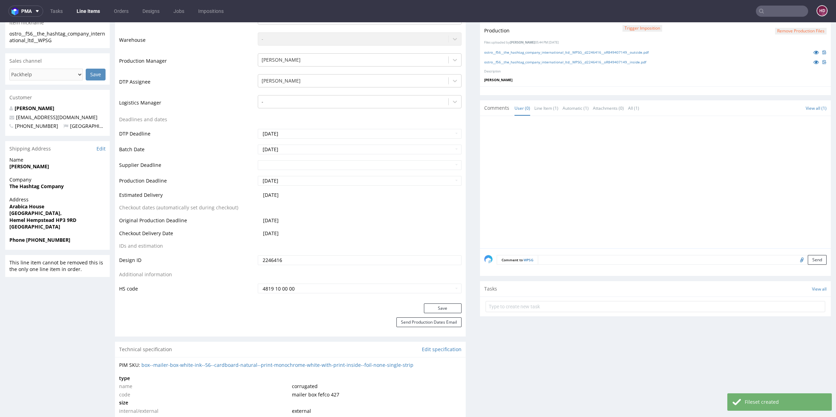
scroll to position [172, 0]
click at [444, 305] on button "Save" at bounding box center [443, 306] width 38 height 10
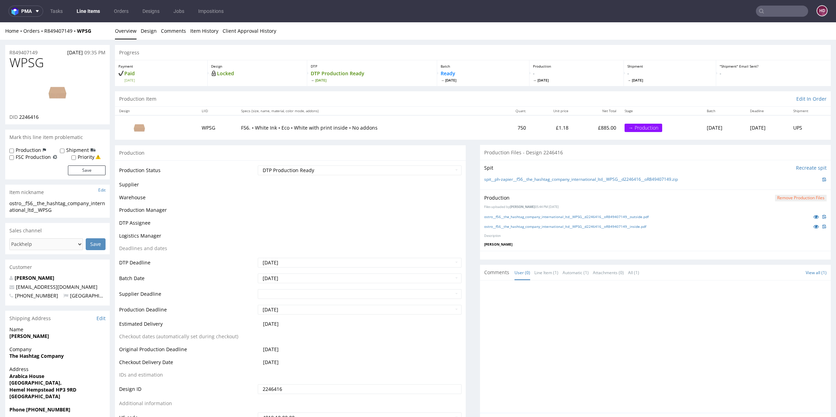
scroll to position [167, 0]
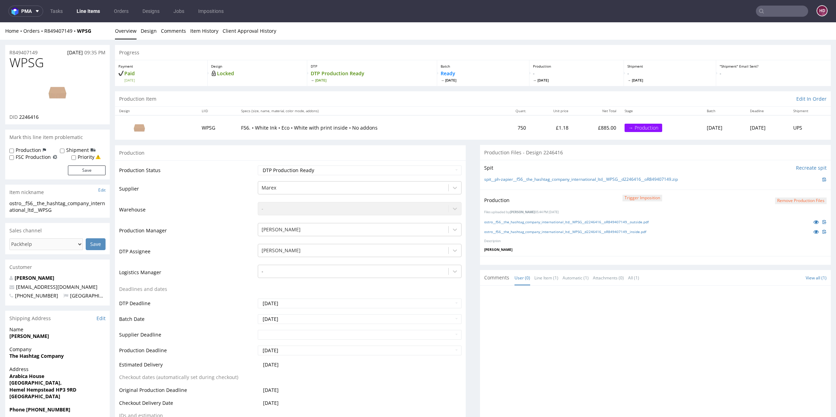
click at [80, 11] on link "Line Items" at bounding box center [88, 11] width 32 height 11
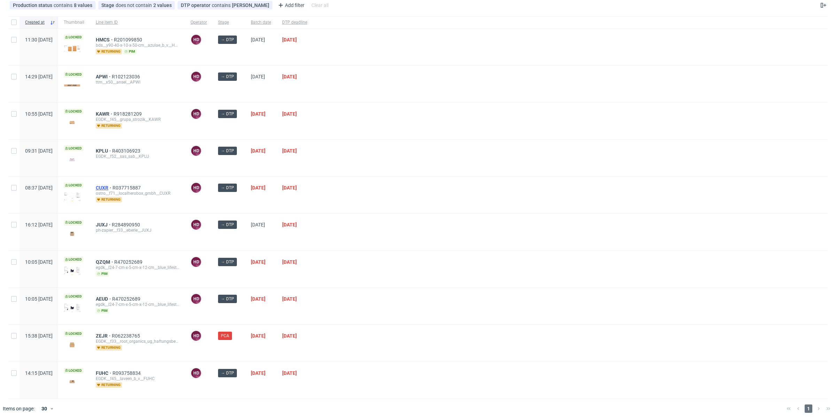
scroll to position [40, 0]
click at [112, 295] on span "AEUD" at bounding box center [104, 298] width 16 height 6
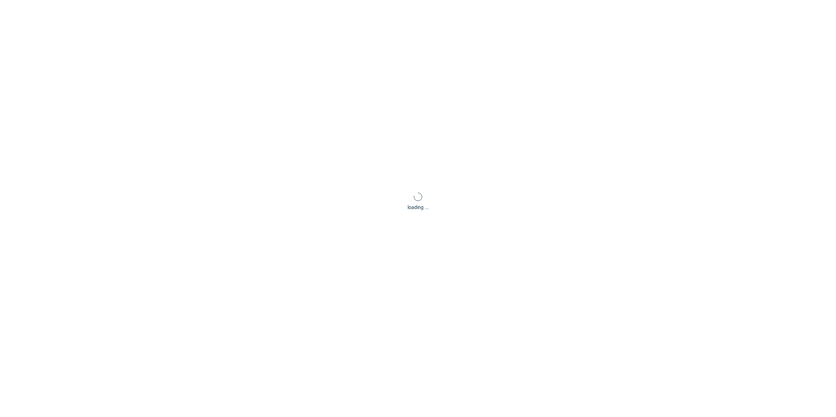
scroll to position [29, 0]
click at [124, 295] on div "loading ..." at bounding box center [418, 201] width 836 height 417
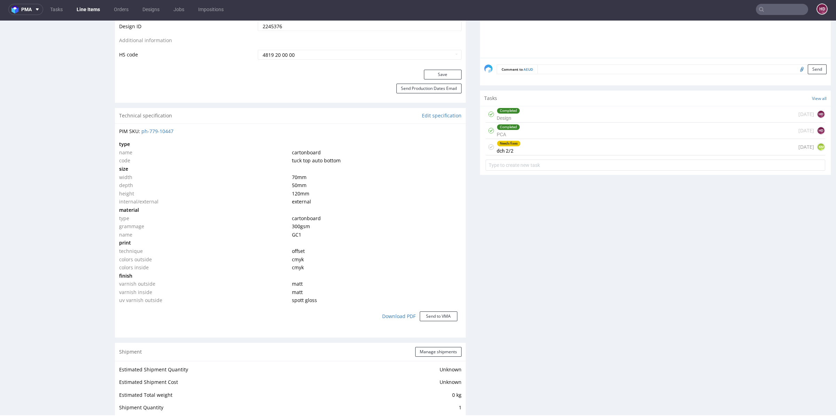
scroll to position [434, 0]
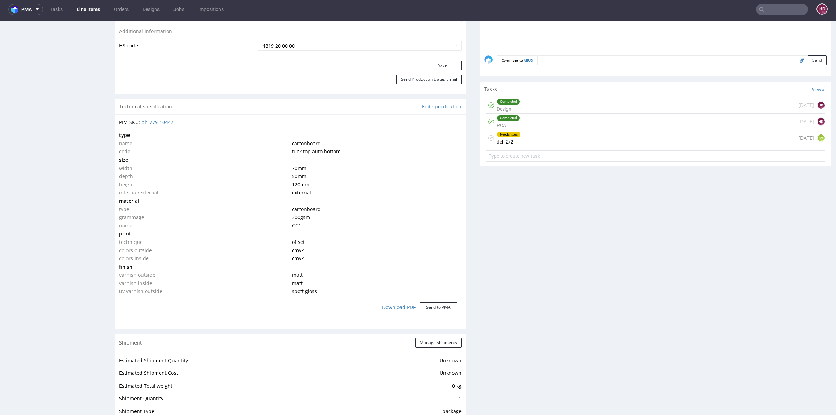
click at [506, 132] on div "Needs fixes" at bounding box center [508, 135] width 23 height 6
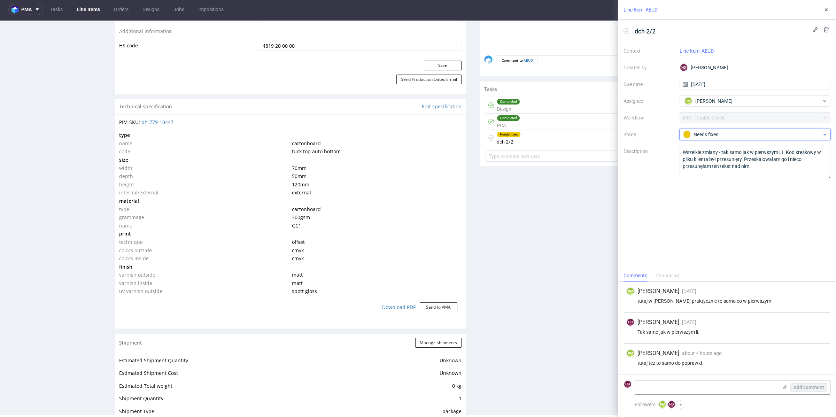
click at [785, 134] on div "Needs fixes" at bounding box center [752, 135] width 139 height 8
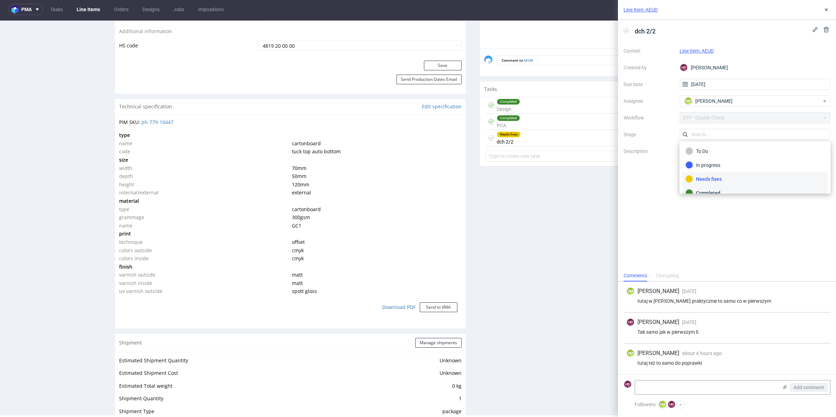
click at [733, 190] on div "Completed" at bounding box center [755, 193] width 139 height 8
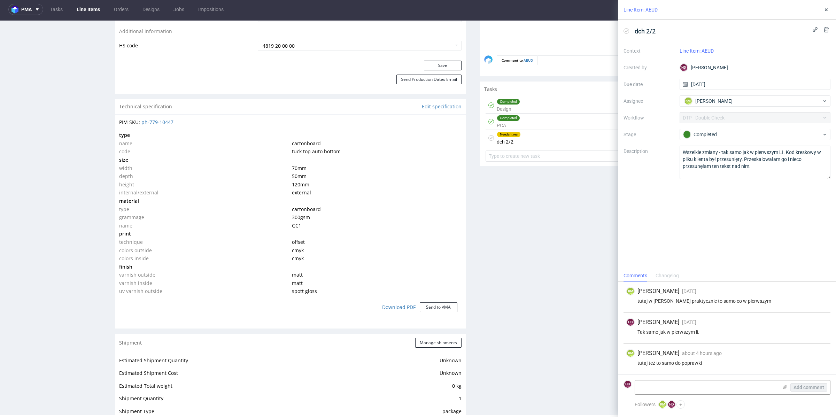
click at [595, 215] on div "Production Files - Design 2245376 Spit Request spit Spit not generated DBY Luxu…" at bounding box center [655, 197] width 351 height 931
click at [828, 9] on icon at bounding box center [826, 10] width 6 height 6
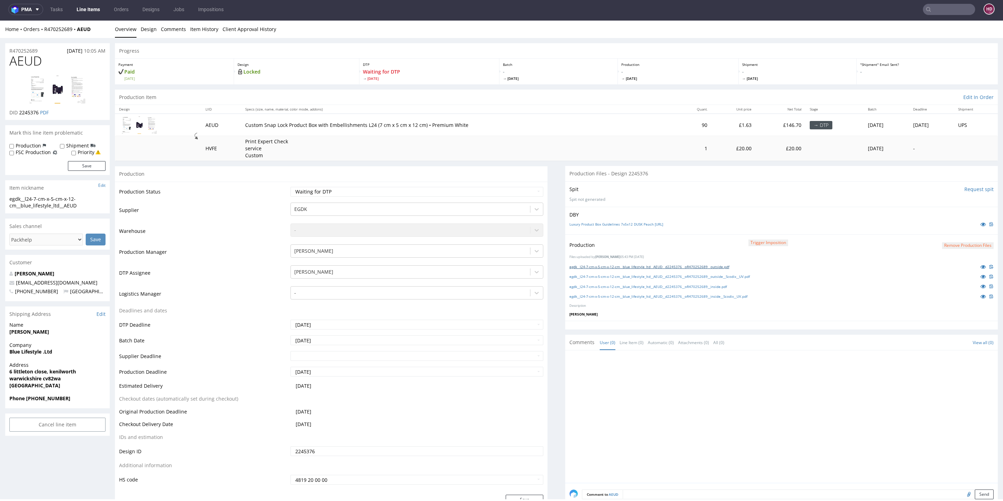
click at [686, 264] on link "egdk__l24-7-cm-x-5-cm-x-12-cm__blue_lifestyle_ltd__AEUD__d2245376__oR470252689_…" at bounding box center [650, 266] width 160 height 5
click at [688, 277] on link "egdk__l24-7-cm-x-5-cm-x-12-cm__blue_lifestyle_ltd__AEUD__d2245376__oR470252689_…" at bounding box center [660, 276] width 180 height 5
click at [688, 287] on link "egdk__l24-7-cm-x-5-cm-x-12-cm__blue_lifestyle_ltd__AEUD__d2245376__oR470252689_…" at bounding box center [648, 286] width 157 height 5
click at [689, 295] on link "egdk__l24-7-cm-x-5-cm-x-12-cm__blue_lifestyle_ltd__AEUD__d2245376__oR470252689_…" at bounding box center [659, 296] width 178 height 5
click at [836, 243] on button "Remove production files" at bounding box center [968, 245] width 52 height 7
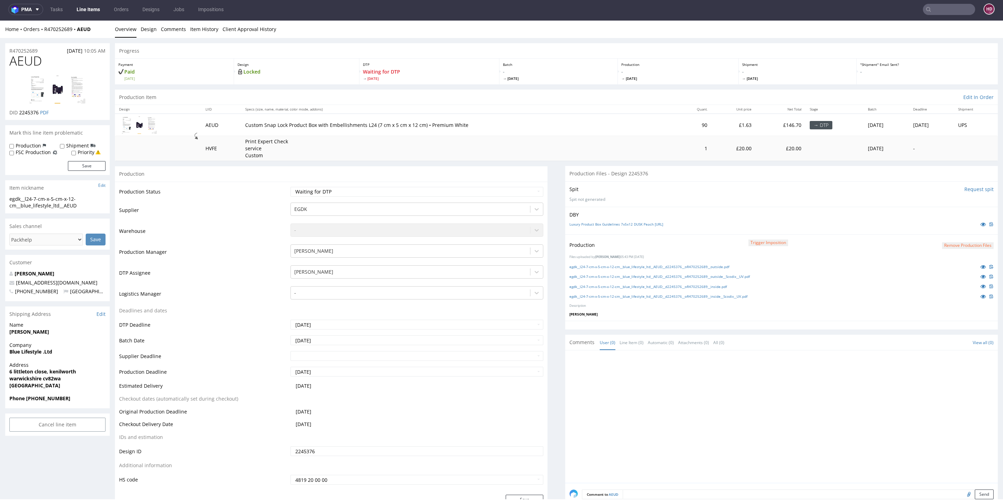
click at [836, 243] on button "Remove production files" at bounding box center [968, 245] width 52 height 7
click at [836, 229] on link "Yes" at bounding box center [941, 229] width 20 height 10
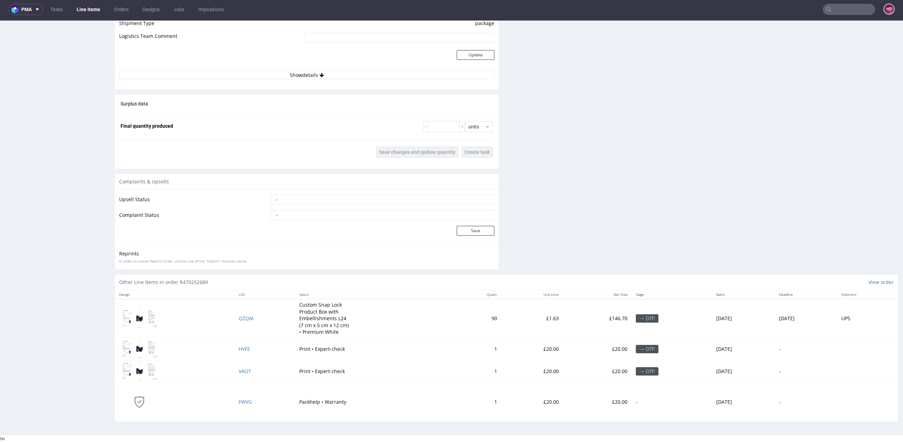
scroll to position [2, 0]
click at [239, 315] on span "QZQM" at bounding box center [246, 318] width 15 height 7
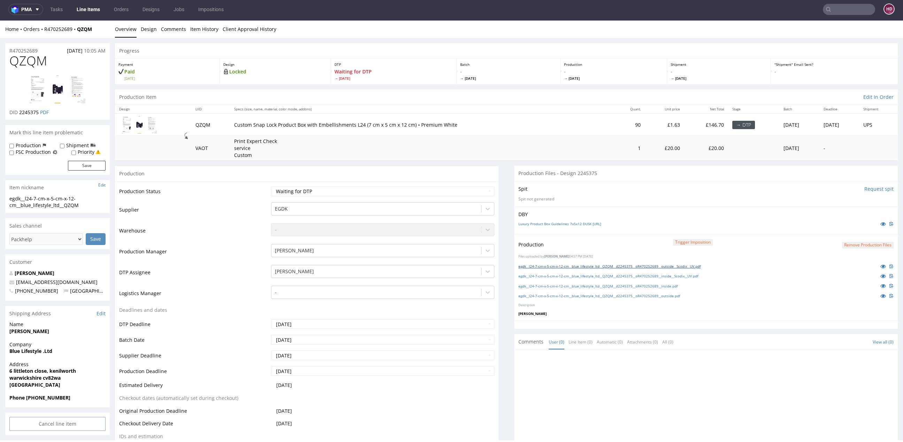
click at [700, 266] on link "egdk__l24-7-cm-x-5-cm-x-12-cm__blue_lifestyle_ltd__QZQM__d2245375__oR470252689_…" at bounding box center [609, 266] width 182 height 5
click at [698, 274] on link "egdk__l24-7-cm-x-5-cm-x-12-cm__blue_lifestyle_ltd__QZQM__d2245375__oR470252689_…" at bounding box center [608, 276] width 180 height 5
click at [678, 286] on link "egdk__l24-7-cm-x-5-cm-x-12-cm__blue_lifestyle_ltd__QZQM__d2245375__oR470252689_…" at bounding box center [597, 286] width 159 height 5
click at [676, 297] on link "egdk__l24-7-cm-x-5-cm-x-12-cm__blue_lifestyle_ltd__QZQM__d2245375__oR470252689_…" at bounding box center [599, 296] width 162 height 5
click at [836, 243] on button "Remove production files" at bounding box center [868, 245] width 52 height 7
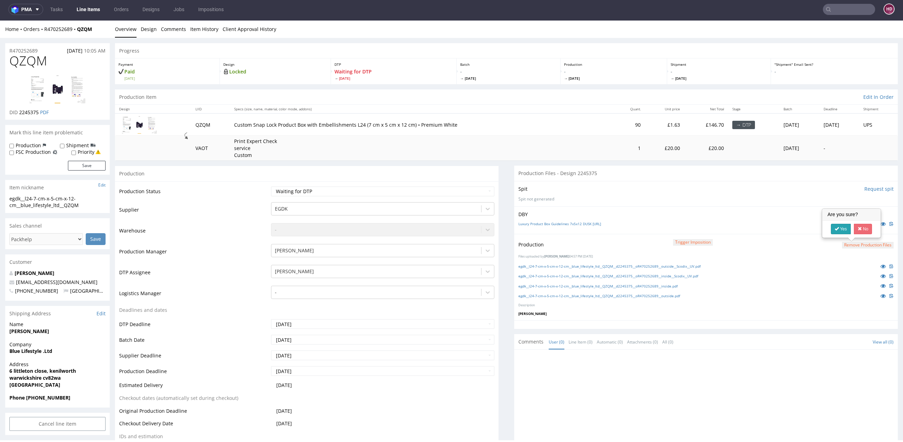
click at [836, 229] on link "Yes" at bounding box center [841, 229] width 20 height 10
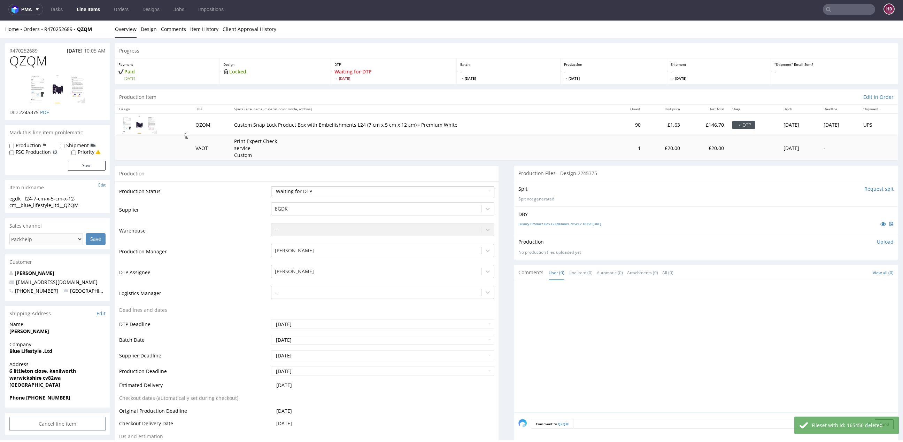
click at [376, 195] on select "Waiting for Artwork Waiting for Diecut Waiting for Mockup Waiting for DTP Waiti…" at bounding box center [382, 192] width 223 height 10
select select "dtp_in_process"
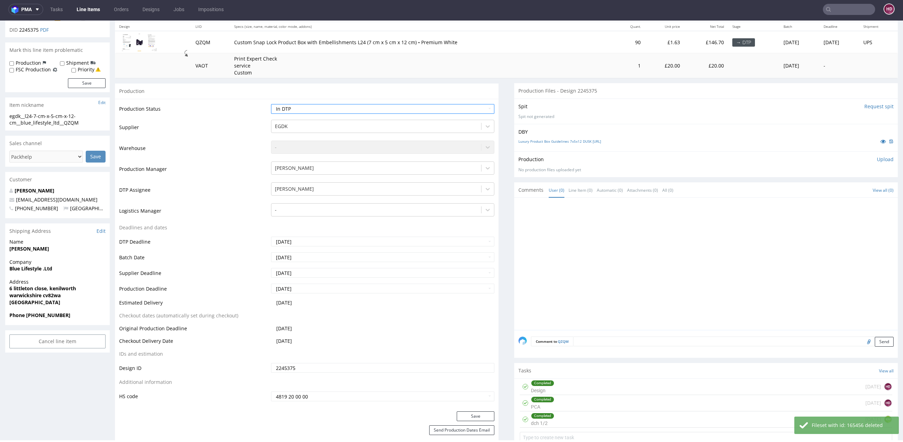
scroll to position [206, 0]
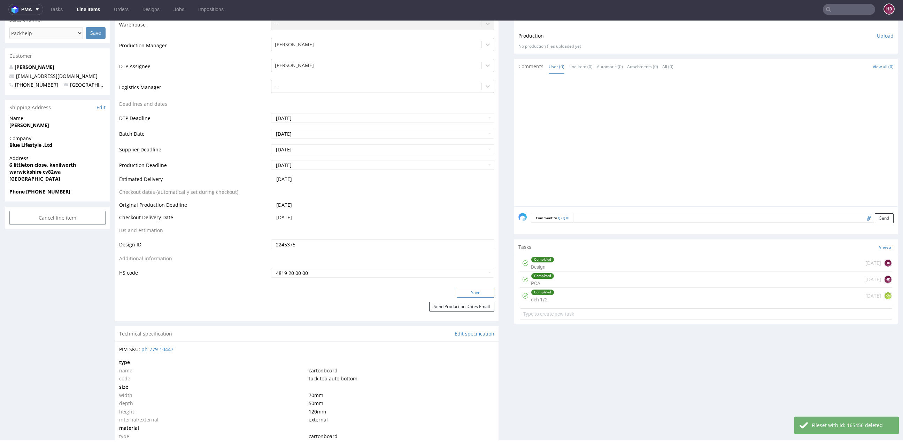
click at [482, 293] on button "Save" at bounding box center [476, 293] width 38 height 10
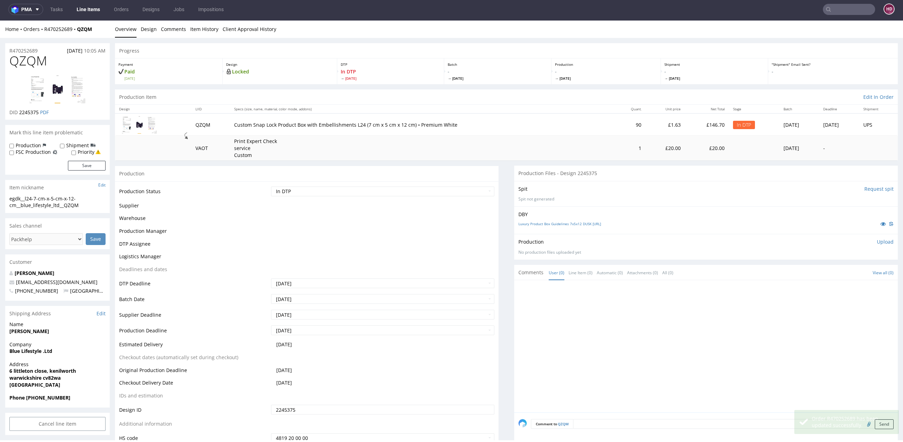
scroll to position [202, 0]
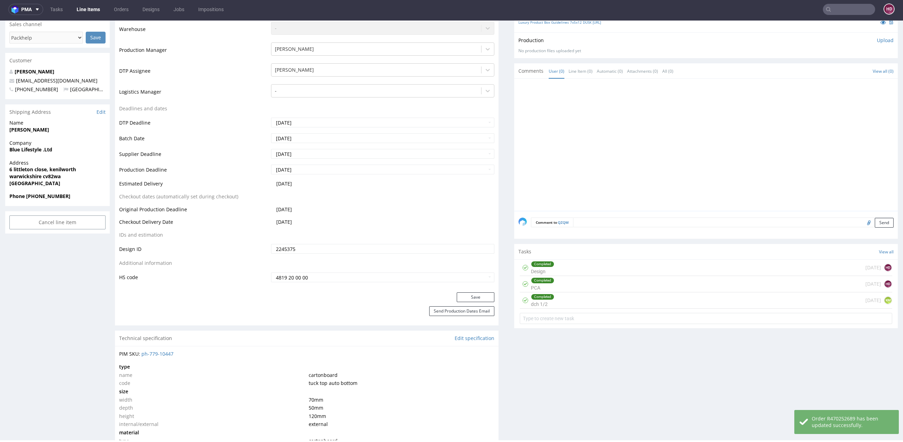
click at [79, 11] on link "Line Items" at bounding box center [88, 9] width 32 height 11
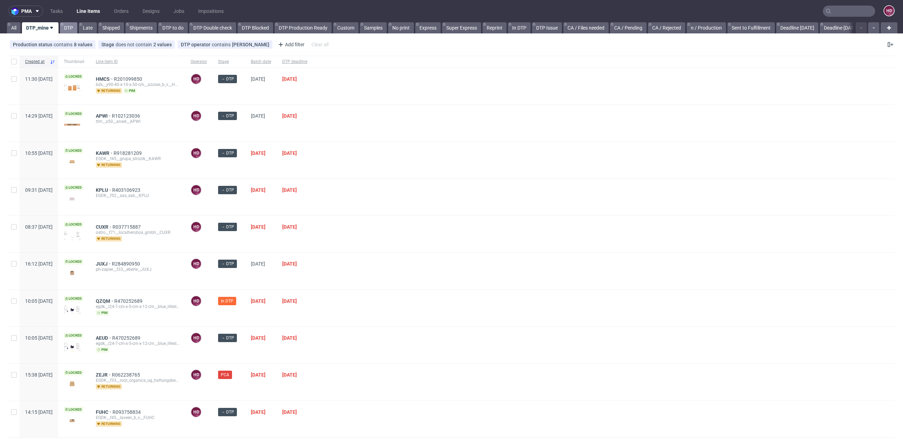
click at [69, 22] on link "DTP" at bounding box center [68, 27] width 17 height 11
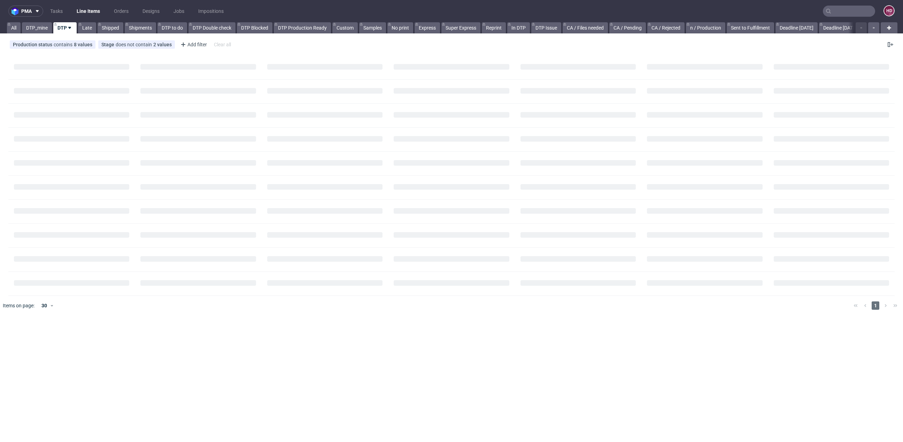
click at [69, 26] on icon at bounding box center [70, 28] width 6 height 6
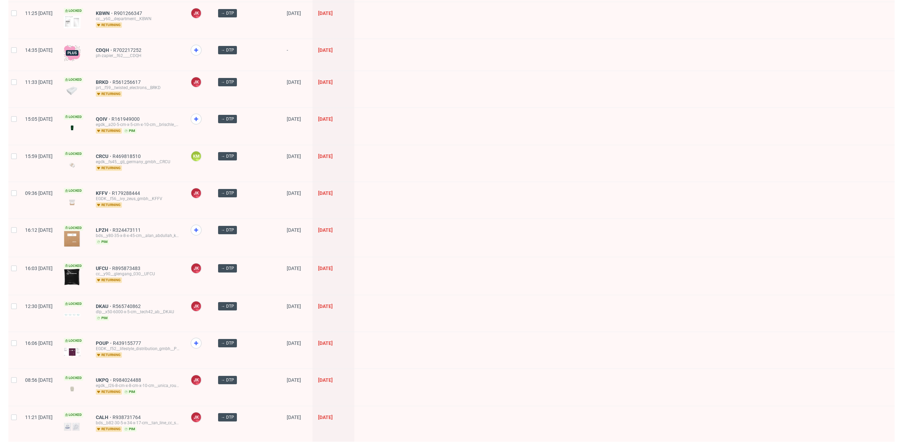
scroll to position [824, 0]
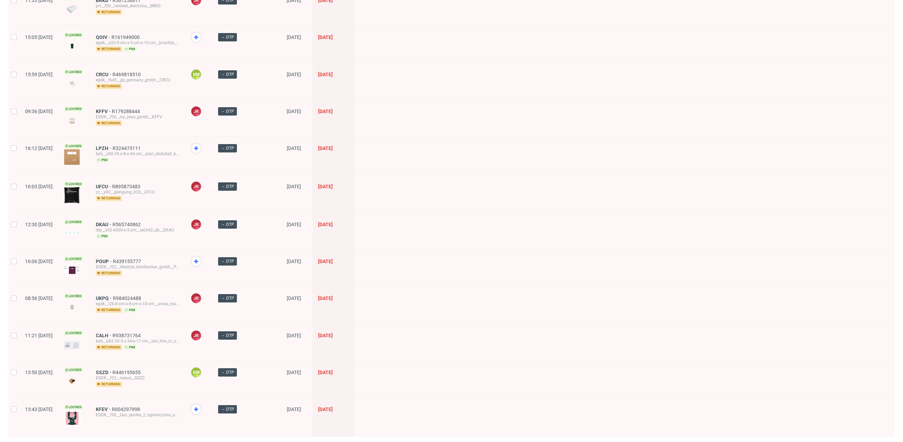
click at [207, 137] on div at bounding box center [199, 156] width 28 height 38
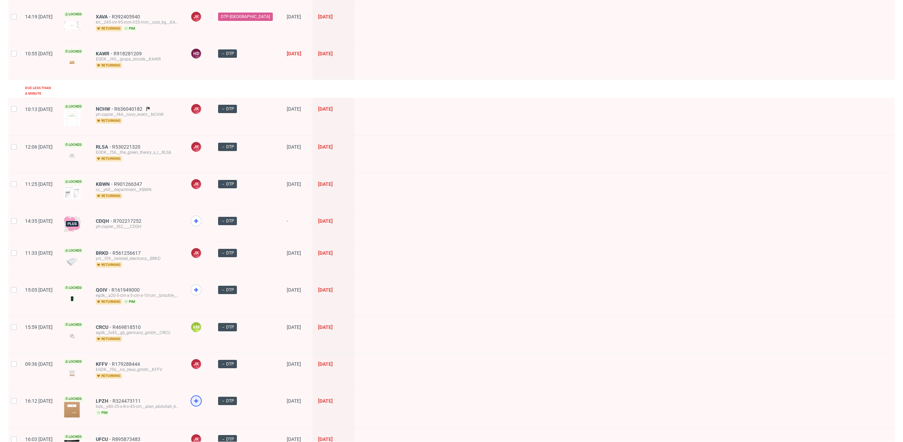
scroll to position [569, 0]
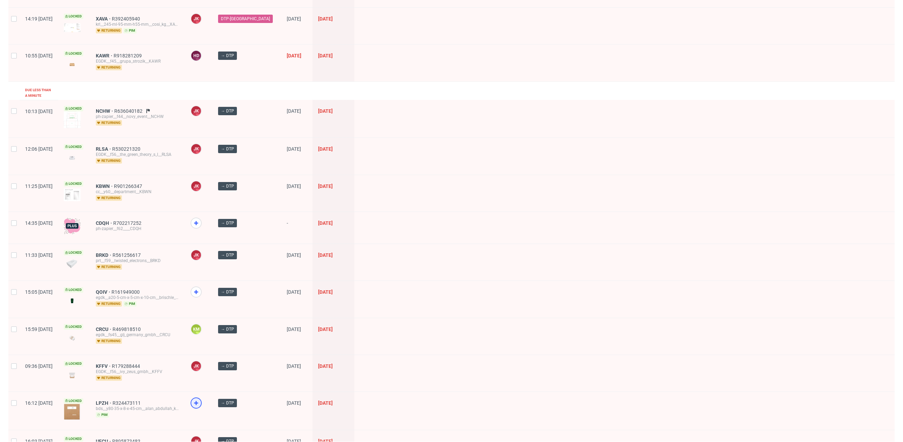
click at [200, 399] on icon at bounding box center [196, 403] width 8 height 8
click at [201, 398] on figcaption "HD" at bounding box center [196, 403] width 10 height 10
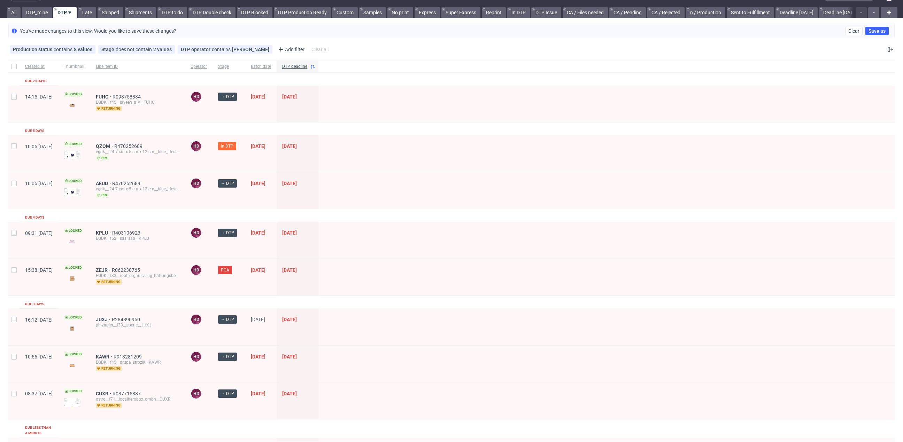
scroll to position [0, 0]
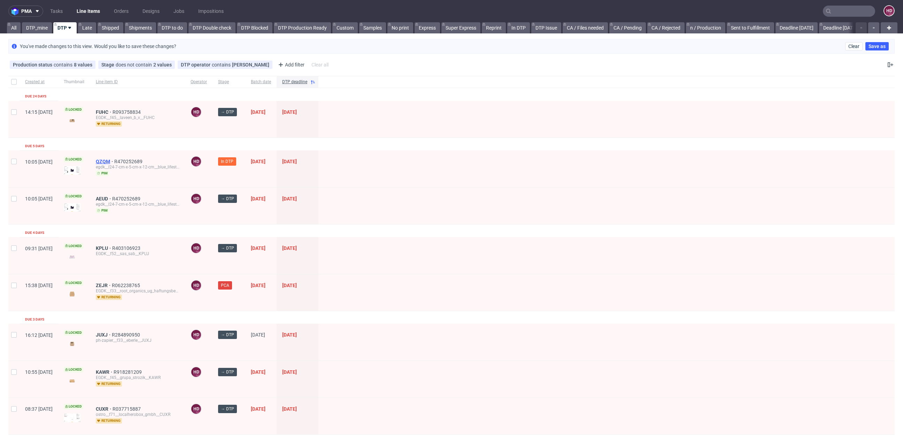
click at [114, 162] on span "QZQM" at bounding box center [105, 162] width 18 height 6
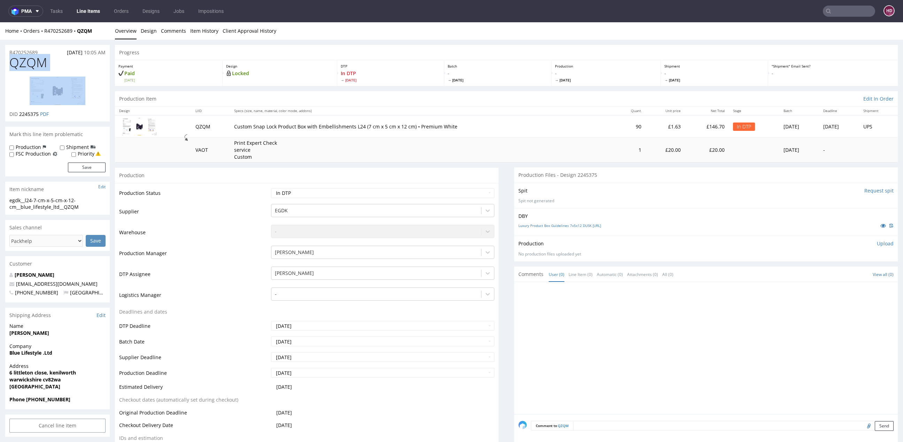
drag, startPoint x: 48, startPoint y: 56, endPoint x: 48, endPoint y: 73, distance: 17.8
click at [48, 73] on div "QZQM DID 2245375 PDF" at bounding box center [57, 89] width 104 height 66
copy h1 "QZQM"
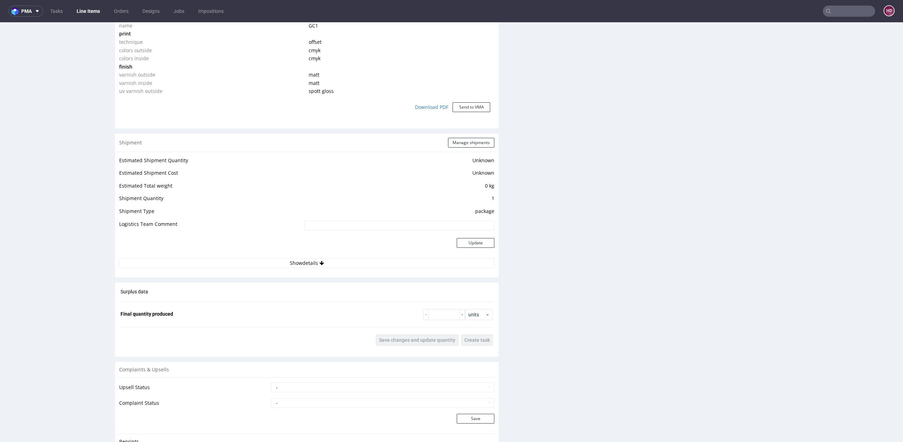
scroll to position [815, 0]
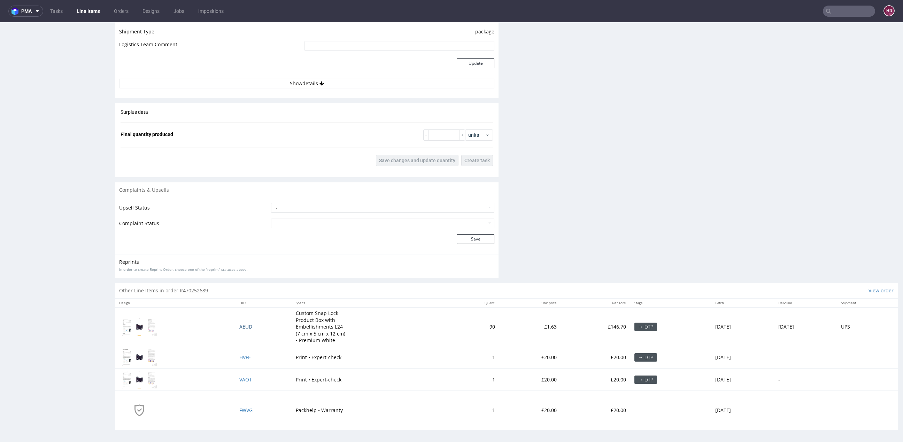
click at [239, 327] on span "AEUD" at bounding box center [245, 327] width 13 height 7
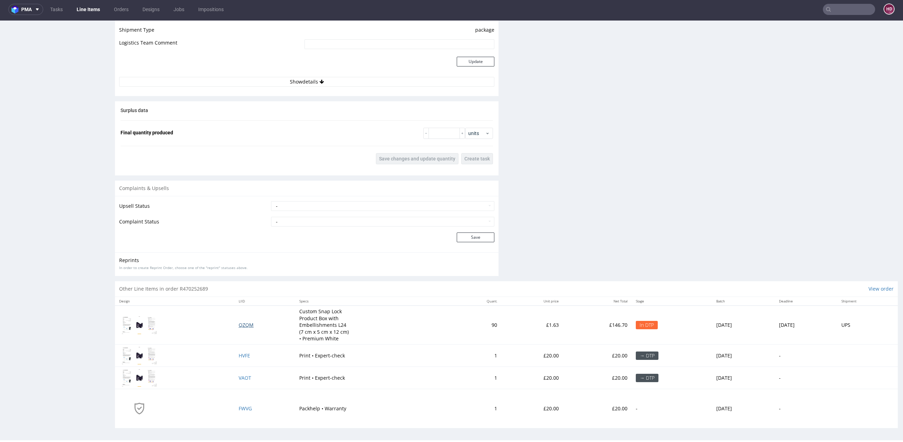
click at [239, 323] on span "QZQM" at bounding box center [246, 325] width 15 height 7
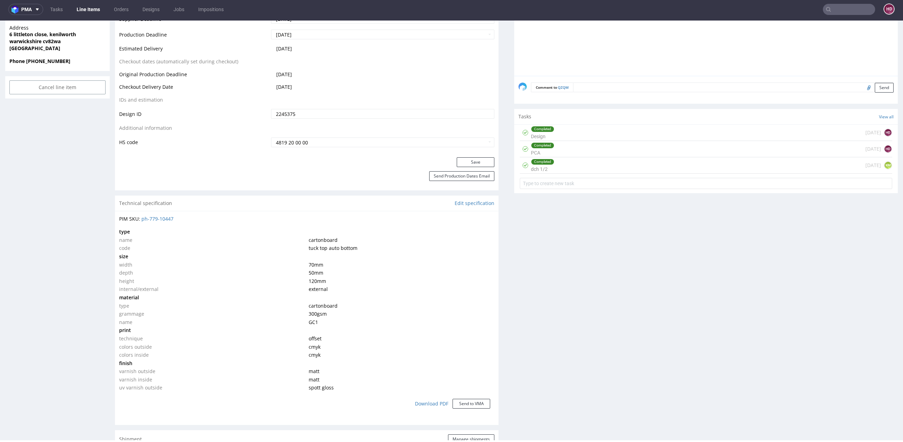
scroll to position [815, 0]
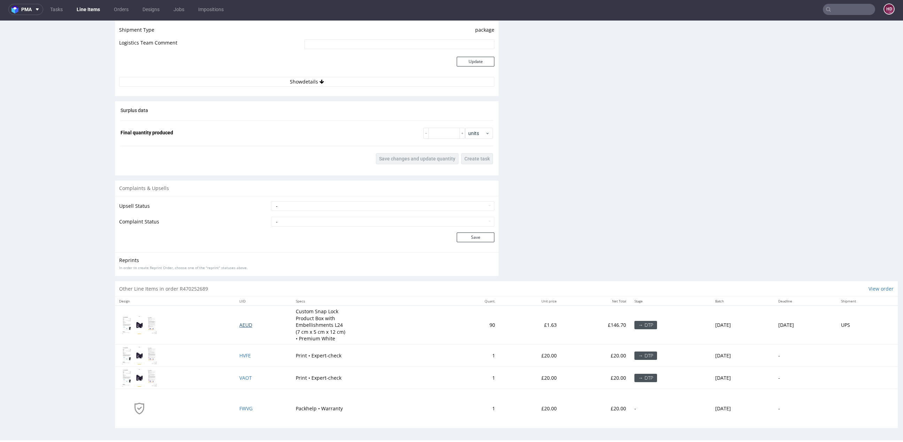
click at [235, 325] on td "AEUD" at bounding box center [263, 325] width 56 height 39
click at [239, 323] on span "AEUD" at bounding box center [245, 325] width 13 height 7
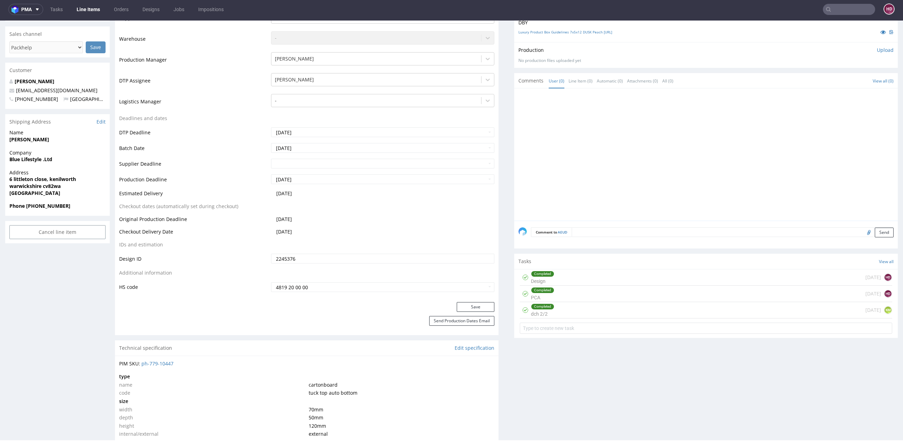
scroll to position [199, 0]
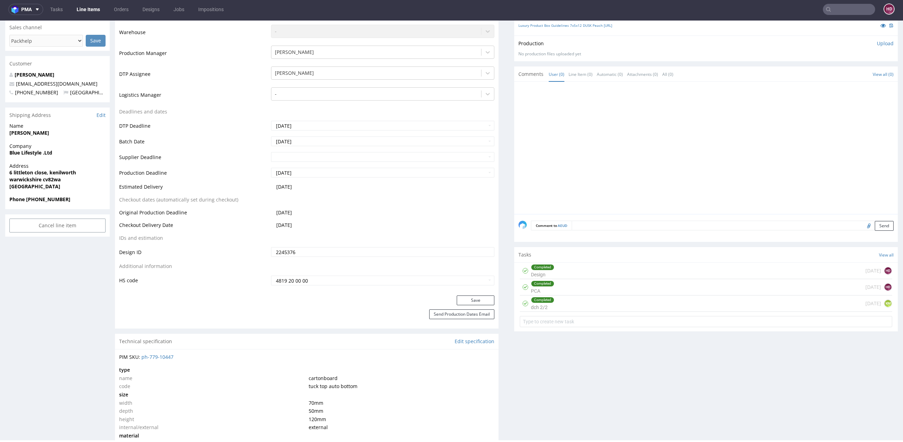
click at [565, 297] on div "Completed dch 2/2 4 days ago KM" at bounding box center [706, 304] width 372 height 16
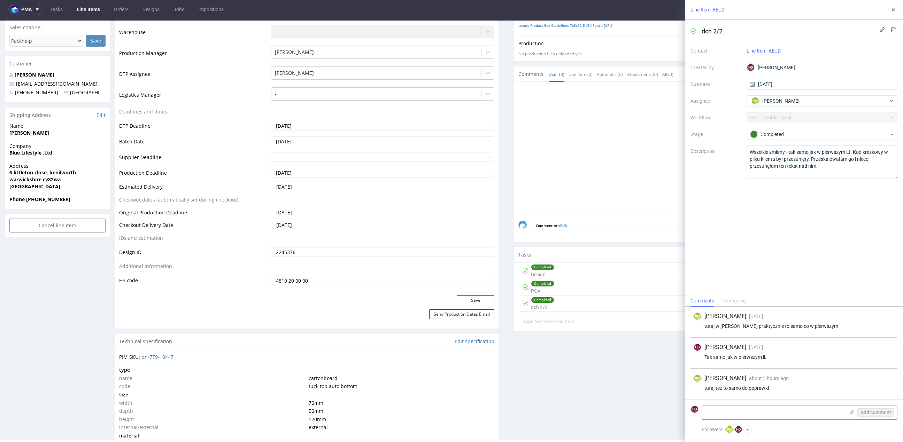
click at [565, 297] on div "Completed dch 2/2 4 days ago KM" at bounding box center [706, 304] width 372 height 16
click at [836, 7] on div "Line Item: AEUD" at bounding box center [794, 10] width 218 height 20
click at [836, 7] on icon at bounding box center [893, 10] width 6 height 6
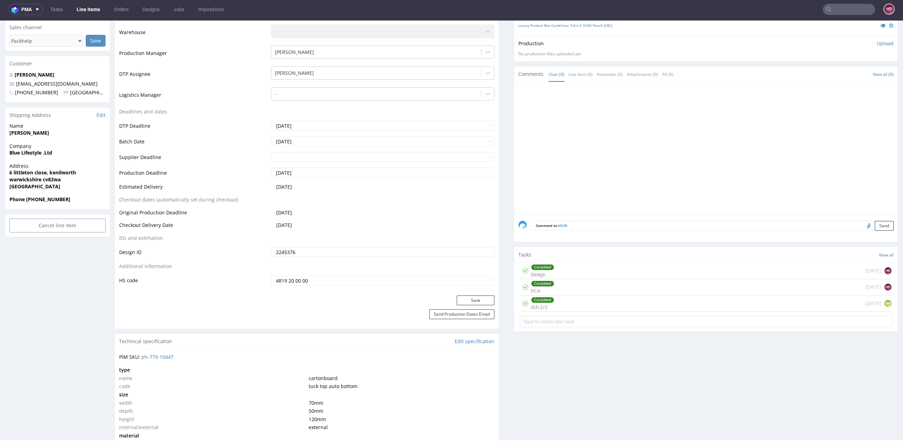
scroll to position [106, 0]
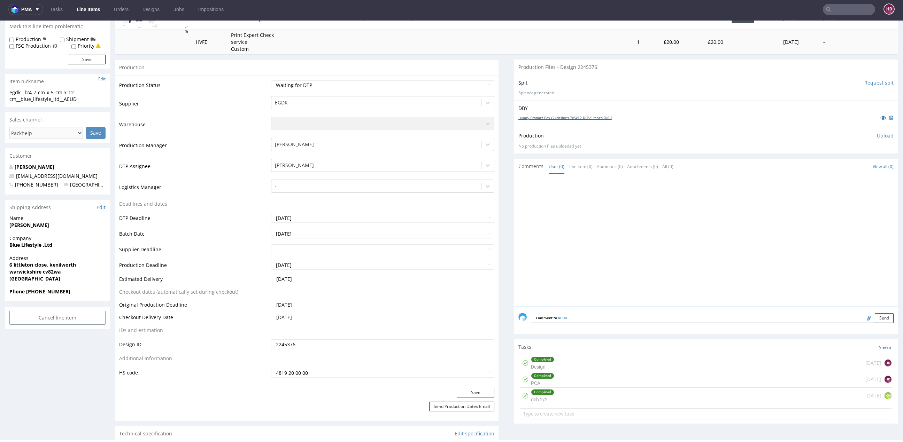
click at [574, 116] on link "Luxury Product Box Guidelines 7x5x12 DUSK Peach [URL]" at bounding box center [565, 117] width 94 height 5
click at [557, 117] on link "Luxury Product Box Guidelines 7x5x12 DUSK Peach [URL]" at bounding box center [565, 117] width 94 height 5
click at [765, 1] on nav "pma Tasks Line Items Orders Designs Jobs Impositions HD" at bounding box center [451, 9] width 903 height 22
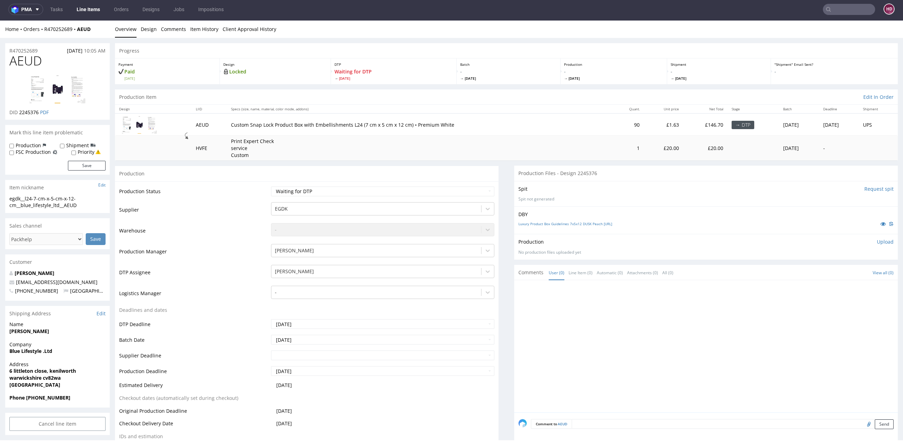
scroll to position [0, 0]
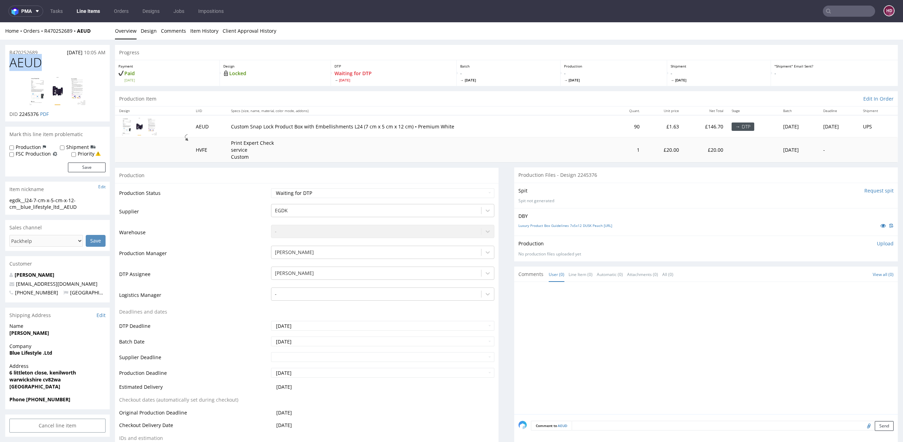
drag, startPoint x: 45, startPoint y: 61, endPoint x: 6, endPoint y: 59, distance: 38.7
click at [7, 59] on div "AEUD DID 2245376 PDF" at bounding box center [57, 89] width 104 height 66
click at [836, 240] on p "Upload" at bounding box center [885, 243] width 17 height 7
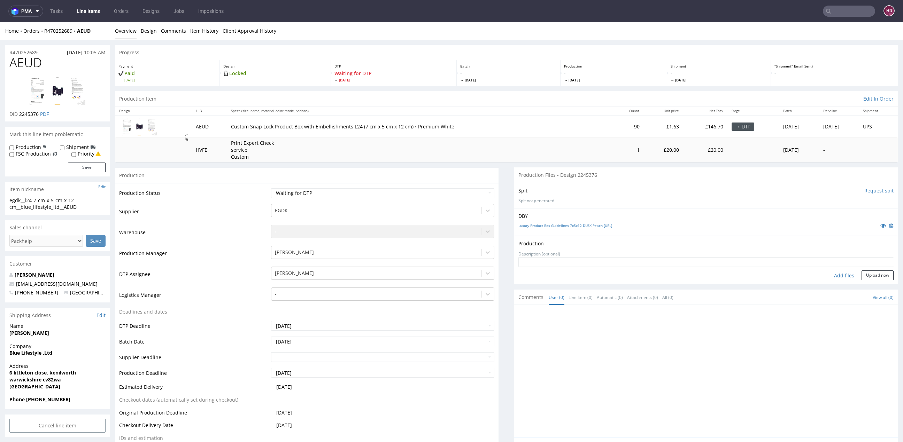
click at [831, 274] on div "Add files" at bounding box center [844, 276] width 35 height 10
type input "C:\fakepath\egdk__l24-7-cm-x-5-cm-x-12-cm__blue_lifestyle_ltd__AEUD__d2245376__…"
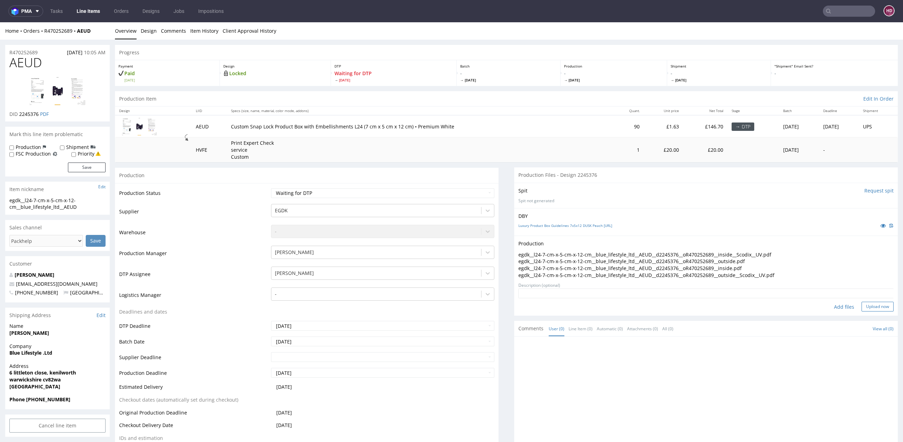
click at [836, 308] on button "Upload now" at bounding box center [877, 307] width 32 height 10
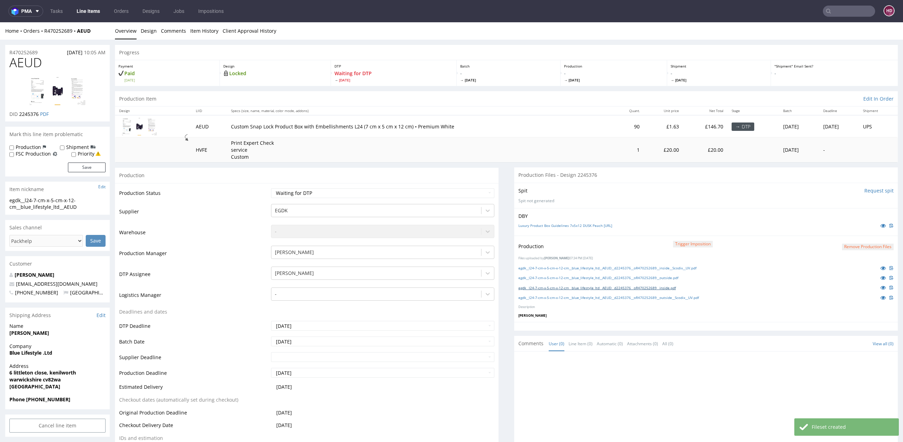
click at [658, 286] on link "egdk__l24-7-cm-x-5-cm-x-12-cm__blue_lifestyle_ltd__AEUD__d2245376__oR470252689_…" at bounding box center [596, 288] width 157 height 5
click at [669, 274] on div "egdk__l24-7-cm-x-5-cm-x-12-cm__blue_lifestyle_ltd__AEUD__d2245376__oR470252689_…" at bounding box center [705, 278] width 375 height 8
click at [668, 276] on link "egdk__l24-7-cm-x-5-cm-x-12-cm__blue_lifestyle_ltd__AEUD__d2245376__oR470252689_…" at bounding box center [598, 278] width 160 height 5
click at [585, 316] on p "[PERSON_NAME]" at bounding box center [705, 315] width 375 height 5
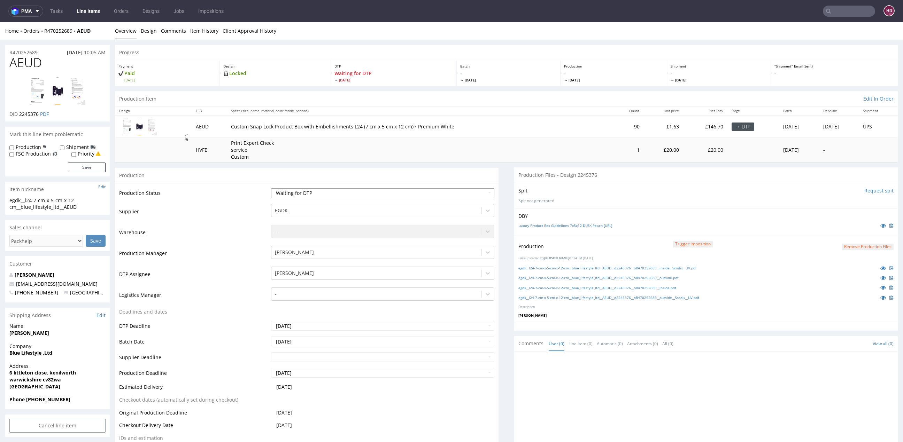
click at [389, 195] on select "Waiting for Artwork Waiting for Diecut Waiting for Mockup Waiting for DTP Waiti…" at bounding box center [382, 193] width 223 height 10
select select "dtp_ca_needed"
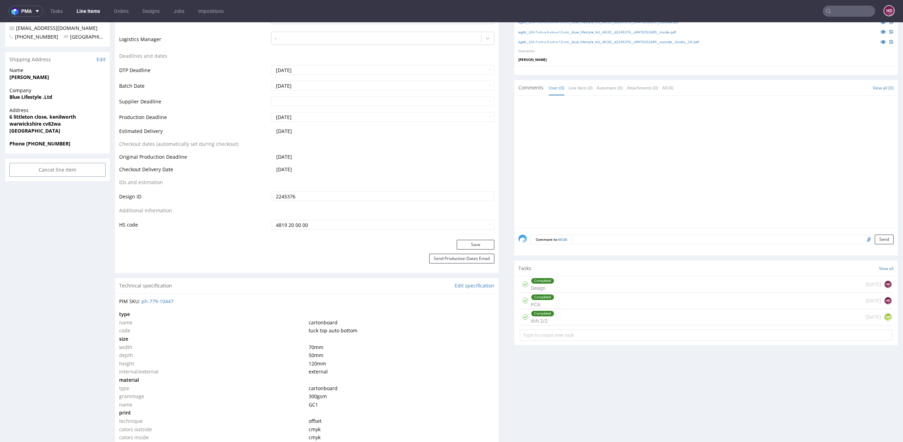
scroll to position [331, 0]
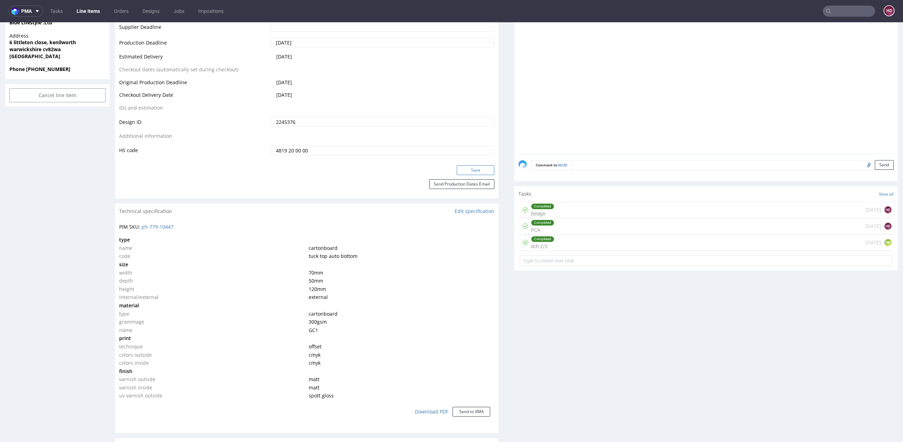
click at [463, 170] on button "Save" at bounding box center [476, 170] width 38 height 10
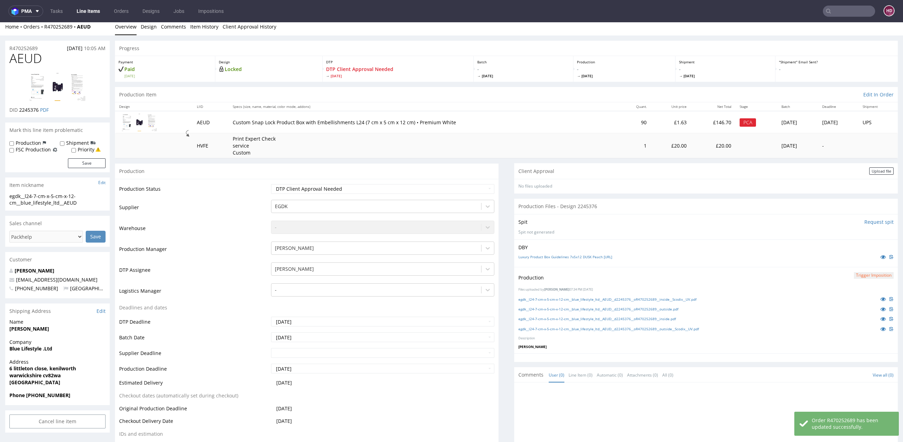
scroll to position [0, 0]
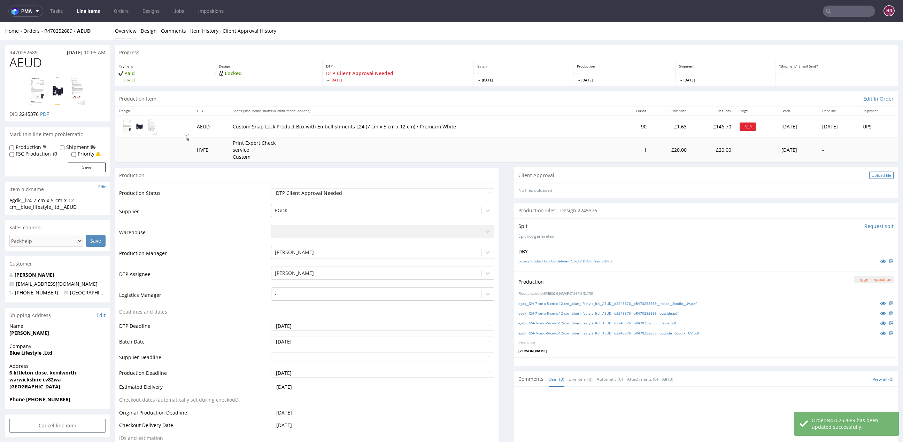
click at [836, 173] on div "Upload file" at bounding box center [881, 175] width 24 height 7
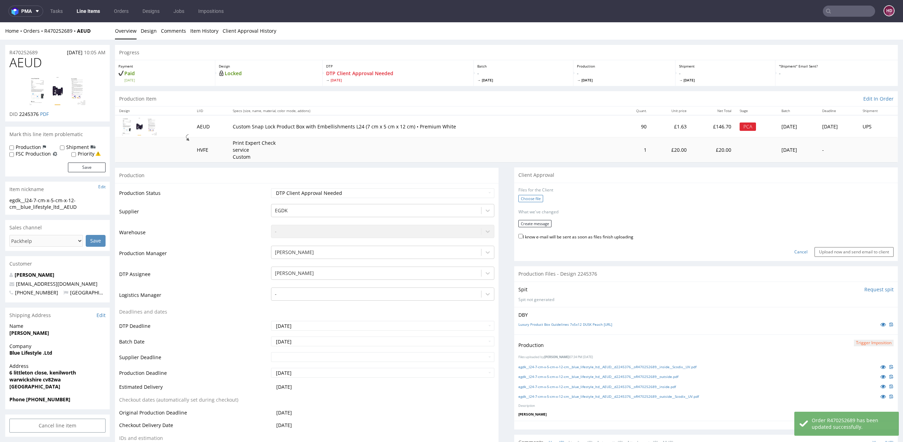
click at [520, 199] on label "Choose file" at bounding box center [530, 198] width 25 height 7
click at [0, 22] on input "Choose file" at bounding box center [0, 22] width 0 height 0
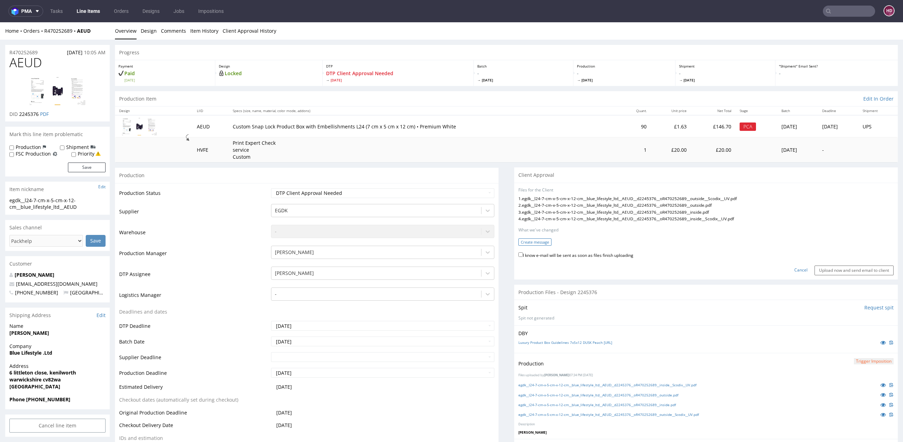
click at [539, 242] on button "Create message" at bounding box center [534, 242] width 33 height 7
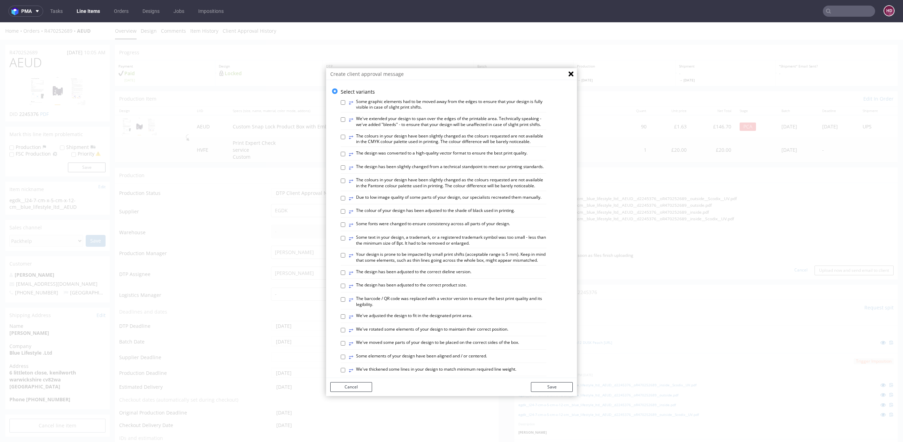
click at [421, 106] on label "⥂ Some graphic elements had to be moved away from the edges to ensure that your…" at bounding box center [448, 105] width 198 height 12
click at [345, 105] on input "⥂ Some graphic elements had to be moved away from the edges to ensure that your…" at bounding box center [343, 102] width 5 height 5
checkbox input "true"
click at [392, 122] on label "⥂ We've extended your design to span over the edges of the printable area. Tech…" at bounding box center [448, 122] width 198 height 12
click at [345, 122] on input "⥂ We've extended your design to span over the edges of the printable area. Tech…" at bounding box center [343, 119] width 5 height 5
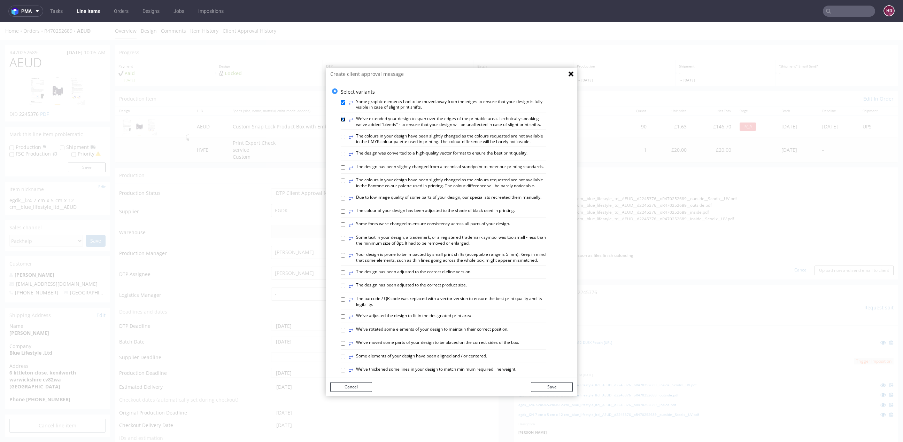
checkbox input "true"
click at [383, 158] on label "⥂ The design was converted to a high-quality vector format to ensure the best p…" at bounding box center [438, 154] width 179 height 8
click at [345, 156] on input "⥂ The design was converted to a high-quality vector format to ensure the best p…" at bounding box center [343, 154] width 5 height 5
checkbox input "true"
click at [350, 189] on label "⥂ The colours in your design have been slightly changed as the colours requeste…" at bounding box center [448, 183] width 198 height 12
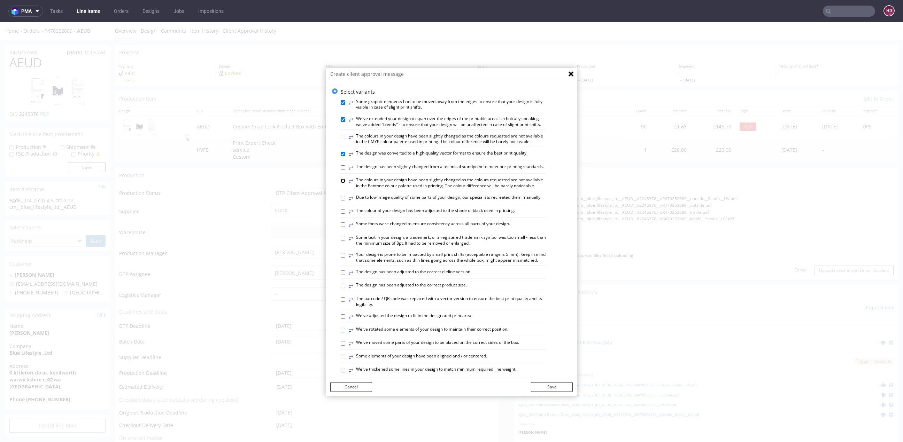
click at [345, 183] on input "⥂ The colours in your design have been slightly changed as the colours requeste…" at bounding box center [343, 181] width 5 height 5
checkbox input "true"
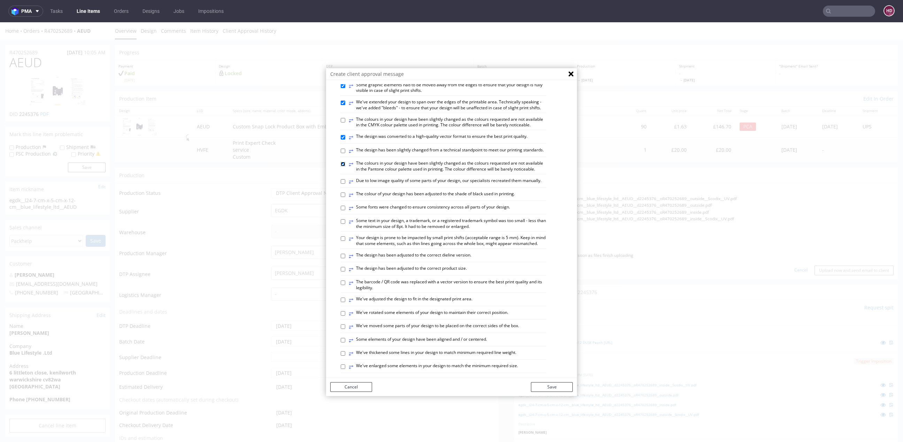
scroll to position [32, 0]
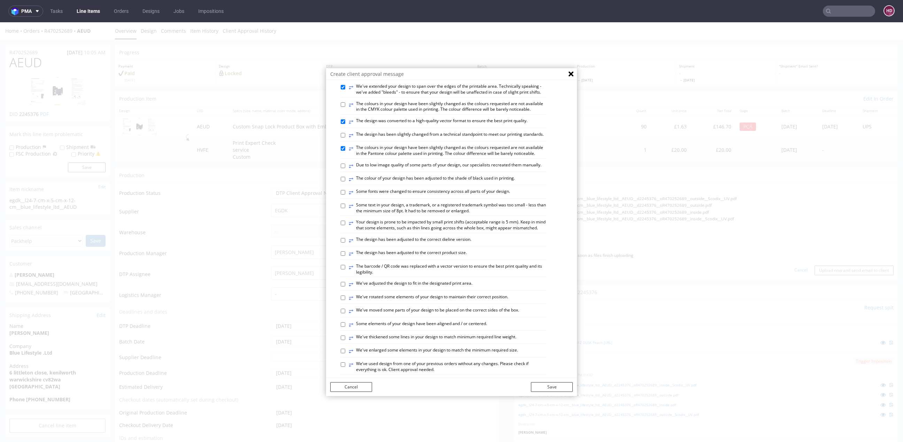
click at [364, 231] on label "⥂ Your design is prone to be impacted by small print shifts (acceptable range i…" at bounding box center [448, 225] width 198 height 12
click at [345, 225] on input "⥂ Your design is prone to be impacted by small print shifts (acceptable range i…" at bounding box center [343, 223] width 5 height 5
checkbox input "true"
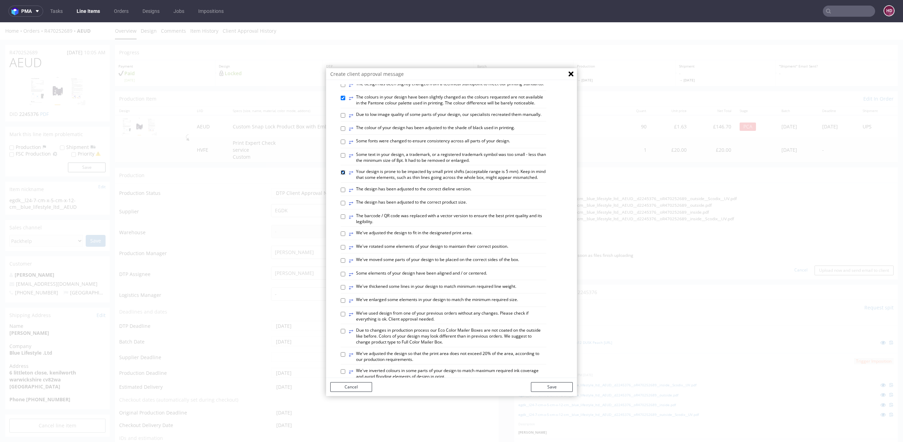
scroll to position [113, 0]
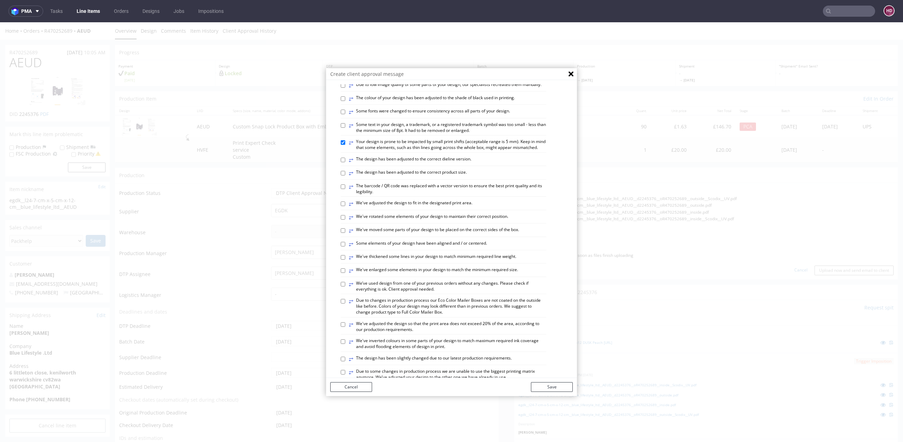
click at [366, 248] on label "⥂ Some elements of your design have been aligned and / or centered." at bounding box center [418, 245] width 138 height 8
click at [345, 247] on input "⥂ Some elements of your design have been aligned and / or centered." at bounding box center [343, 244] width 5 height 5
checkbox input "true"
click at [566, 388] on button "Save" at bounding box center [552, 387] width 42 height 10
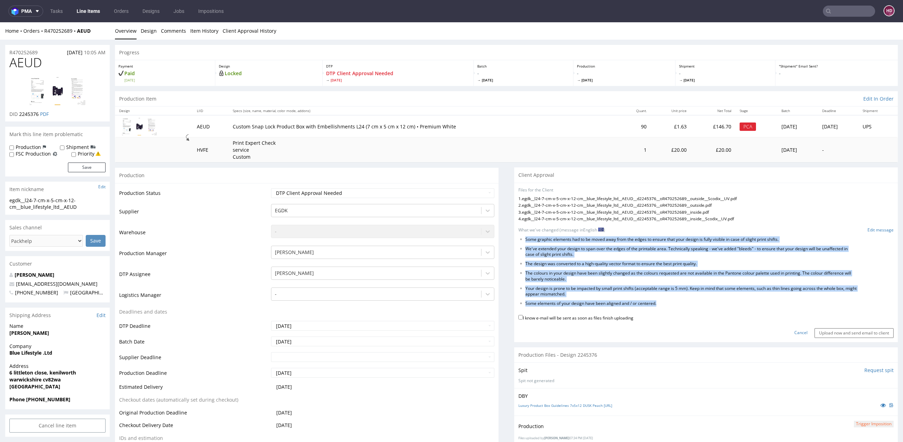
drag, startPoint x: 678, startPoint y: 308, endPoint x: 511, endPoint y: 239, distance: 181.1
click at [518, 239] on form "Files for the Client 1 . egdk__l24-7-cm-x-5-cm-x-12-cm__blue_lifestyle_ltd__AEU…" at bounding box center [705, 262] width 375 height 151
copy form "Some graphic elements had to be moved away from the edges to ensure that your d…"
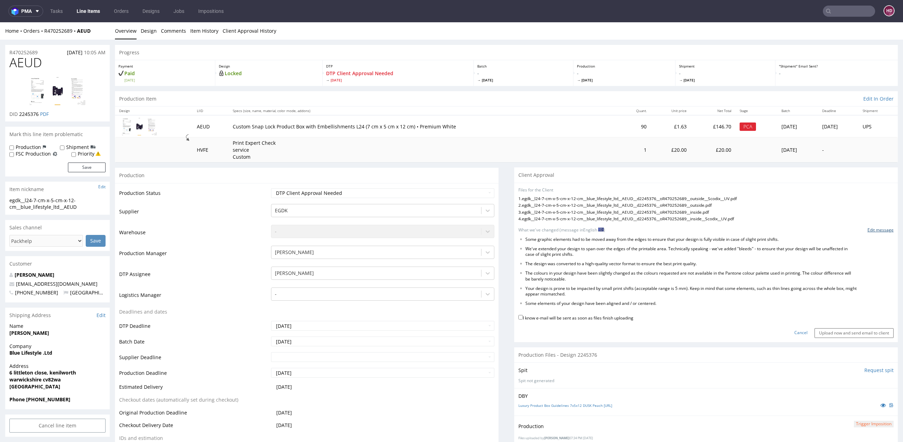
click at [836, 228] on link "Edit message" at bounding box center [880, 230] width 26 height 6
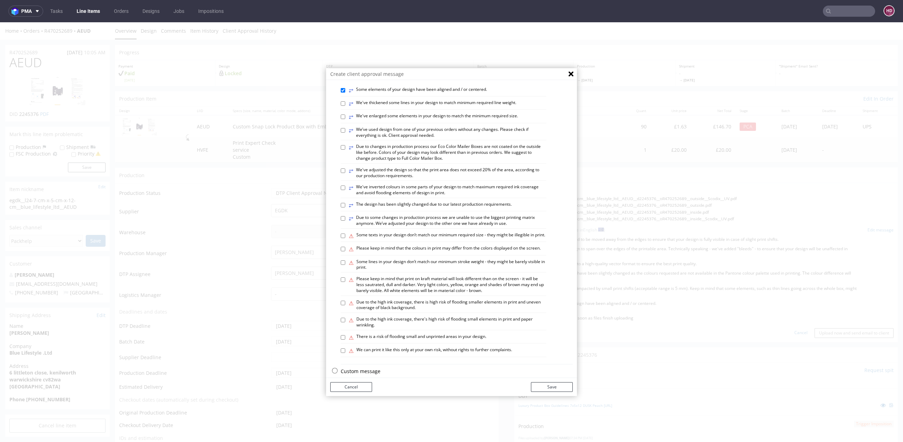
scroll to position [310, 0]
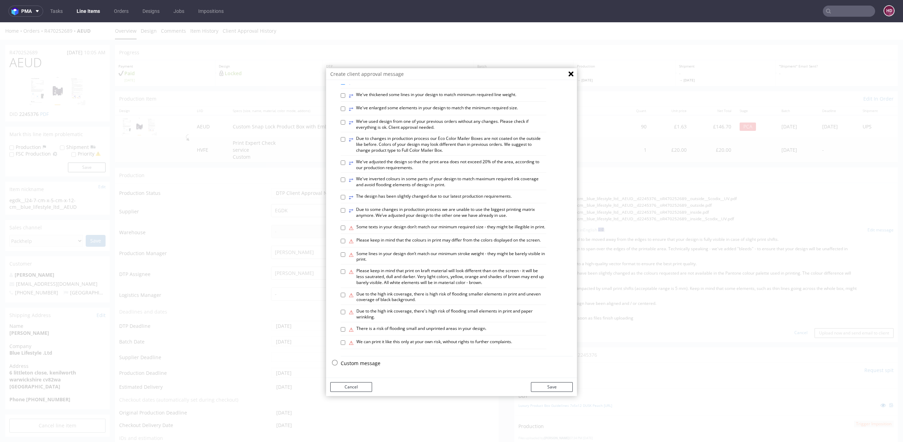
click at [364, 364] on p "Custom message" at bounding box center [457, 363] width 232 height 7
checkbox input "false"
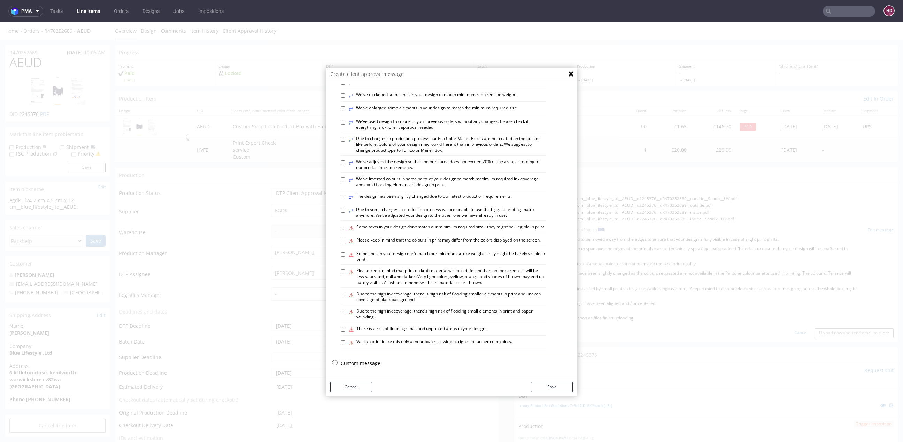
checkbox input "false"
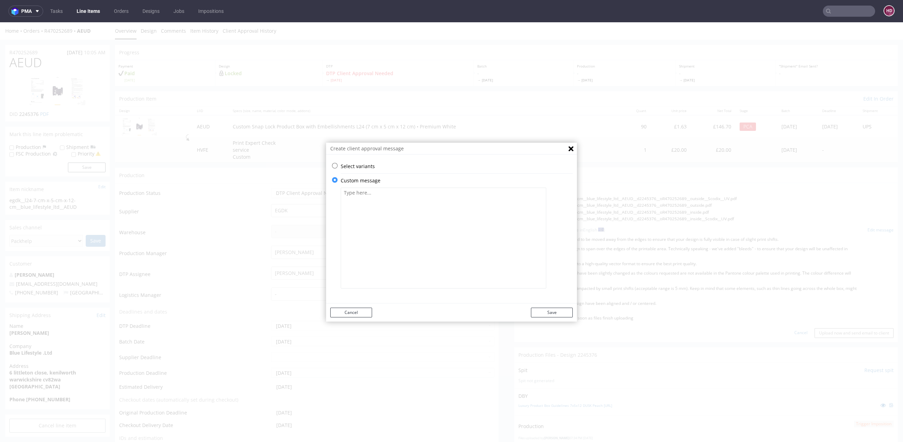
scroll to position [0, 0]
click at [399, 215] on textarea at bounding box center [444, 238] width 206 height 101
paste textarea "* Some graphic elements had to be moved away from the edges to ensure that your…"
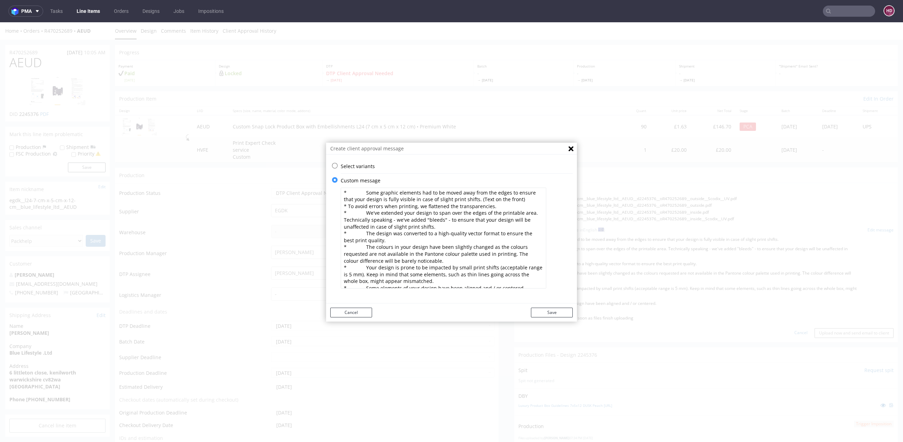
scroll to position [9, 0]
drag, startPoint x: 360, startPoint y: 279, endPoint x: 316, endPoint y: 280, distance: 43.5
click at [316, 280] on div "Create client approval message Select variants ⥂ Some graphic elements had to b…" at bounding box center [451, 232] width 903 height 420
drag, startPoint x: 361, startPoint y: 260, endPoint x: 300, endPoint y: 257, distance: 61.4
click at [300, 257] on div "Create client approval message Select variants ⥂ Some graphic elements had to b…" at bounding box center [451, 232] width 903 height 420
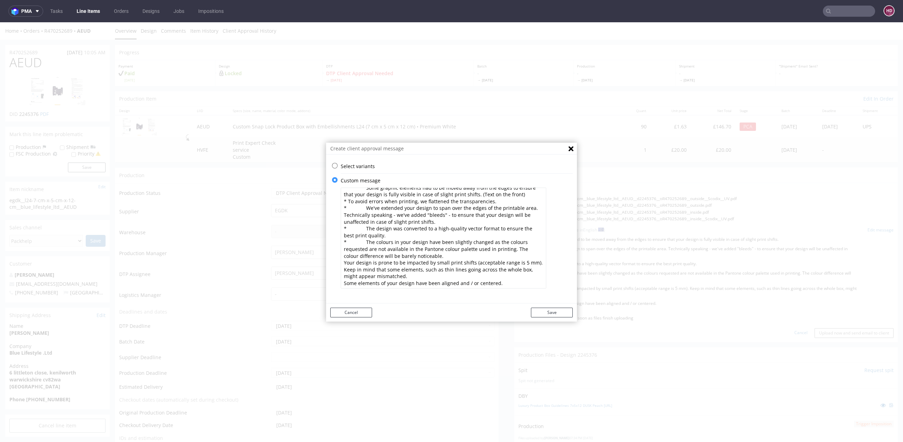
drag, startPoint x: 363, startPoint y: 239, endPoint x: 314, endPoint y: 238, distance: 48.4
click at [314, 238] on div "Create client approval message Select variants ⥂ Some graphic elements had to b…" at bounding box center [451, 232] width 903 height 420
drag, startPoint x: 359, startPoint y: 222, endPoint x: 325, endPoint y: 223, distance: 34.1
click at [326, 223] on div "Select variants ⥂ Some graphic elements had to be moved away from the edges to …" at bounding box center [451, 229] width 251 height 132
drag, startPoint x: 359, startPoint y: 202, endPoint x: 293, endPoint y: 205, distance: 66.6
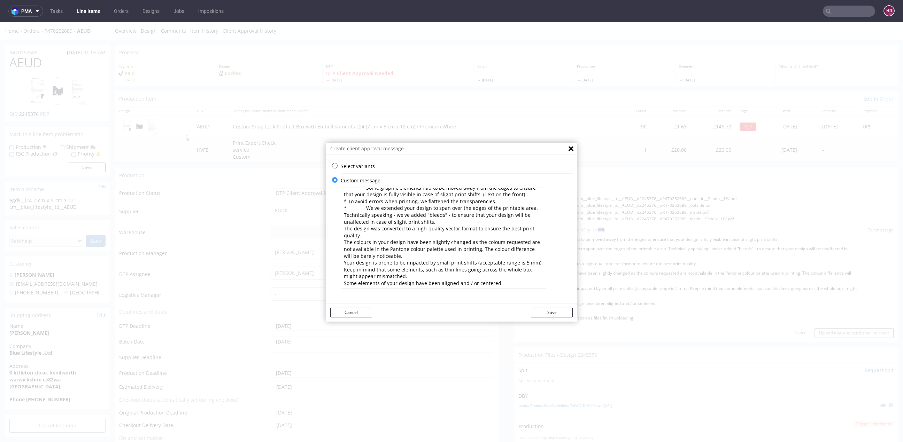
click at [293, 205] on div "Create client approval message Select variants ⥂ Some graphic elements had to b…" at bounding box center [451, 232] width 903 height 420
drag, startPoint x: 343, startPoint y: 197, endPoint x: 305, endPoint y: 196, distance: 37.3
drag, startPoint x: 361, startPoint y: 192, endPoint x: 279, endPoint y: 189, distance: 81.9
click at [279, 189] on div "Create client approval message Select variants ⥂ Some graphic elements had to b…" at bounding box center [451, 232] width 903 height 420
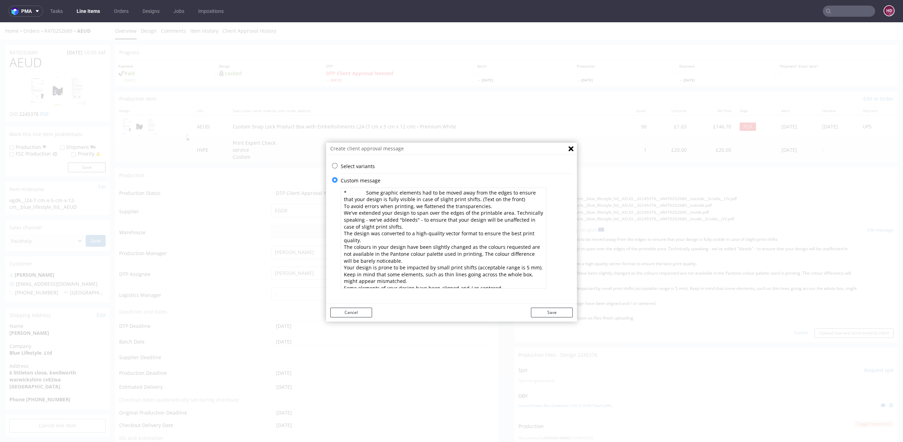
type textarea "Some graphic elements had to be moved away from the edges to ensure that your d…"
click at [547, 313] on button "Save" at bounding box center [552, 313] width 42 height 10
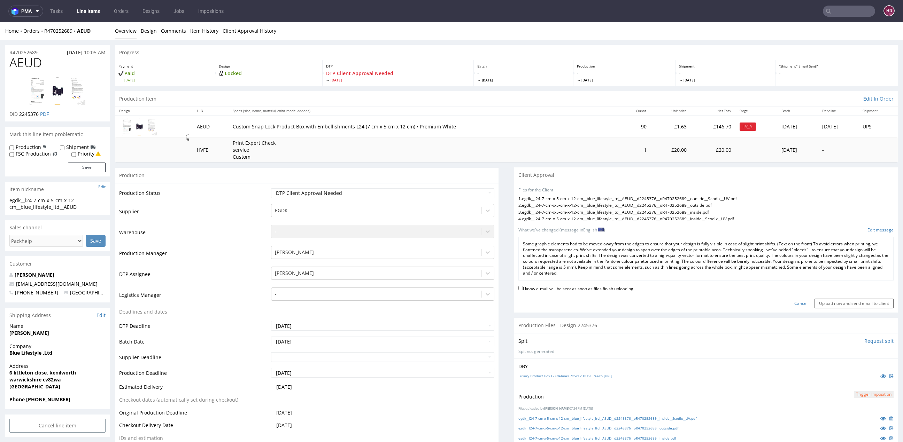
click at [535, 287] on label "I know e-mail will be sent as soon as files finish uploading" at bounding box center [575, 289] width 115 height 8
click at [523, 287] on input "I know e-mail will be sent as soon as files finish uploading" at bounding box center [520, 288] width 5 height 5
checkbox input "true"
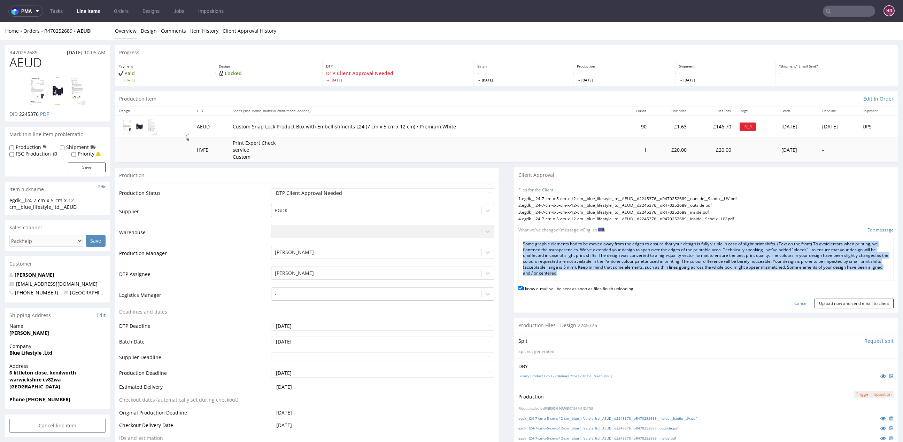
drag, startPoint x: 622, startPoint y: 274, endPoint x: 511, endPoint y: 236, distance: 118.0
click at [518, 236] on form "Files for the Client 1 . egdk__l24-7-cm-x-5-cm-x-12-cm__blue_lifestyle_ltd__AEU…" at bounding box center [705, 248] width 375 height 122
copy p "Some graphic elements had to be moved away from the edges to ensure that your d…"
click at [829, 300] on input "Upload now and send email to client" at bounding box center [853, 304] width 79 height 10
click at [829, 302] on input "Upload now and send email to client" at bounding box center [853, 304] width 79 height 10
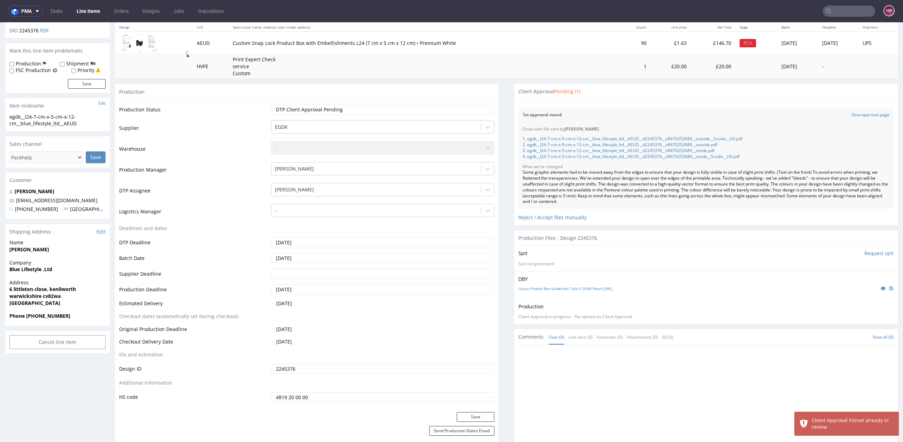
scroll to position [136, 0]
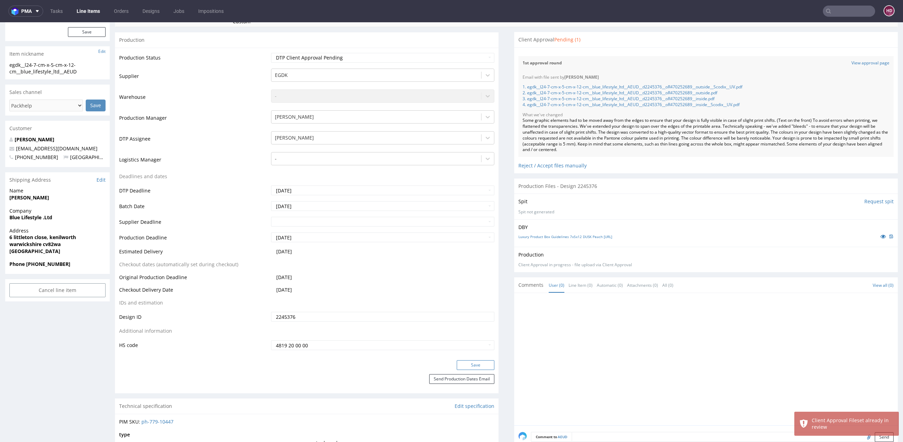
click at [464, 364] on button "Save" at bounding box center [476, 366] width 38 height 10
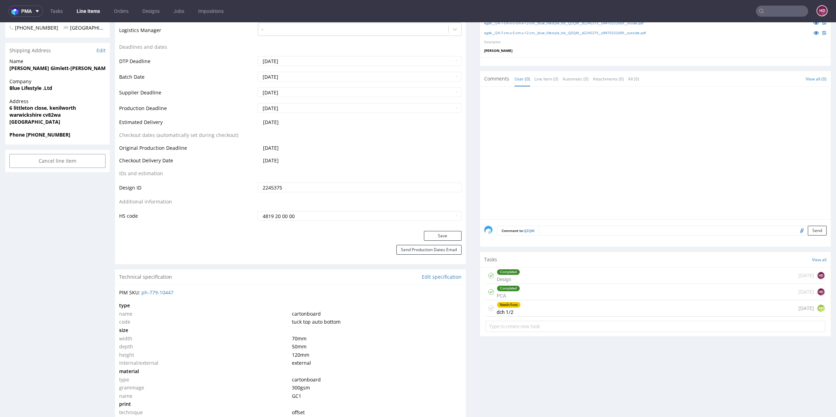
scroll to position [268, 0]
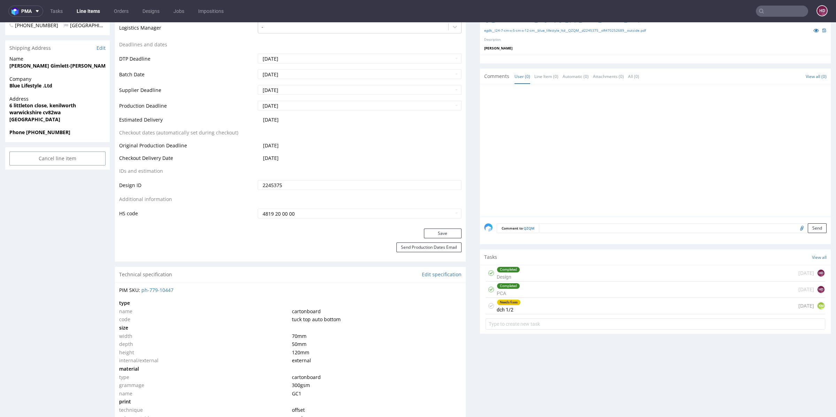
click at [507, 303] on div "Needs fixes" at bounding box center [508, 303] width 23 height 6
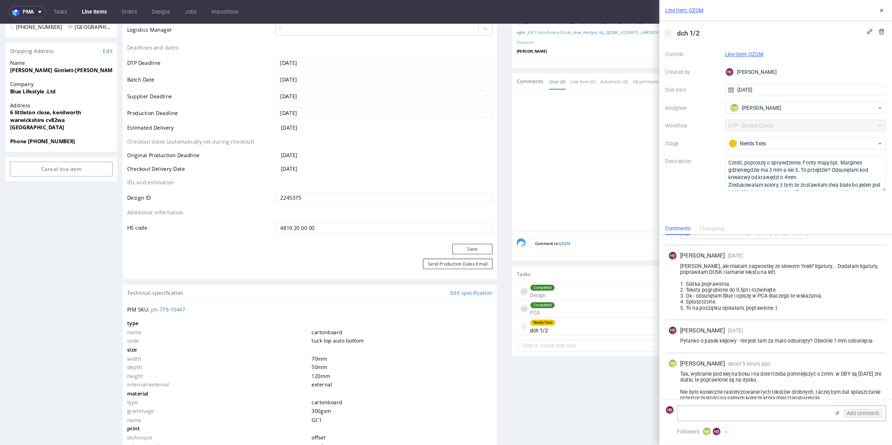
scroll to position [94, 0]
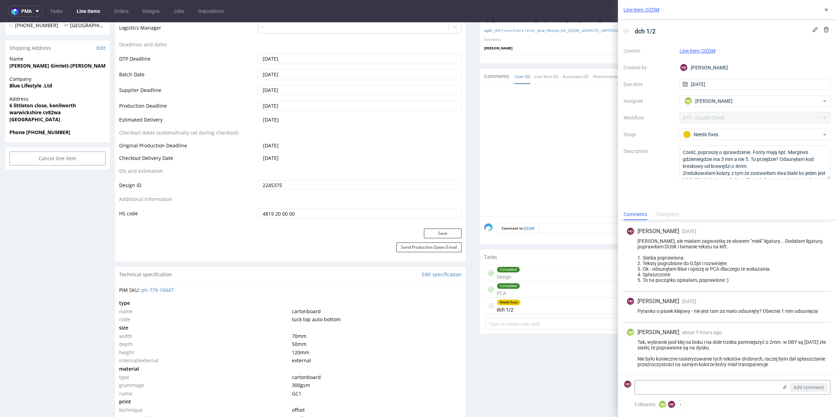
click at [726, 126] on div "Context Line Item: QZQM Created by HD [PERSON_NAME] Due date [DATE] Assignee KM…" at bounding box center [727, 112] width 207 height 134
click at [726, 129] on div "Needs fixes" at bounding box center [755, 134] width 151 height 11
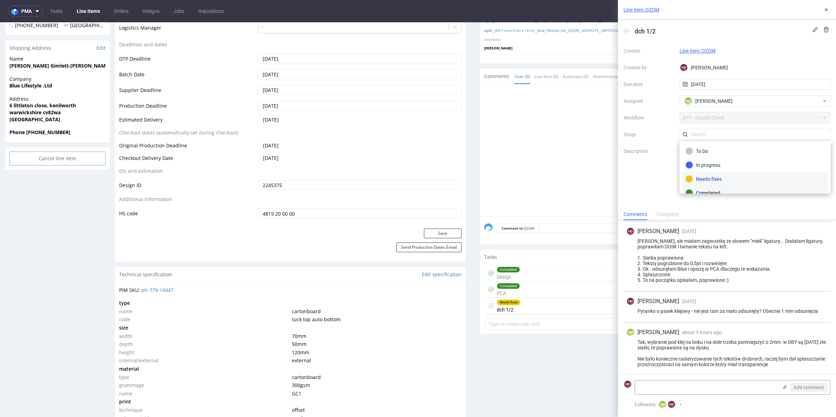
click at [710, 189] on div "Completed" at bounding box center [755, 193] width 139 height 8
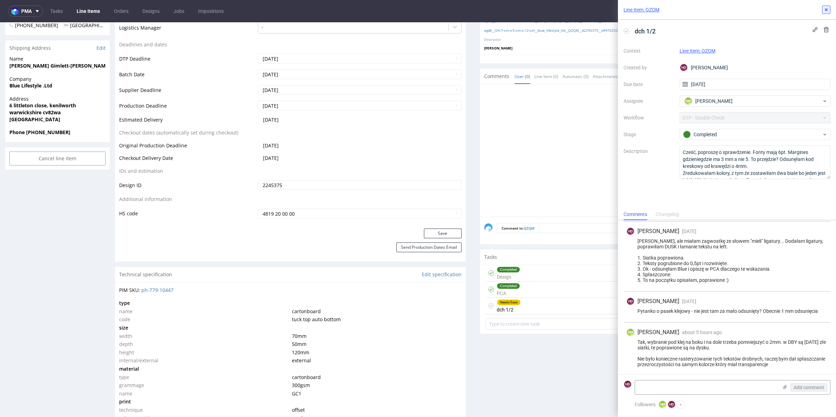
click at [827, 9] on use at bounding box center [826, 9] width 3 height 3
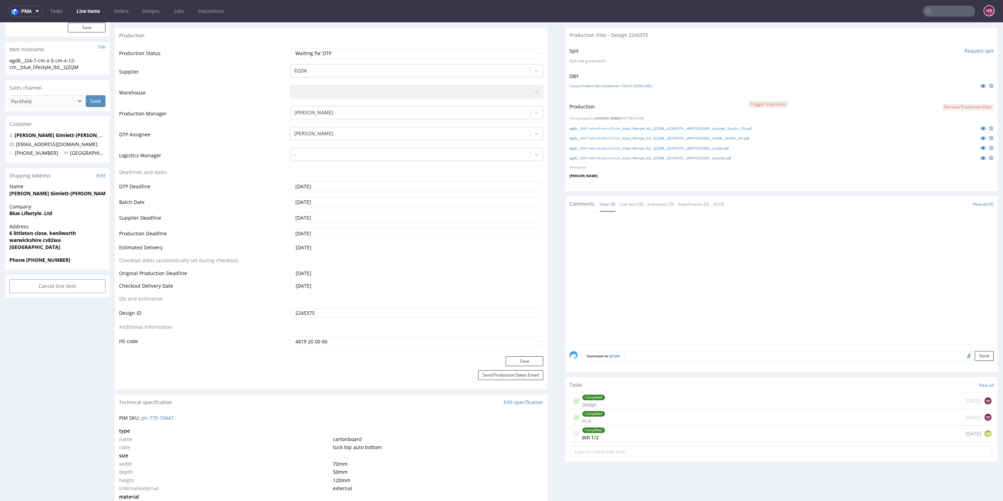
scroll to position [98, 0]
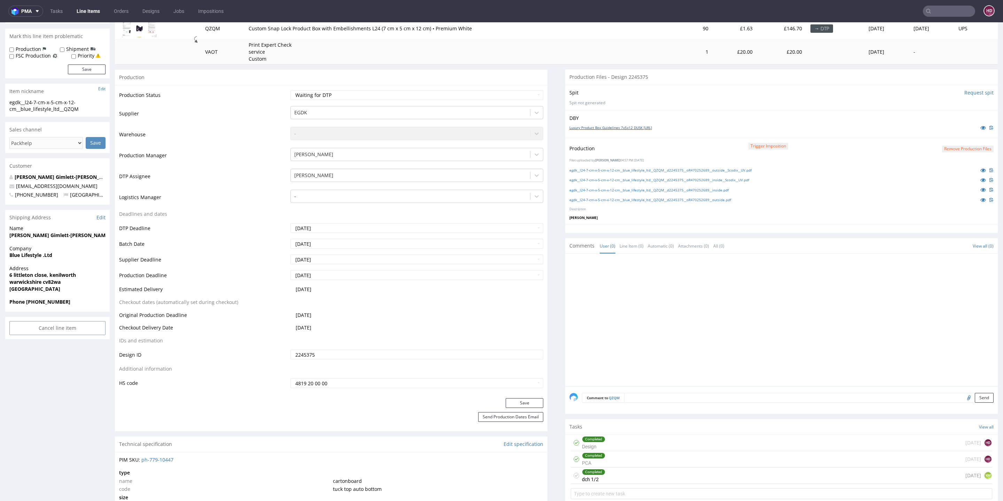
click at [619, 127] on link "Luxury Product Box Guidelines 7x5x12 DUSK [URL]" at bounding box center [611, 127] width 83 height 5
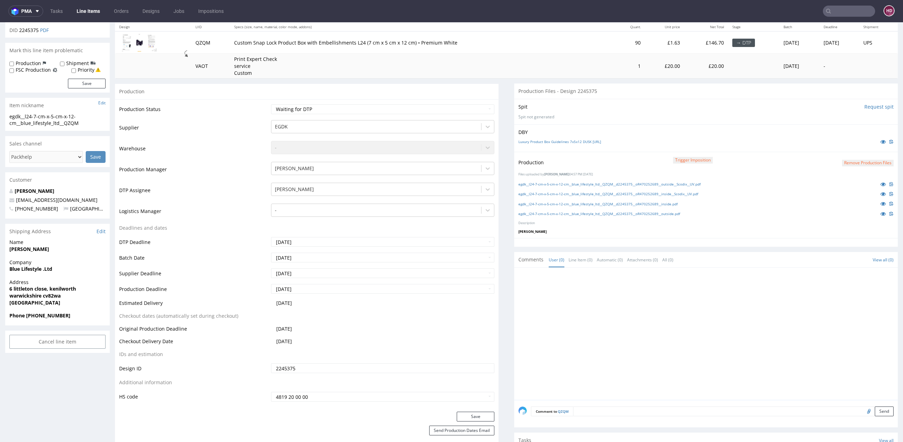
scroll to position [17, 0]
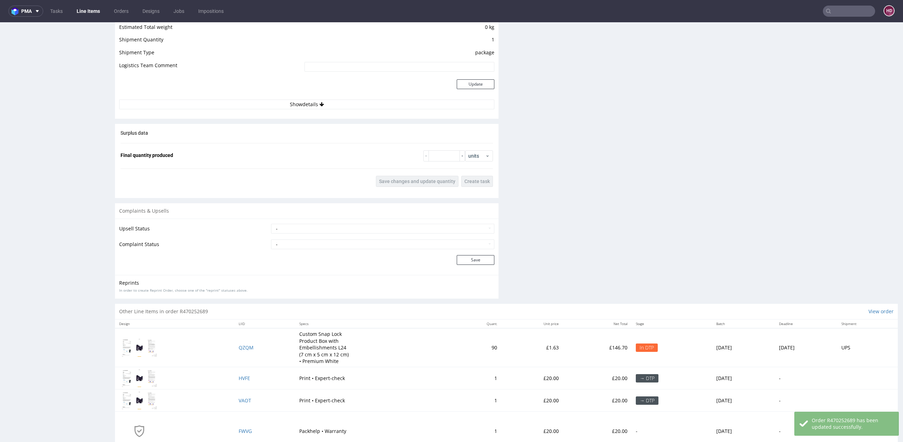
scroll to position [822, 0]
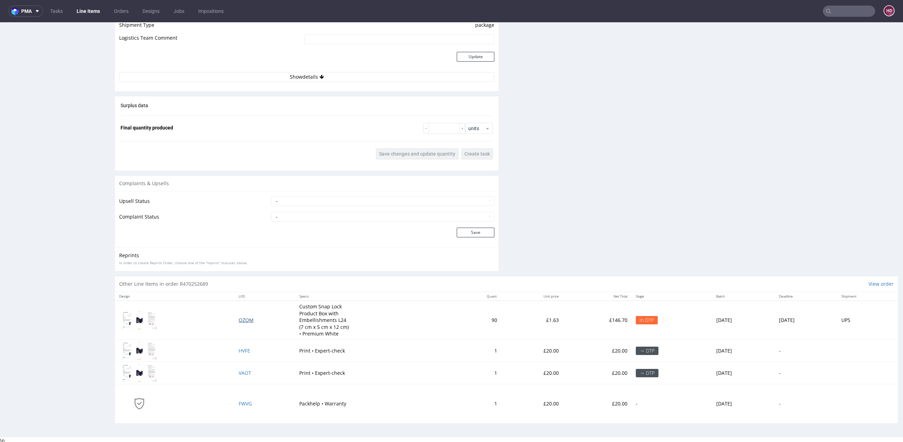
click at [239, 319] on span "QZQM" at bounding box center [246, 320] width 15 height 7
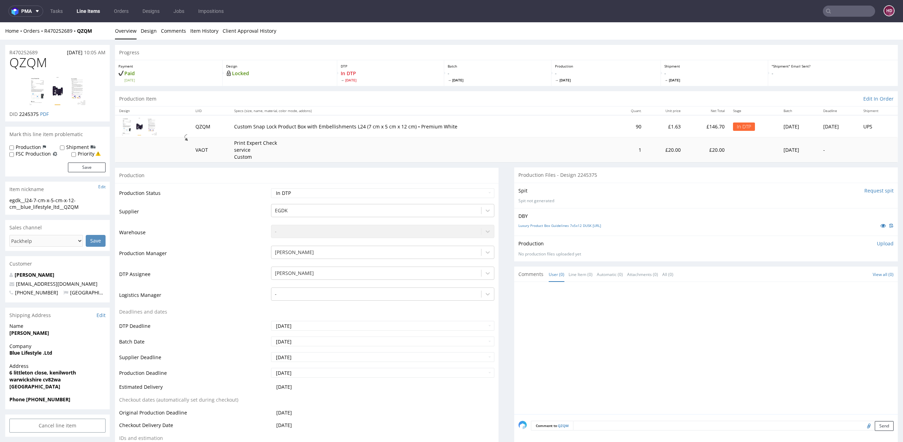
click at [877, 244] on p "Upload" at bounding box center [885, 243] width 17 height 7
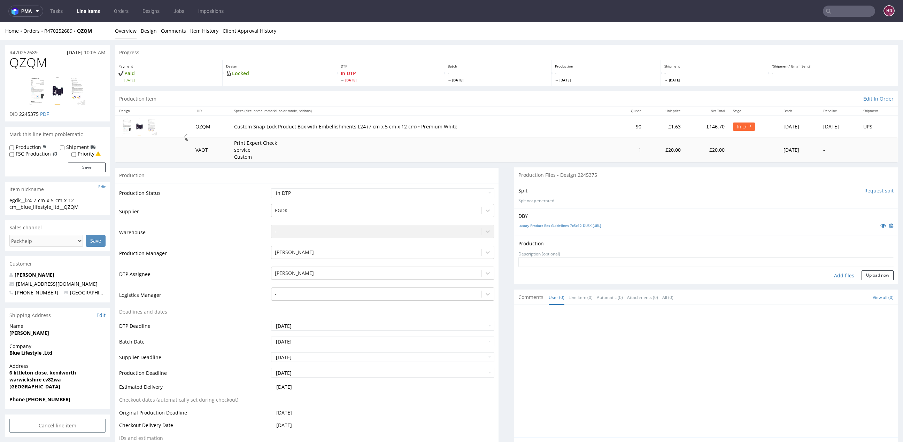
click at [827, 275] on div "Add files" at bounding box center [844, 276] width 35 height 10
type input "C:\fakepath\egdk__l24-7-cm-x-5-cm-x-12-cm__blue_lifestyle_ltd__QZQM__d2245375__…"
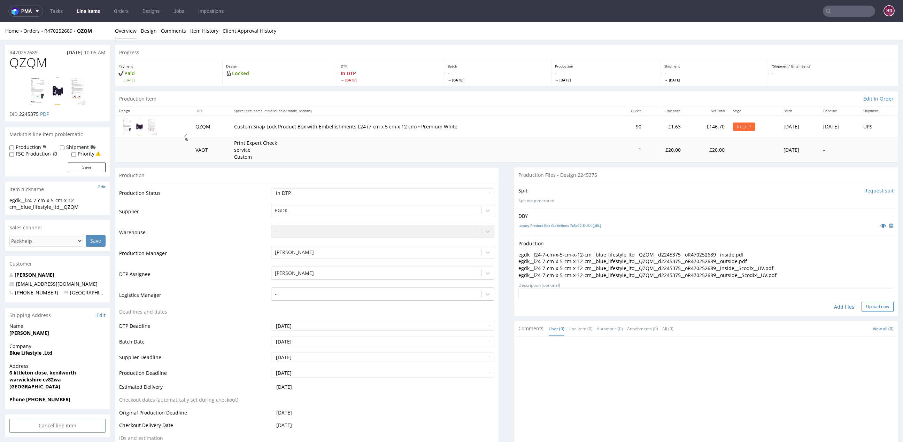
click at [861, 305] on button "Upload now" at bounding box center [877, 307] width 32 height 10
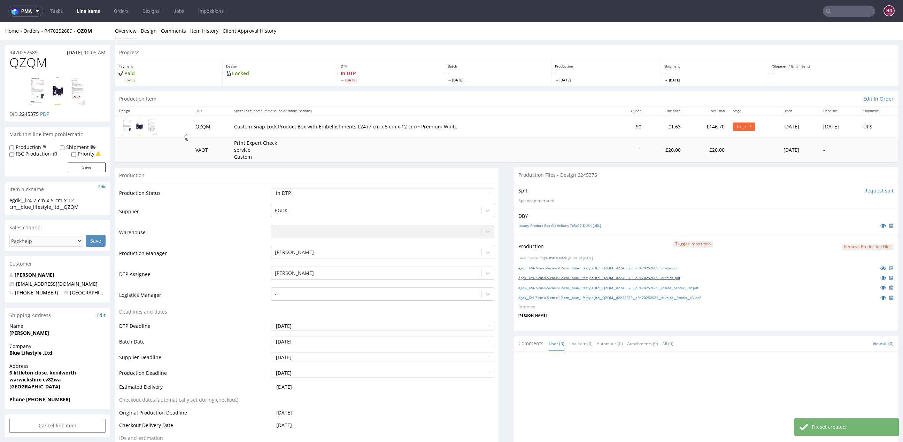
click at [673, 276] on link "egdk__l24-7-cm-x-5-cm-x-12-cm__blue_lifestyle_ltd__QZQM__d2245375__oR470252689_…" at bounding box center [599, 278] width 162 height 5
click at [557, 227] on link "Luxury Product Box Guidelines 7x5x12 DUSK [URL]" at bounding box center [559, 225] width 83 height 5
click at [637, 267] on link "egdk__l24-7-cm-x-5-cm-x-12-cm__blue_lifestyle_ltd__QZQM__d2245375__oR470252689_…" at bounding box center [597, 268] width 159 height 5
click at [378, 193] on select "Waiting for Artwork Waiting for Diecut Waiting for Mockup Waiting for DTP Waiti…" at bounding box center [382, 193] width 223 height 10
select select "dtp_ca_needed"
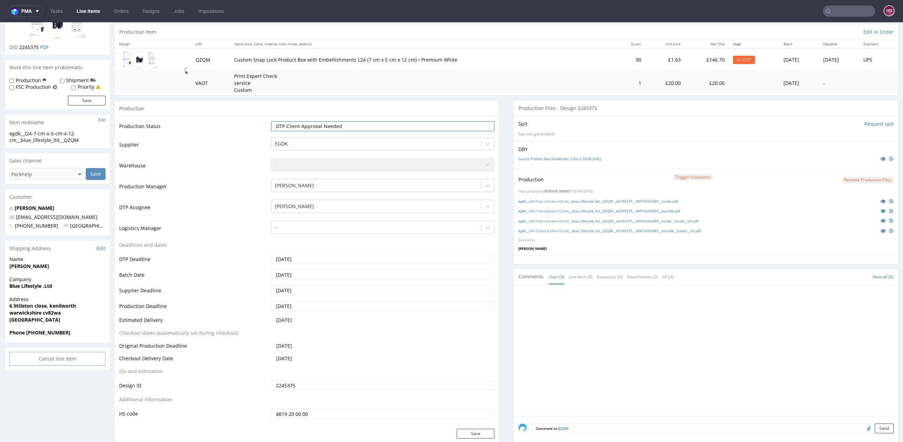
scroll to position [136, 0]
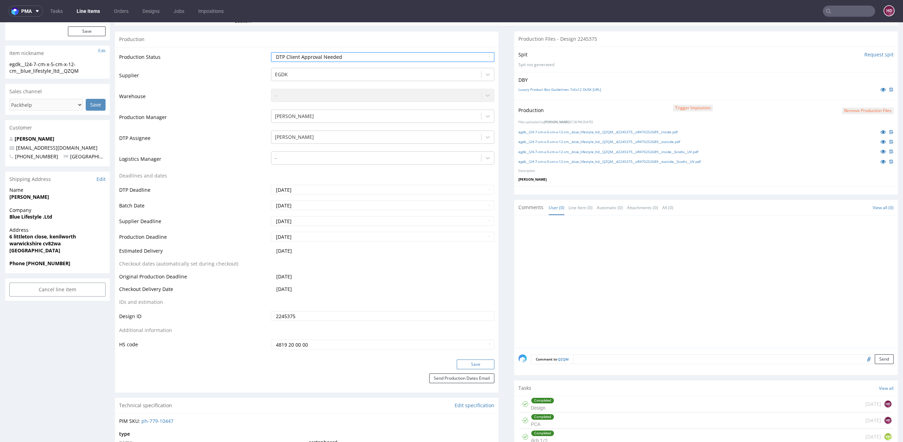
click at [472, 364] on button "Save" at bounding box center [476, 365] width 38 height 10
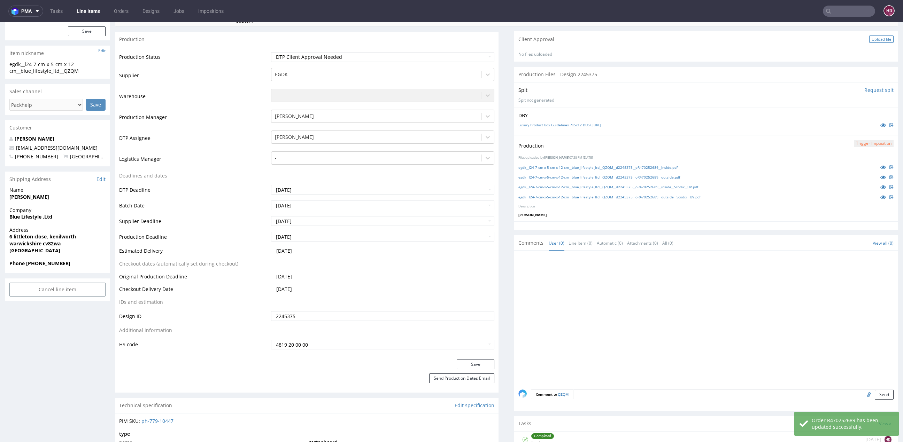
click at [869, 38] on div "Upload file" at bounding box center [881, 39] width 24 height 7
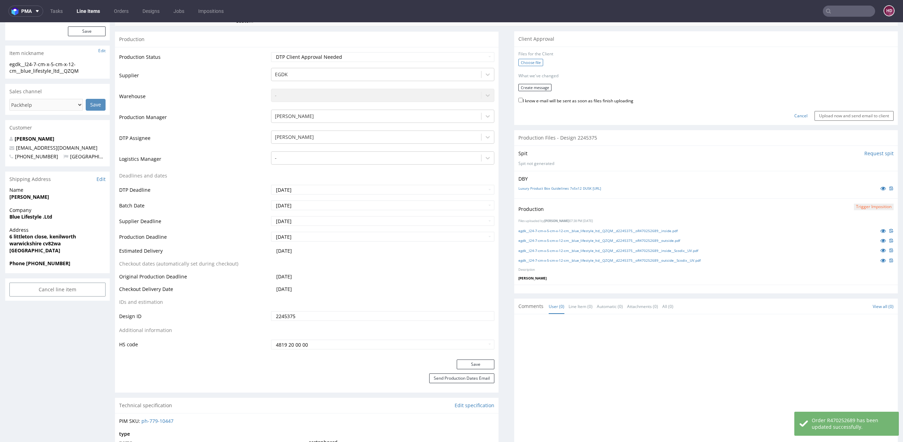
click at [526, 61] on label "Choose file" at bounding box center [530, 62] width 25 height 7
click at [0, 22] on input "Choose file" at bounding box center [0, 22] width 0 height 0
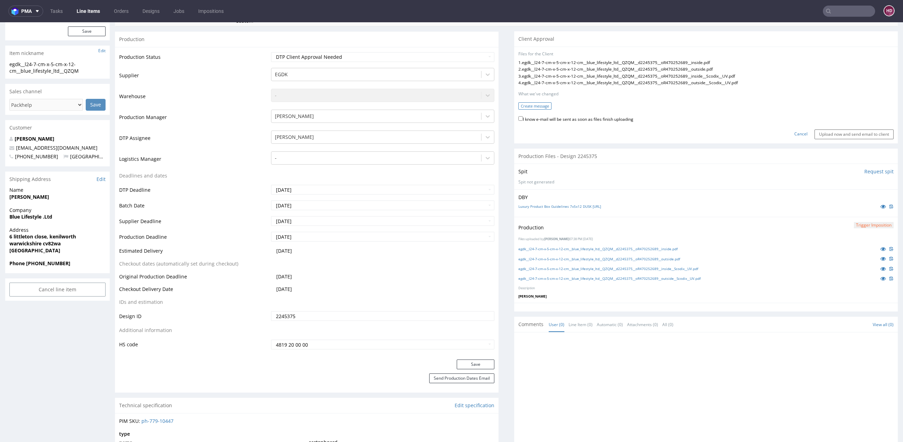
click at [526, 105] on button "Create message" at bounding box center [534, 105] width 33 height 7
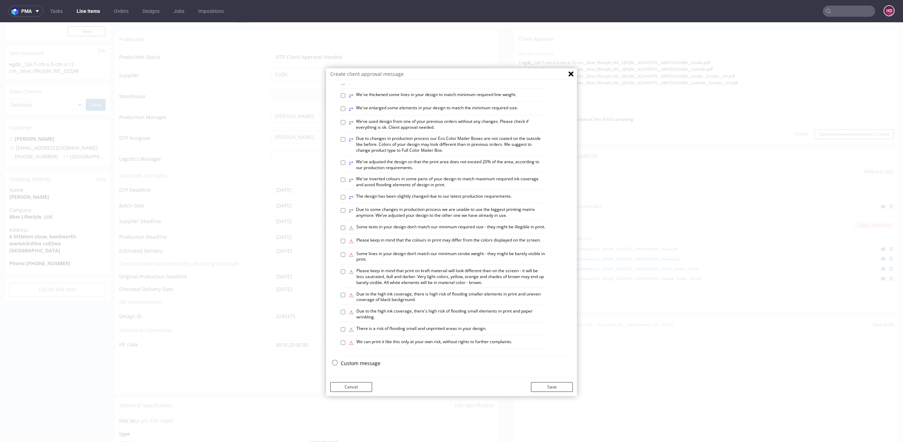
scroll to position [2, 0]
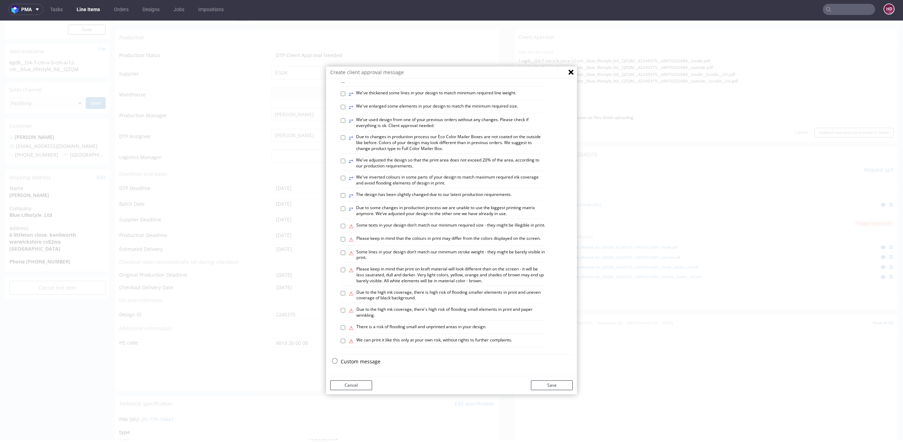
click at [370, 364] on p "Custom message" at bounding box center [457, 361] width 232 height 7
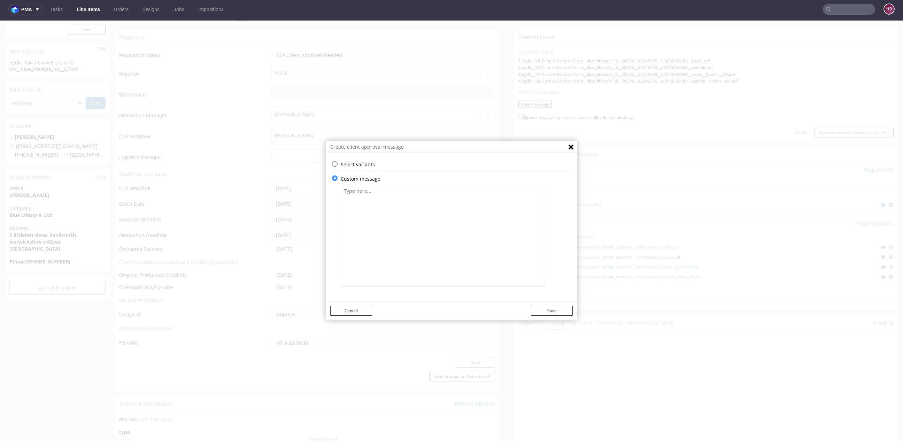
scroll to position [0, 0]
click at [406, 206] on textarea at bounding box center [444, 236] width 206 height 101
paste textarea "Some graphic elements had to be moved away from the edges to ensure that your d…"
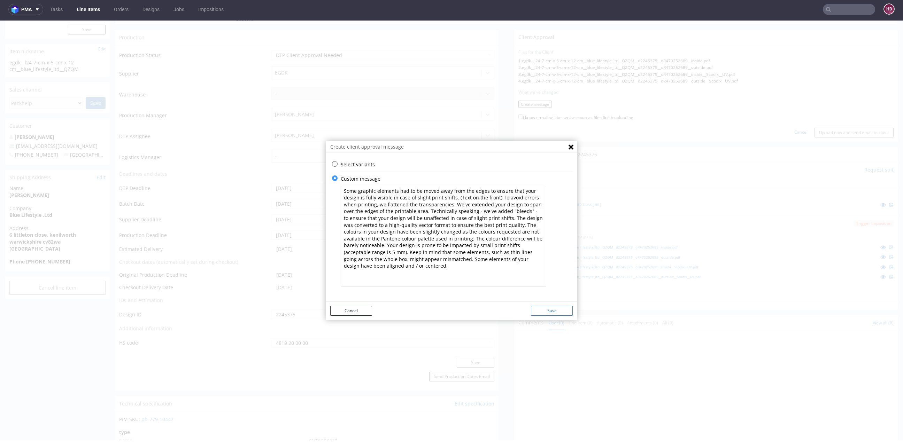
type textarea "Some graphic elements had to be moved away from the edges to ensure that your d…"
click at [545, 312] on button "Save" at bounding box center [552, 311] width 42 height 10
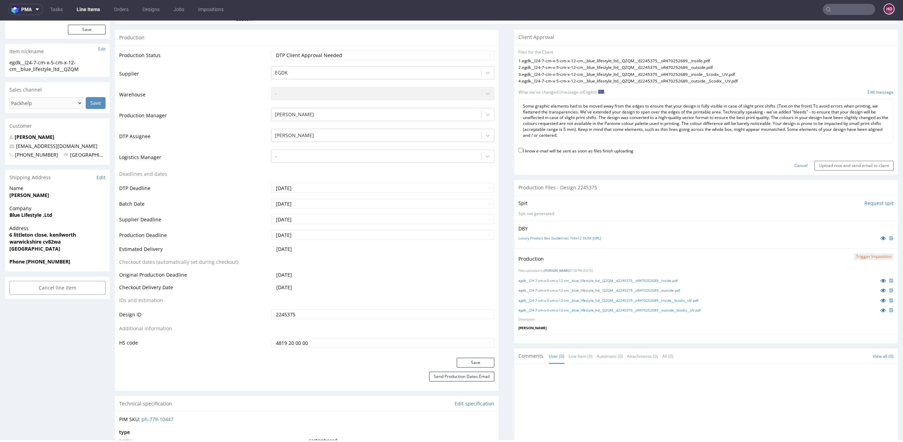
click at [531, 151] on label "I know e-mail will be sent as soon as files finish uploading" at bounding box center [575, 151] width 115 height 8
click at [523, 151] on input "I know e-mail will be sent as soon as files finish uploading" at bounding box center [520, 150] width 5 height 5
checkbox input "true"
click at [831, 162] on input "Upload now and send email to client" at bounding box center [853, 166] width 79 height 10
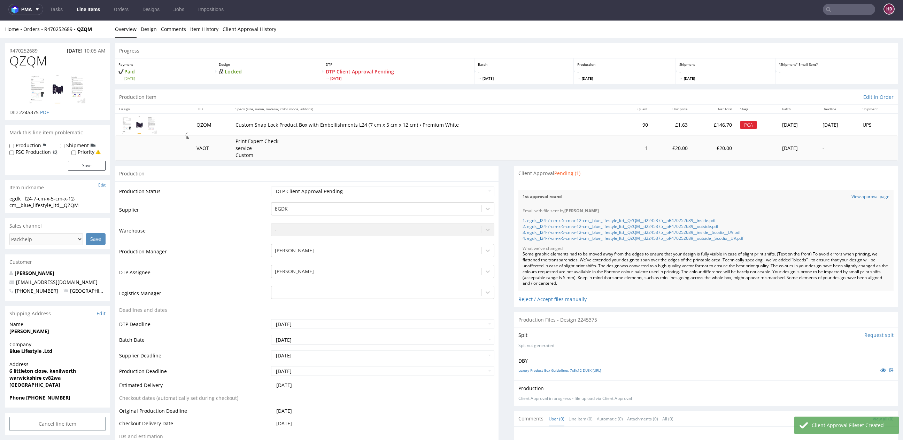
click at [94, 8] on link "Line Items" at bounding box center [88, 9] width 32 height 11
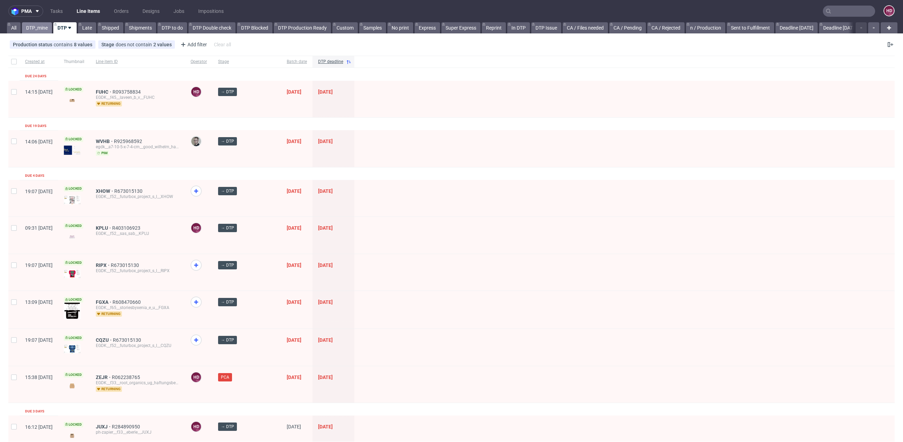
click at [38, 29] on link "DTP_mine" at bounding box center [37, 27] width 30 height 11
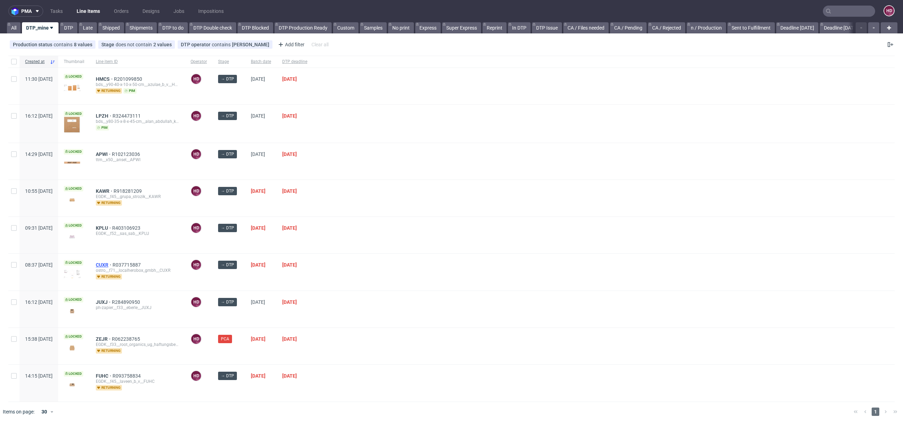
click at [113, 262] on span "CUXR" at bounding box center [104, 265] width 17 height 6
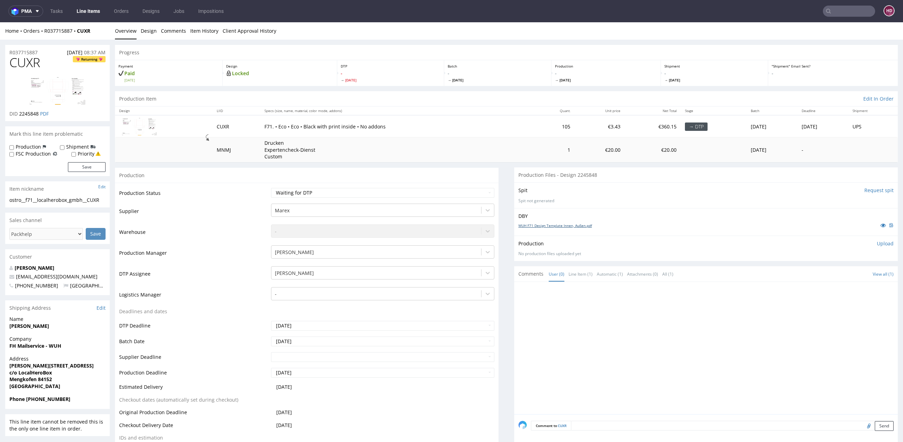
click at [566, 224] on link "WUH F71 Design Template Innen, Außen.pdf" at bounding box center [554, 225] width 73 height 5
